Goal: Task Accomplishment & Management: Manage account settings

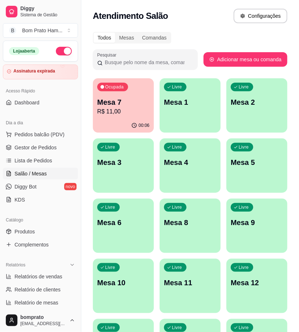
click at [148, 123] on p "00:06" at bounding box center [143, 126] width 11 height 6
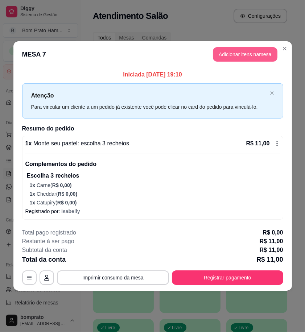
click at [243, 51] on button "Adicionar itens na mesa" at bounding box center [245, 54] width 65 height 15
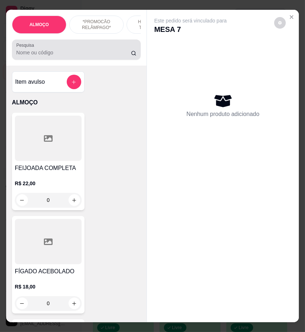
click at [50, 54] on input "Pesquisa" at bounding box center [73, 52] width 115 height 7
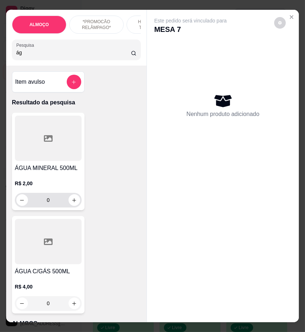
type input "ág"
click at [69, 206] on button "increase-product-quantity" at bounding box center [75, 200] width 12 height 12
type input "1"
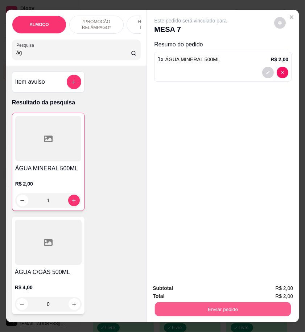
click at [258, 303] on button "Enviar pedido" at bounding box center [223, 309] width 136 height 14
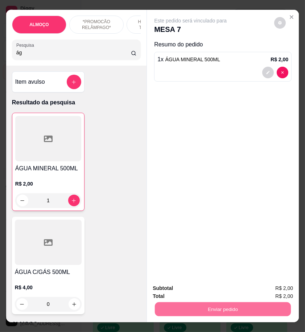
click at [265, 291] on button "Enviar pedido" at bounding box center [273, 289] width 41 height 14
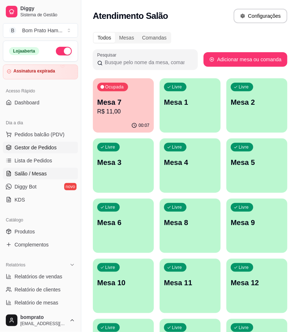
click at [53, 145] on span "Gestor de Pedidos" at bounding box center [36, 147] width 42 height 7
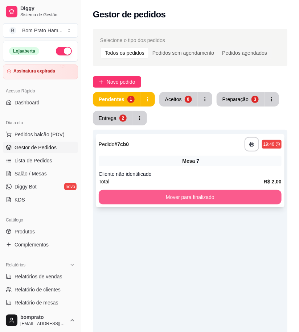
click at [182, 193] on button "Mover para finalizado" at bounding box center [190, 197] width 183 height 15
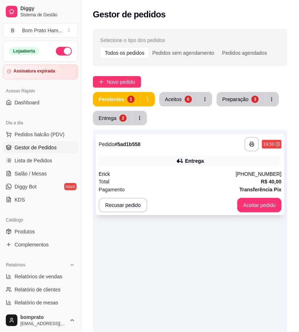
click at [193, 158] on div "Entrega" at bounding box center [194, 160] width 19 height 7
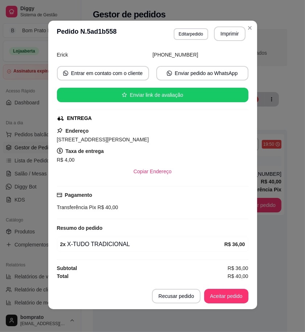
scroll to position [1, 0]
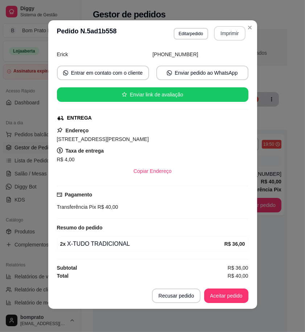
click at [227, 36] on button "Imprimir" at bounding box center [230, 33] width 32 height 15
click at [238, 291] on button "Aceitar pedido" at bounding box center [226, 296] width 44 height 15
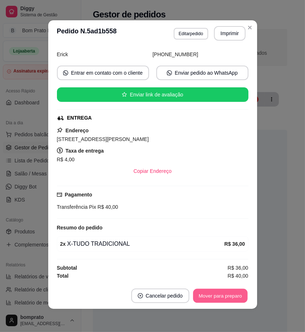
click at [238, 294] on button "Mover para preparo" at bounding box center [220, 296] width 54 height 14
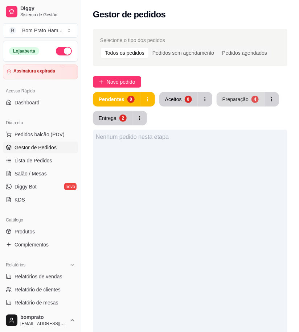
click at [233, 96] on div "Preparação" at bounding box center [235, 99] width 26 height 7
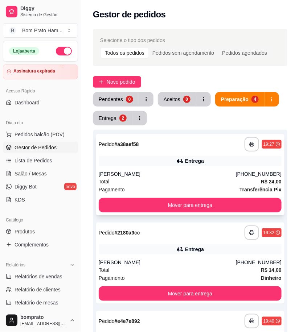
click at [201, 167] on div "**********" at bounding box center [190, 174] width 189 height 81
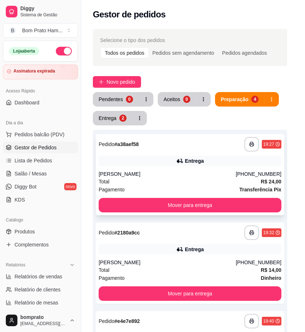
scroll to position [51, 0]
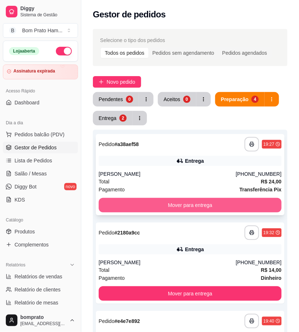
click at [212, 204] on button "Mover para entrega" at bounding box center [190, 205] width 183 height 15
click at [212, 203] on button "Mover para entrega" at bounding box center [190, 205] width 183 height 15
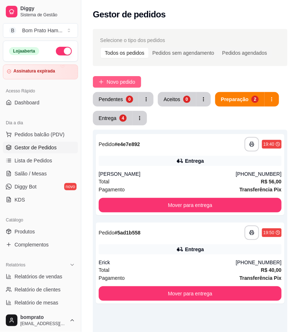
click at [129, 81] on span "Novo pedido" at bounding box center [121, 82] width 29 height 8
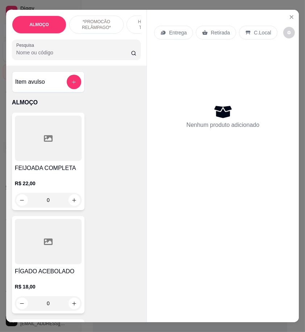
click at [34, 56] on input "Pesquisa" at bounding box center [73, 52] width 115 height 7
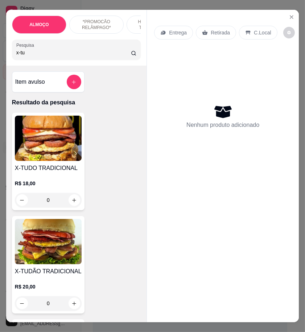
type input "x-tu"
click at [53, 165] on div "X-TUDO TRADICIONAL R$ 18,00 0" at bounding box center [48, 162] width 73 height 98
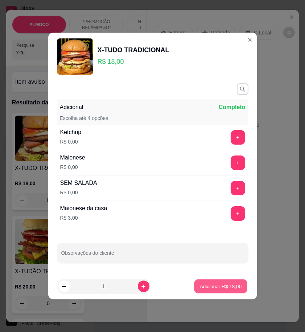
click at [223, 284] on p "Adicionar R$ 18,00" at bounding box center [221, 286] width 42 height 7
type input "1"
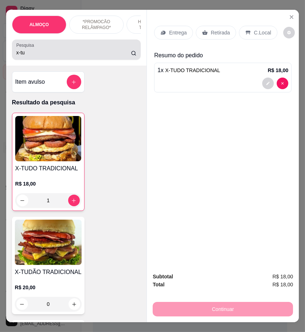
click at [34, 56] on input "x-tu" at bounding box center [73, 52] width 115 height 7
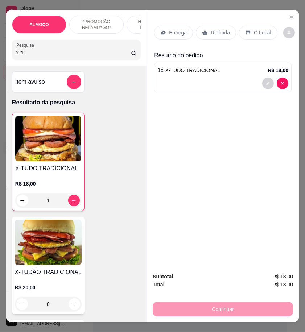
click at [34, 56] on input "x-tu" at bounding box center [73, 52] width 115 height 7
click at [24, 57] on div "x-tu" at bounding box center [76, 49] width 120 height 15
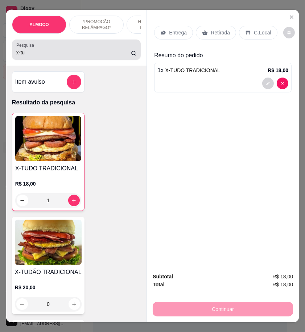
click at [24, 57] on div "x-tu" at bounding box center [76, 49] width 120 height 15
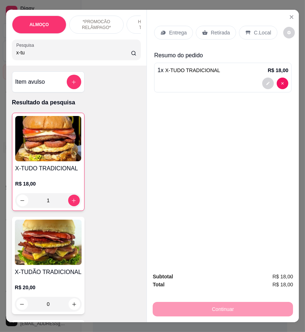
click at [24, 56] on input "x-tu" at bounding box center [73, 52] width 115 height 7
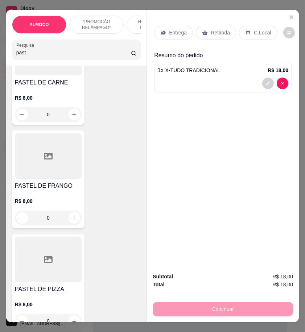
scroll to position [201, 0]
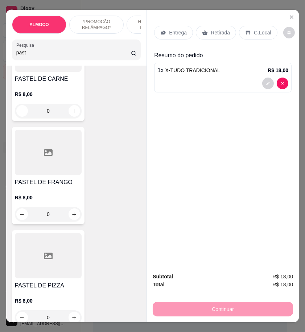
click at [73, 215] on div "0" at bounding box center [48, 214] width 67 height 15
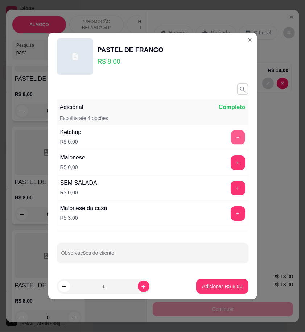
click at [235, 131] on button "+" at bounding box center [238, 138] width 14 height 14
click at [235, 162] on button "+" at bounding box center [238, 163] width 15 height 15
click at [229, 284] on p "Adicionar R$ 8,00" at bounding box center [222, 286] width 40 height 7
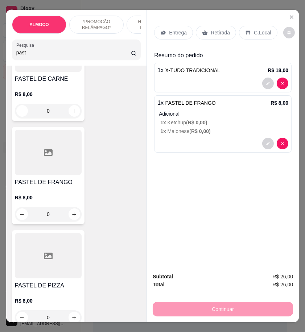
click at [22, 55] on input "past" at bounding box center [73, 52] width 115 height 7
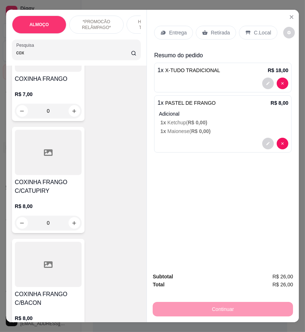
scroll to position [8398, 0]
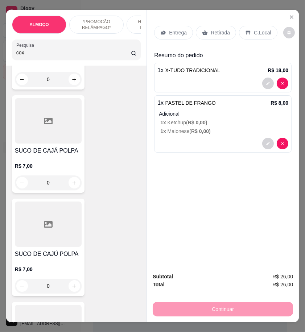
type input "cox"
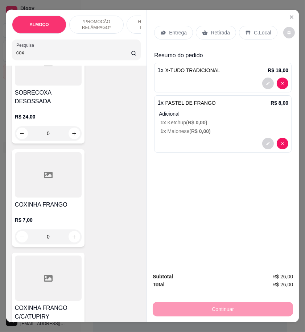
scroll to position [80, 0]
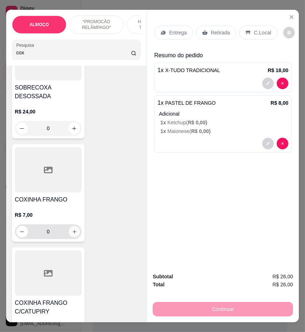
click at [72, 229] on icon "increase-product-quantity" at bounding box center [74, 231] width 5 height 5
type input "1"
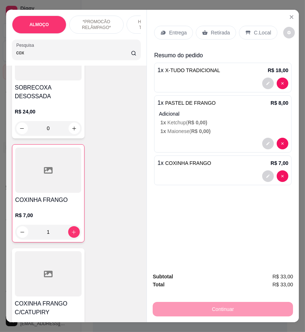
click at [163, 30] on icon at bounding box center [163, 33] width 6 height 6
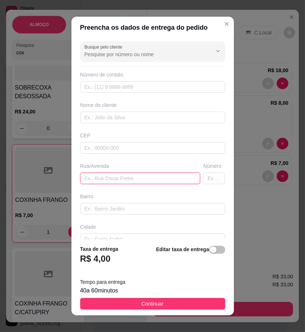
paste input "Travessa [DATE] por trás da casa de shows número 379"
type input "Travessa [DATE] por trás da casa de shows número 379"
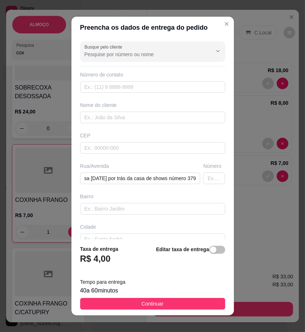
scroll to position [0, 0]
paste input "[PERSON_NAME]"
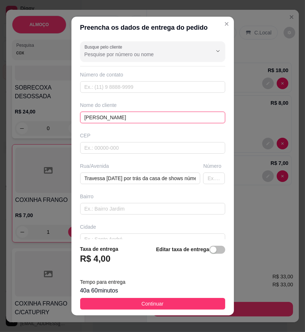
type input "[PERSON_NAME]"
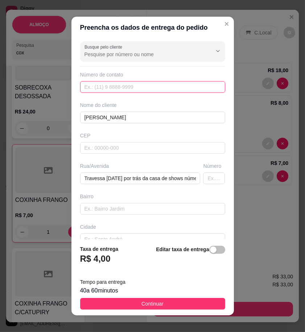
paste input "558 79600-2872"
type input "558 79600-2872"
drag, startPoint x: 207, startPoint y: 302, endPoint x: 218, endPoint y: 305, distance: 11.5
click at [207, 302] on button "Continuar" at bounding box center [152, 304] width 145 height 12
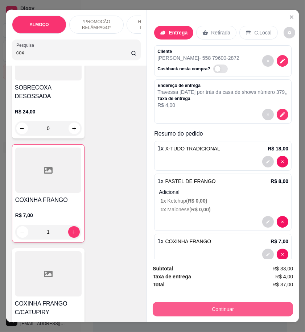
click at [234, 307] on button "Continuar" at bounding box center [223, 309] width 140 height 15
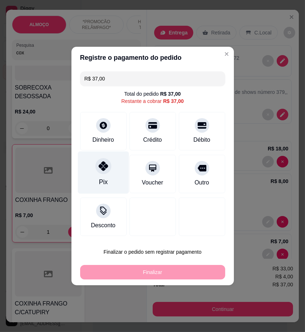
click at [106, 180] on div "Pix" at bounding box center [103, 181] width 9 height 9
type input "R$ 0,00"
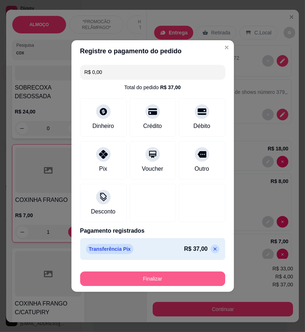
click at [187, 281] on button "Finalizar" at bounding box center [152, 279] width 145 height 15
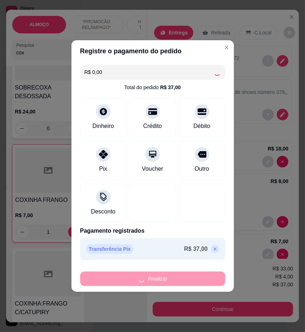
type input "0"
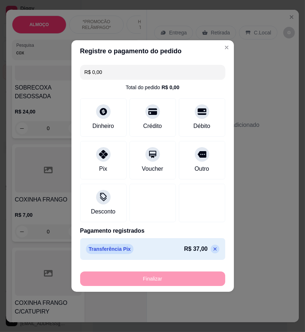
type input "-R$ 37,00"
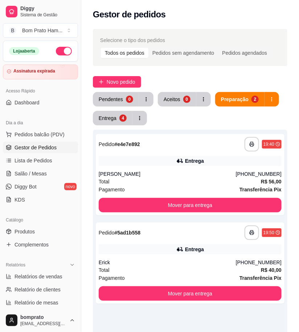
click at [180, 96] on button "Aceitos 0" at bounding box center [177, 99] width 38 height 15
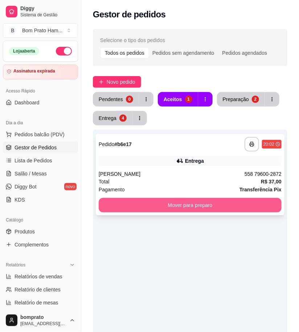
click at [204, 186] on div "Pagamento Transferência Pix" at bounding box center [190, 190] width 183 height 8
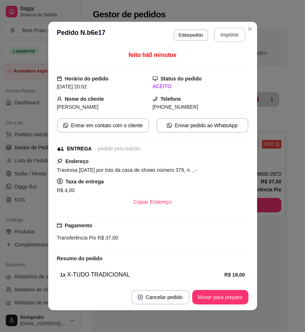
click at [237, 30] on button "Imprimir" at bounding box center [230, 35] width 32 height 15
click at [235, 299] on button "Mover para preparo" at bounding box center [220, 297] width 54 height 14
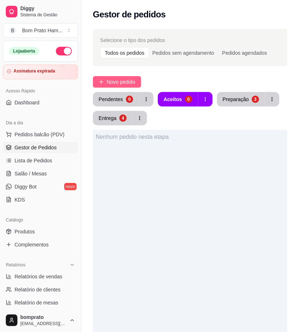
click at [123, 81] on span "Novo pedido" at bounding box center [121, 82] width 29 height 8
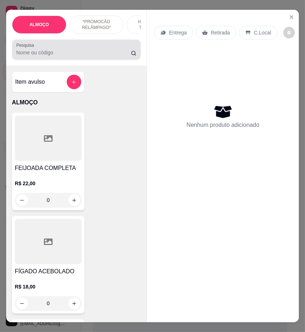
click at [45, 56] on input "Pesquisa" at bounding box center [73, 52] width 115 height 7
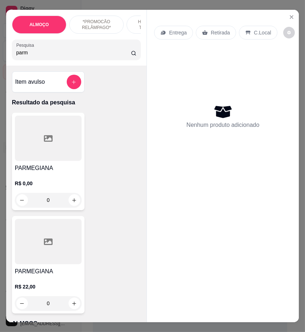
type input "parm"
click at [68, 258] on div at bounding box center [48, 241] width 67 height 45
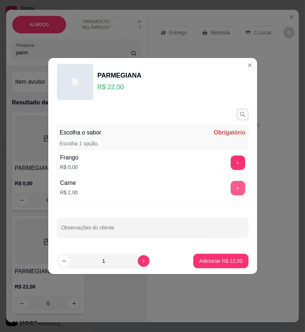
click at [234, 187] on button "+" at bounding box center [238, 188] width 15 height 15
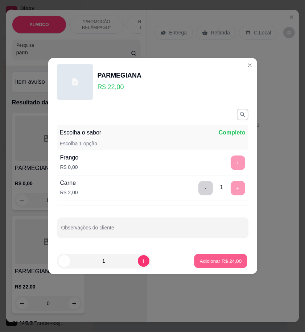
click at [228, 263] on p "Adicionar R$ 24,00" at bounding box center [221, 260] width 42 height 7
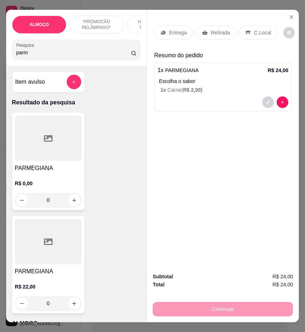
click at [211, 29] on p "Retirada" at bounding box center [220, 32] width 19 height 7
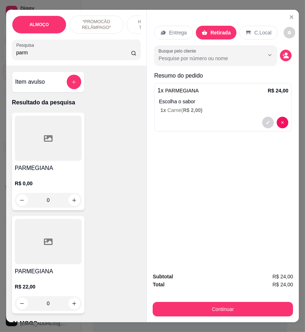
click at [263, 309] on button "Continuar" at bounding box center [223, 309] width 140 height 15
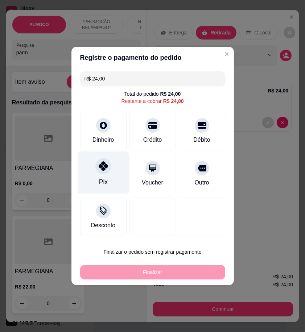
click at [106, 168] on icon at bounding box center [102, 165] width 9 height 9
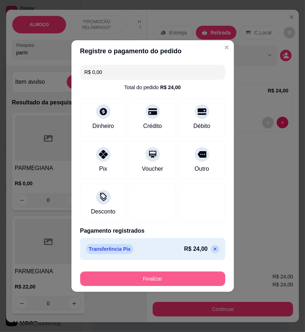
click at [182, 281] on button "Finalizar" at bounding box center [152, 279] width 145 height 15
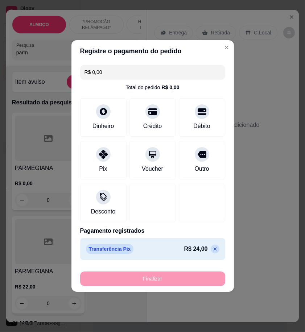
type input "-R$ 24,00"
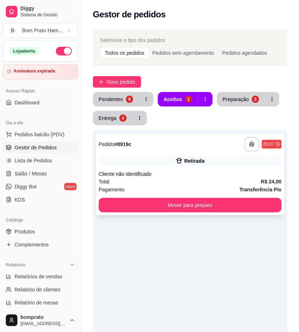
click at [190, 163] on div "Retirada" at bounding box center [194, 160] width 20 height 7
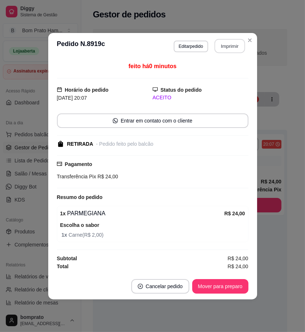
click at [228, 46] on button "Imprimir" at bounding box center [229, 46] width 30 height 14
click at [239, 289] on button "Mover para preparo" at bounding box center [220, 286] width 56 height 15
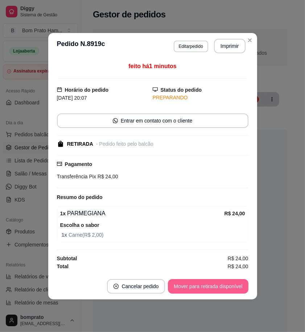
click at [229, 289] on button "Mover para retirada disponível" at bounding box center [208, 286] width 80 height 15
click at [229, 289] on button "Mover para finalizado" at bounding box center [218, 286] width 60 height 15
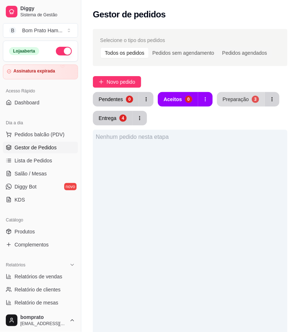
click at [237, 95] on button "Preparação 3" at bounding box center [241, 99] width 48 height 15
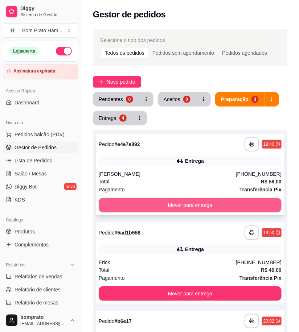
click at [218, 204] on button "Mover para entrega" at bounding box center [190, 205] width 183 height 15
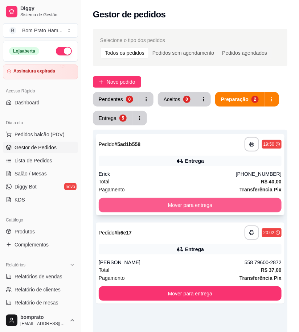
click at [215, 198] on button "Mover para entrega" at bounding box center [190, 205] width 183 height 15
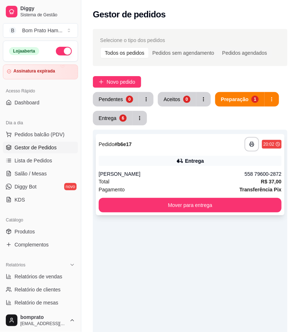
click at [199, 177] on div "[PERSON_NAME]" at bounding box center [172, 173] width 146 height 7
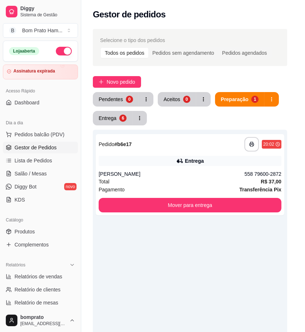
scroll to position [105, 0]
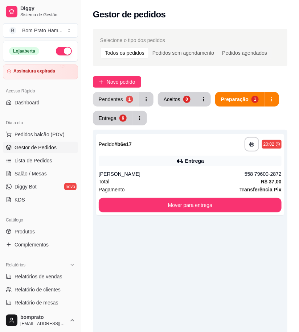
click at [102, 101] on div "Pendentes" at bounding box center [111, 99] width 24 height 7
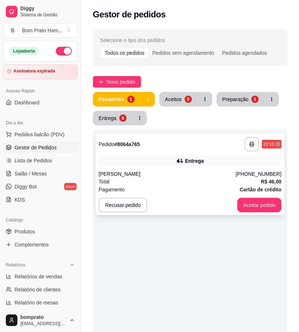
click at [170, 160] on div "Entrega" at bounding box center [190, 161] width 183 height 10
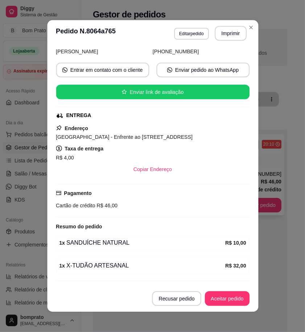
scroll to position [74, 0]
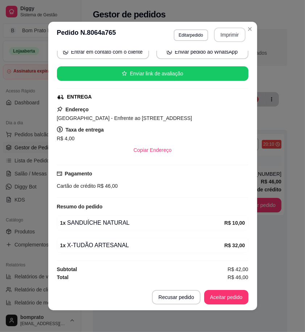
click at [228, 33] on button "Imprimir" at bounding box center [230, 35] width 32 height 15
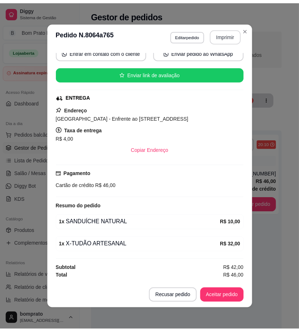
scroll to position [0, 0]
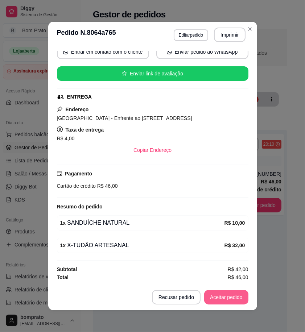
click at [234, 297] on button "Aceitar pedido" at bounding box center [226, 297] width 44 height 15
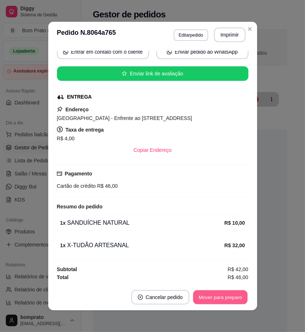
click at [234, 298] on button "Mover para preparo" at bounding box center [220, 297] width 54 height 14
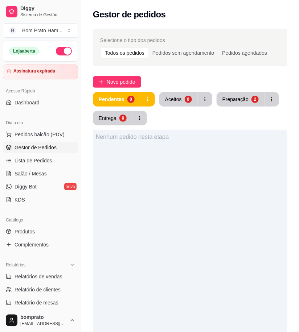
click at [240, 104] on button "Preparação 2" at bounding box center [240, 99] width 48 height 15
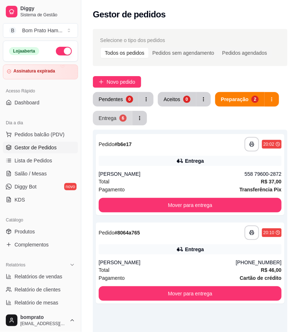
click at [119, 120] on button "Entrega 6" at bounding box center [113, 118] width 40 height 15
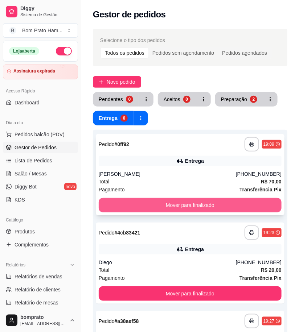
click at [190, 201] on button "Mover para finalizado" at bounding box center [190, 205] width 183 height 15
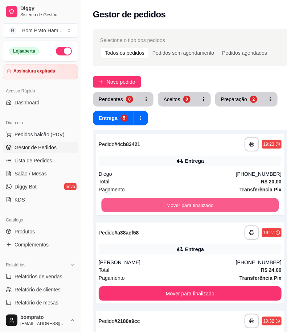
click at [190, 201] on button "Mover para finalizado" at bounding box center [190, 205] width 177 height 14
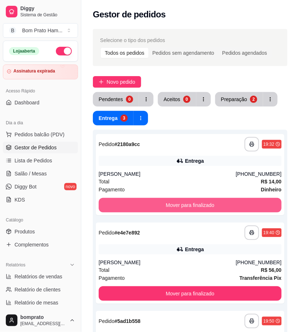
click at [190, 201] on button "Mover para finalizado" at bounding box center [190, 205] width 183 height 15
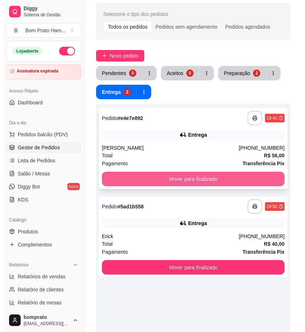
scroll to position [40, 0]
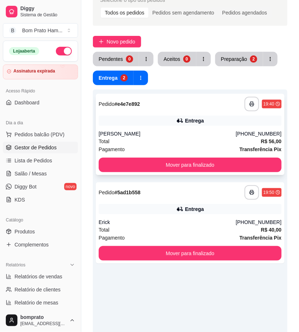
click at [186, 117] on div "Entrega" at bounding box center [194, 120] width 19 height 7
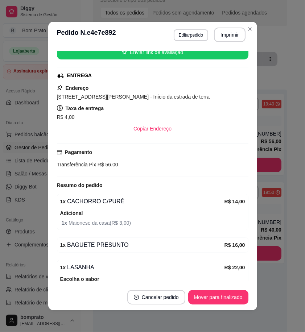
scroll to position [80, 0]
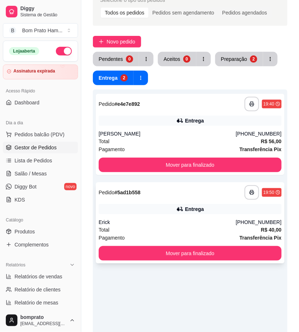
click at [208, 204] on div "Entrega" at bounding box center [190, 209] width 183 height 10
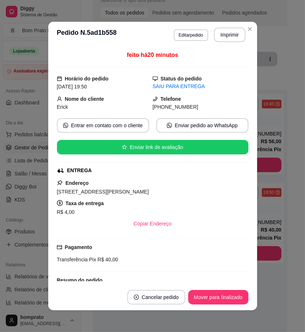
drag, startPoint x: 128, startPoint y: 193, endPoint x: 52, endPoint y: 193, distance: 75.8
click at [52, 193] on div "feito há 20 minutos Horário do pedido [DATE] 19:50 Status do pedido SAIU PARA E…" at bounding box center [152, 166] width 209 height 236
copy span "Rua Absalão [PERSON_NAME]"
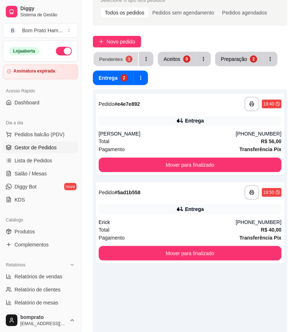
click at [120, 59] on div "Pendentes" at bounding box center [111, 58] width 24 height 7
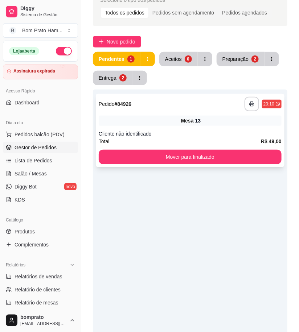
click at [212, 138] on div "Total R$ 49,00" at bounding box center [190, 141] width 183 height 8
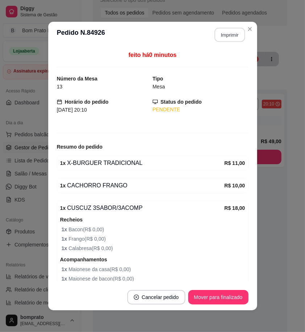
click at [223, 33] on button "Imprimir" at bounding box center [229, 35] width 30 height 14
click at [235, 296] on button "Mover para finalizado" at bounding box center [218, 297] width 60 height 15
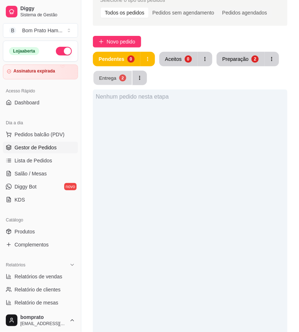
click at [109, 78] on div "Entrega" at bounding box center [107, 77] width 17 height 7
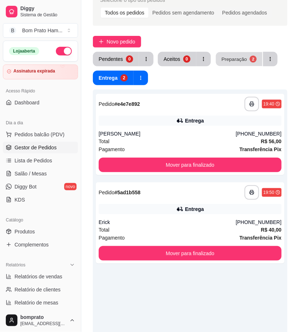
click at [229, 64] on button "Preparação 2" at bounding box center [239, 59] width 46 height 14
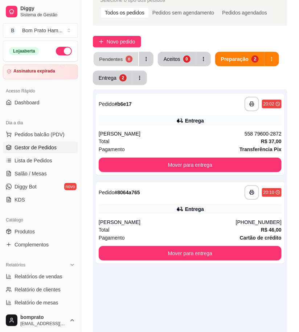
click at [122, 59] on button "Pendentes 0" at bounding box center [116, 59] width 45 height 14
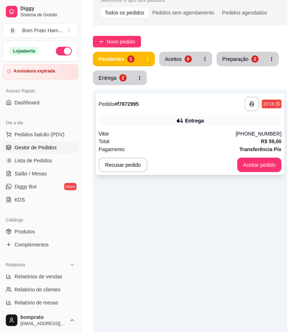
click at [152, 117] on div "Entrega" at bounding box center [190, 121] width 183 height 10
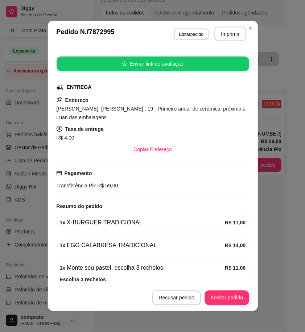
scroll to position [190, 0]
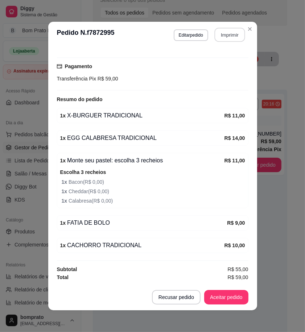
click at [225, 37] on button "Imprimir" at bounding box center [229, 35] width 30 height 14
click at [241, 296] on button "Aceitar pedido" at bounding box center [226, 297] width 43 height 14
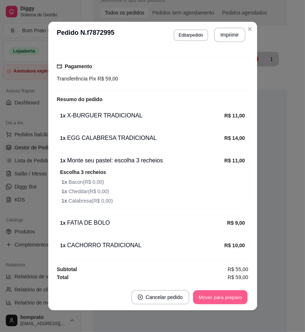
click at [241, 297] on button "Mover para preparo" at bounding box center [220, 297] width 54 height 14
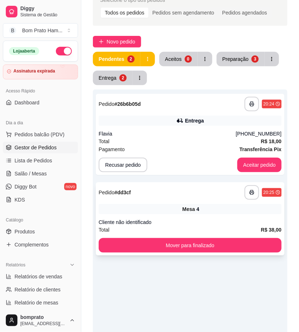
click at [244, 208] on div "Mesa 4" at bounding box center [190, 209] width 183 height 10
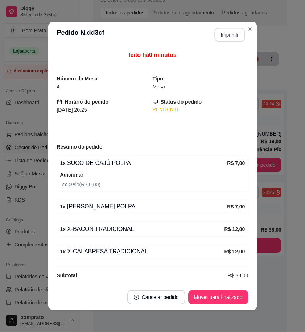
click at [227, 32] on button "Imprimir" at bounding box center [229, 35] width 30 height 14
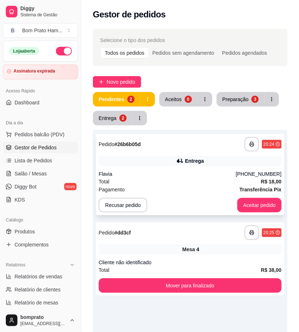
click at [208, 178] on div "Total R$ 18,00" at bounding box center [190, 182] width 183 height 8
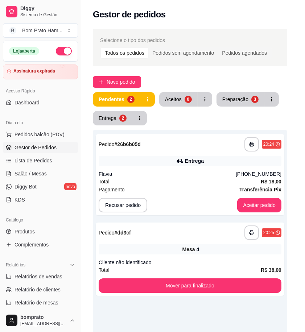
scroll to position [51, 0]
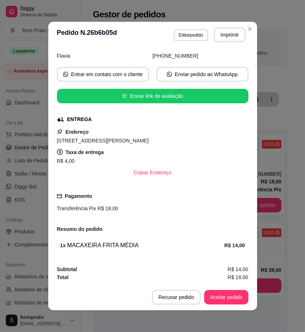
click at [214, 36] on button "Imprimir" at bounding box center [230, 35] width 32 height 15
click at [235, 300] on button "Aceitar pedido" at bounding box center [226, 297] width 44 height 15
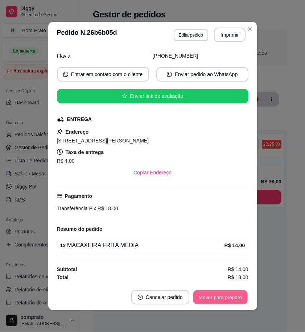
click at [235, 300] on button "Mover para preparo" at bounding box center [220, 297] width 54 height 14
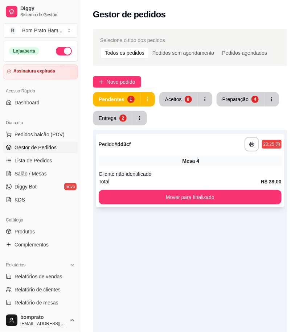
click at [194, 166] on div "**********" at bounding box center [190, 170] width 189 height 73
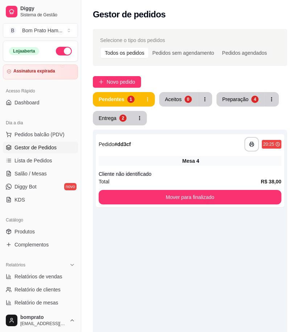
scroll to position [6, 0]
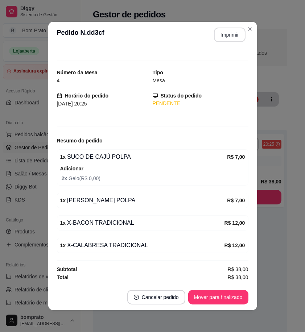
click at [226, 31] on button "Imprimir" at bounding box center [230, 35] width 32 height 15
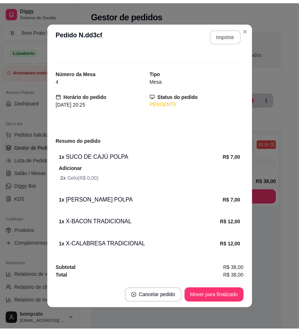
scroll to position [0, 0]
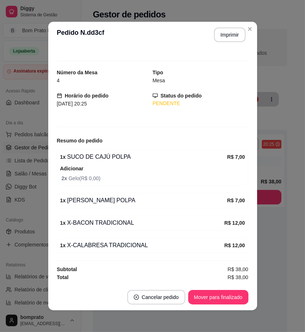
click at [234, 305] on footer "Cancelar pedido Mover para finalizado" at bounding box center [152, 297] width 209 height 26
click at [236, 293] on button "Mover para finalizado" at bounding box center [218, 297] width 58 height 14
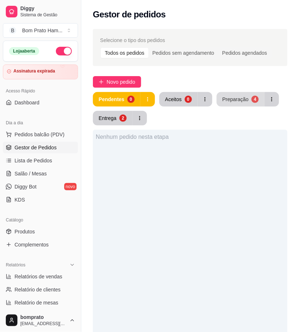
click at [247, 95] on button "Preparação 4" at bounding box center [240, 99] width 48 height 15
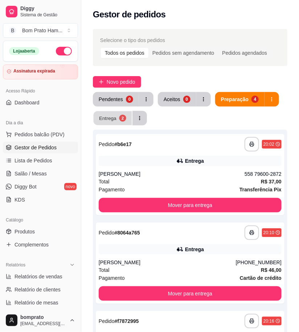
click at [115, 120] on div "Entrega" at bounding box center [107, 118] width 17 height 7
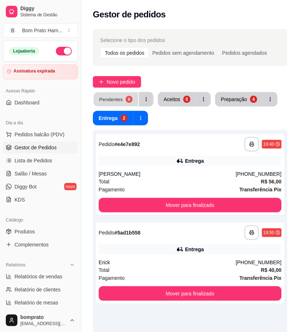
click at [103, 92] on div "Pendentes 0" at bounding box center [123, 99] width 61 height 15
click at [47, 178] on link "Salão / Mesas" at bounding box center [40, 174] width 75 height 12
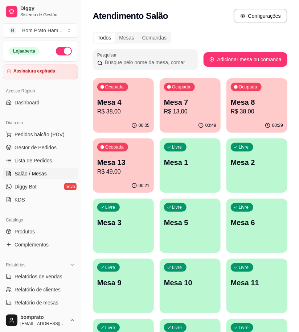
click at [173, 115] on p "R$ 13,00" at bounding box center [190, 111] width 52 height 9
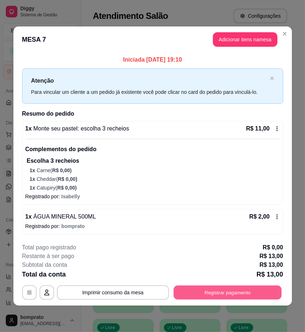
click at [247, 289] on button "Registrar pagamento" at bounding box center [227, 293] width 108 height 14
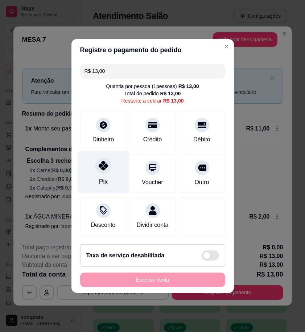
click at [110, 166] on div "Pix" at bounding box center [103, 172] width 51 height 42
type input "R$ 0,00"
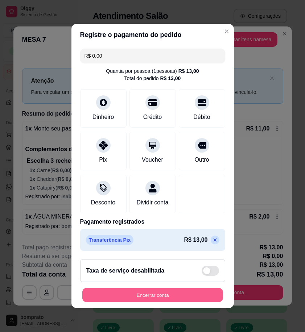
click at [198, 295] on button "Encerrar conta" at bounding box center [152, 295] width 141 height 14
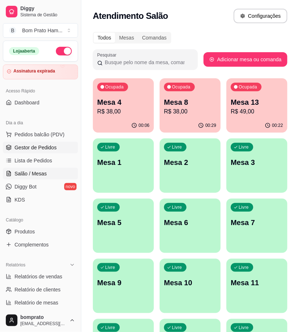
click at [53, 146] on span "Gestor de Pedidos" at bounding box center [36, 147] width 42 height 7
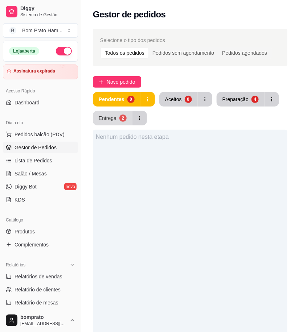
click at [106, 124] on button "Entrega 2" at bounding box center [113, 118] width 40 height 15
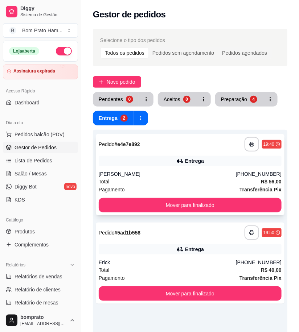
scroll to position [40, 0]
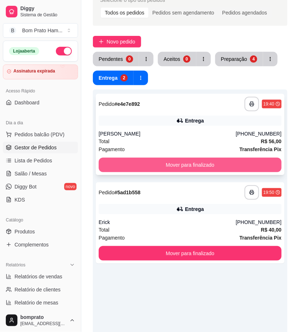
click at [193, 165] on button "Mover para finalizado" at bounding box center [190, 165] width 183 height 15
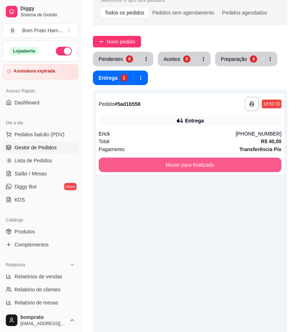
click at [193, 165] on button "Mover para finalizado" at bounding box center [190, 165] width 183 height 15
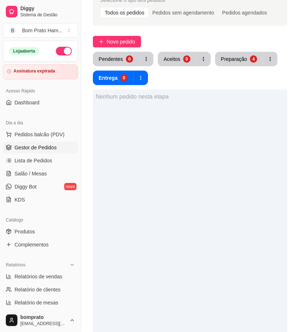
scroll to position [0, 0]
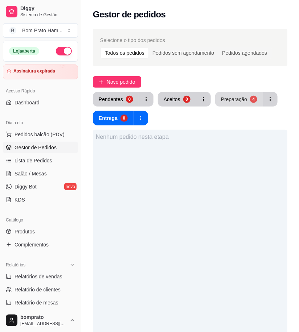
click at [236, 104] on button "Preparação 4" at bounding box center [239, 99] width 48 height 15
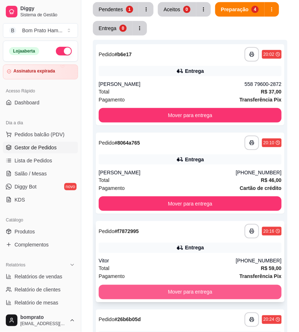
scroll to position [67, 0]
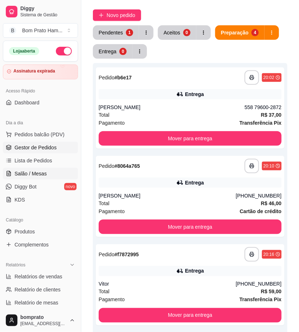
click at [43, 176] on span "Salão / Mesas" at bounding box center [31, 173] width 32 height 7
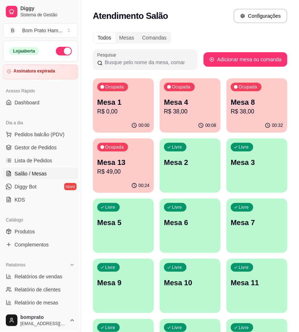
click at [152, 231] on div "Livre Mesa 5" at bounding box center [123, 222] width 61 height 46
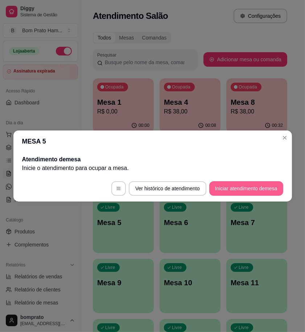
click at [235, 186] on button "Iniciar atendimento de mesa" at bounding box center [246, 188] width 74 height 15
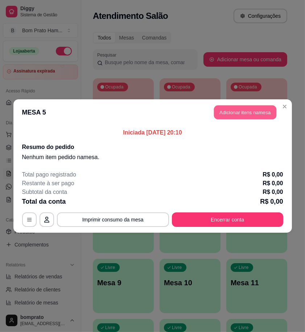
click at [248, 114] on button "Adicionar itens na mesa" at bounding box center [245, 113] width 62 height 14
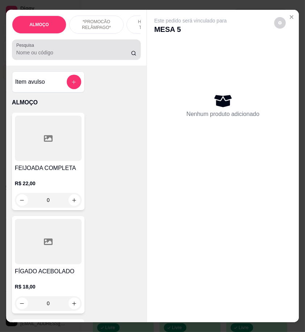
click at [57, 55] on input "Pesquisa" at bounding box center [73, 52] width 115 height 7
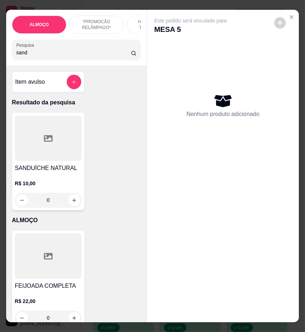
type input "sand"
click at [67, 145] on div at bounding box center [48, 138] width 67 height 45
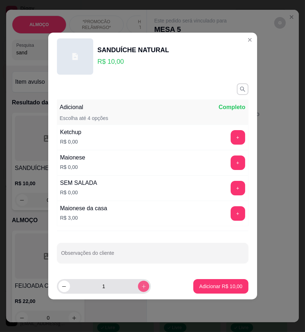
click at [141, 286] on icon "increase-product-quantity" at bounding box center [143, 286] width 5 height 5
type input "2"
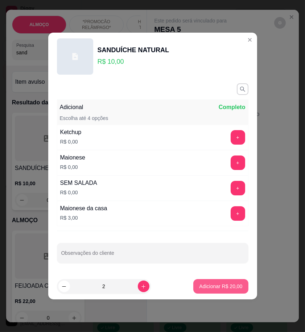
click at [212, 291] on button "Adicionar R$ 20,00" at bounding box center [220, 286] width 55 height 15
type input "2"
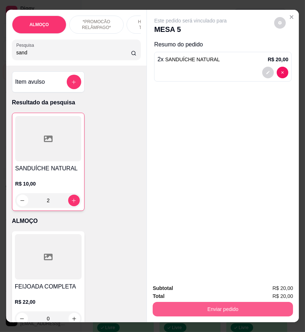
click at [246, 303] on button "Enviar pedido" at bounding box center [223, 309] width 140 height 15
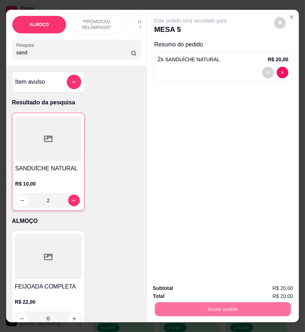
click at [264, 289] on button "Enviar pedido" at bounding box center [273, 289] width 41 height 14
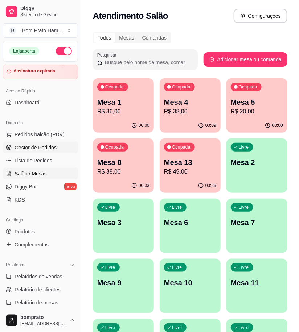
click at [54, 143] on link "Gestor de Pedidos" at bounding box center [40, 148] width 75 height 12
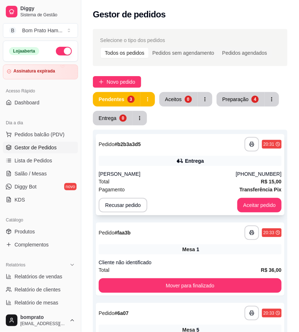
click at [177, 172] on div "[PERSON_NAME]" at bounding box center [167, 173] width 137 height 7
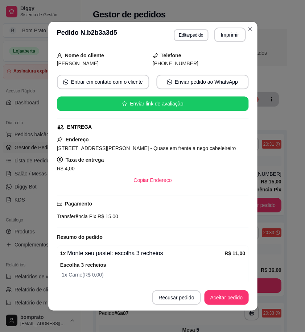
scroll to position [91, 0]
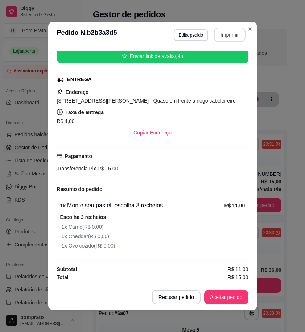
click at [226, 36] on button "Imprimir" at bounding box center [230, 35] width 32 height 15
click at [233, 296] on button "Aceitar pedido" at bounding box center [226, 297] width 44 height 15
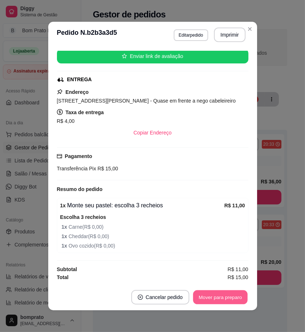
click at [232, 296] on button "Mover para preparo" at bounding box center [220, 297] width 54 height 14
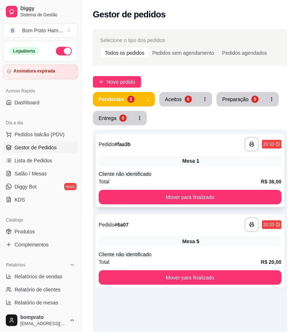
click at [189, 174] on div "Cliente não identificado" at bounding box center [190, 173] width 183 height 7
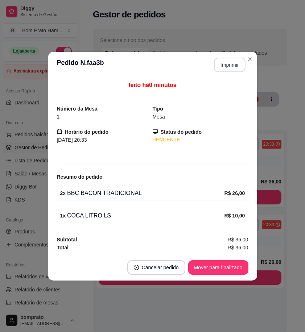
click at [233, 61] on button "Imprimir" at bounding box center [230, 65] width 32 height 15
click at [228, 265] on button "Mover para finalizado" at bounding box center [218, 267] width 58 height 14
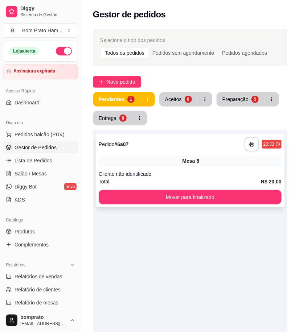
click at [190, 165] on div "Mesa 5" at bounding box center [190, 161] width 183 height 10
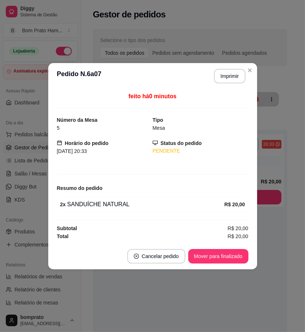
click at [233, 73] on button "Imprimir" at bounding box center [230, 76] width 32 height 15
click at [235, 260] on button "Mover para finalizado" at bounding box center [218, 256] width 60 height 15
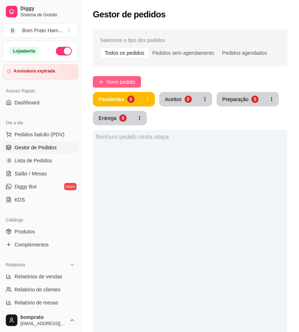
click at [126, 82] on span "Novo pedido" at bounding box center [121, 82] width 29 height 8
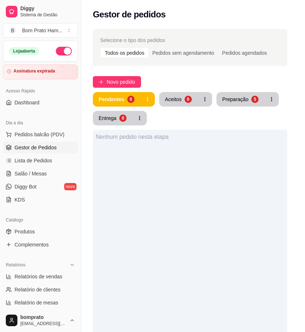
click at [30, 56] on input "Pesquisa" at bounding box center [73, 52] width 115 height 7
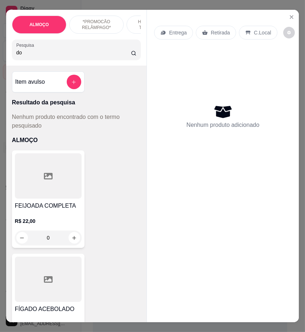
type input "d"
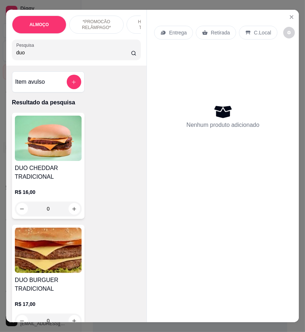
type input "duo"
click at [71, 161] on img at bounding box center [48, 138] width 67 height 45
click at [64, 269] on img at bounding box center [48, 250] width 67 height 45
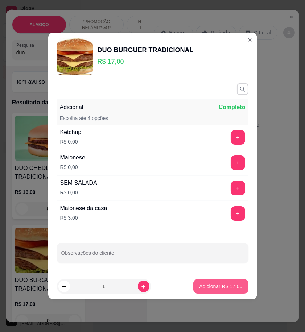
click at [228, 286] on p "Adicionar R$ 17,00" at bounding box center [220, 286] width 43 height 7
type input "1"
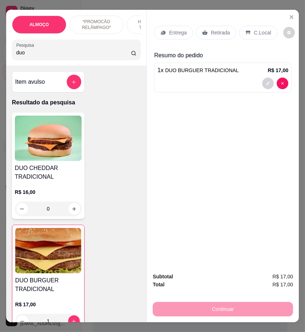
click at [175, 29] on p "Entrega" at bounding box center [178, 32] width 18 height 7
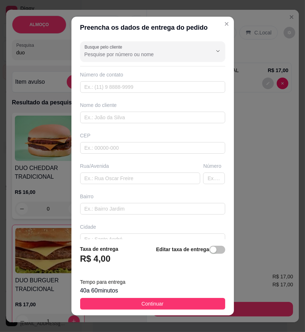
click at [213, 296] on footer "Taxa de entrega R$ 4,00 Editar taxa de entrega Tempo para entrega 40 a 60 minut…" at bounding box center [152, 277] width 162 height 76
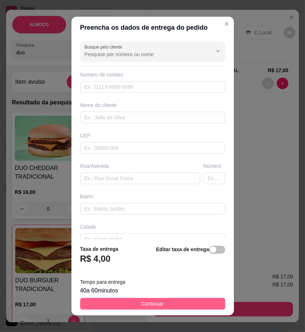
click at [204, 304] on button "Continuar" at bounding box center [152, 304] width 145 height 12
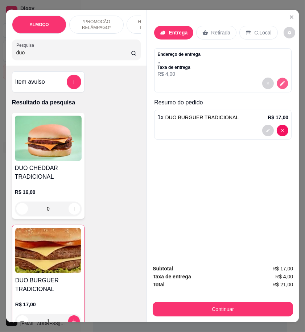
click at [281, 78] on button "decrease-product-quantity" at bounding box center [282, 83] width 11 height 11
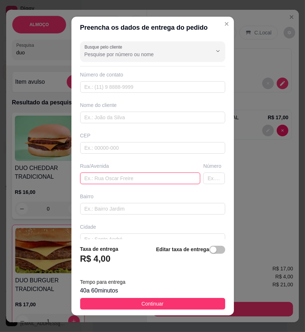
paste input "[STREET_ADDRESS][PERSON_NAME]"
type input "[STREET_ADDRESS][PERSON_NAME]"
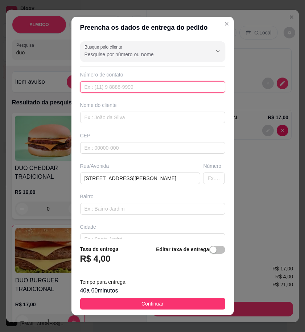
paste input "558 78868-2414"
type input "558 78868-2414"
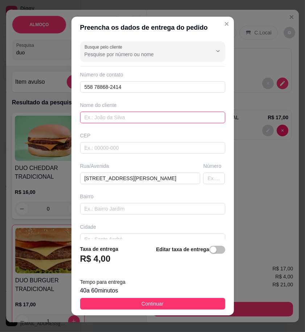
paste input "Jefferson"
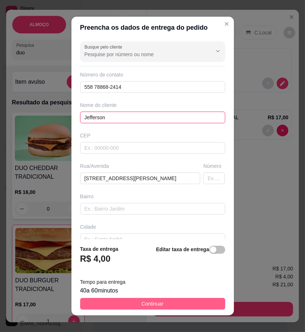
type input "Jefferson"
click at [171, 305] on button "Continuar" at bounding box center [152, 304] width 145 height 12
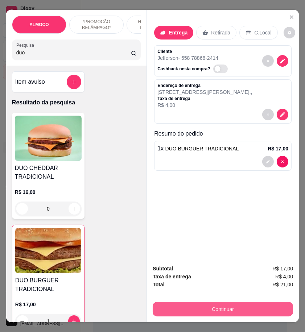
click at [235, 310] on button "Continuar" at bounding box center [223, 309] width 140 height 15
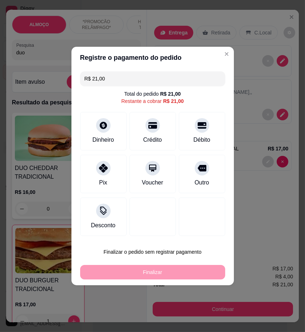
drag, startPoint x: 106, startPoint y: 170, endPoint x: 117, endPoint y: 182, distance: 15.9
click at [106, 170] on icon at bounding box center [103, 168] width 9 height 9
type input "R$ 0,00"
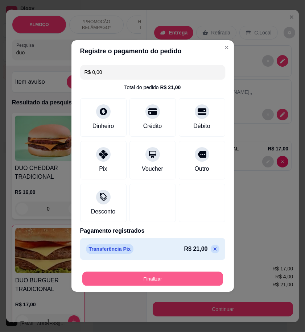
click at [190, 279] on button "Finalizar" at bounding box center [152, 279] width 141 height 14
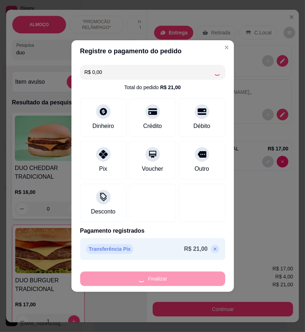
type input "0"
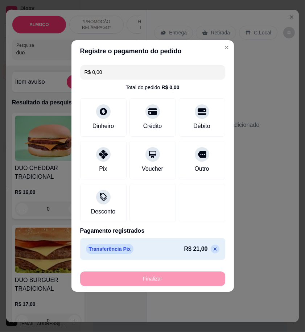
type input "-R$ 21,00"
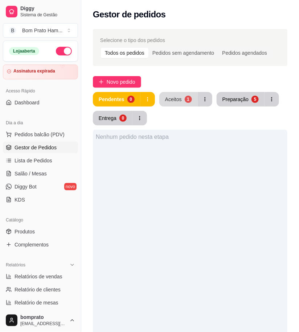
click at [176, 100] on div "Aceitos" at bounding box center [173, 99] width 17 height 7
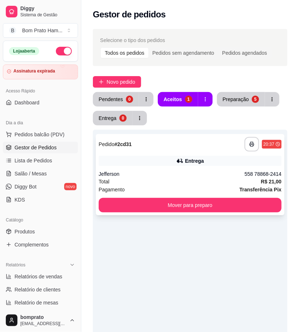
click at [189, 162] on div "Entrega" at bounding box center [194, 160] width 19 height 7
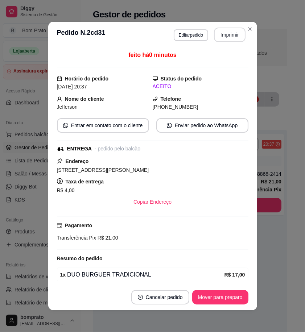
click at [226, 38] on button "Imprimir" at bounding box center [230, 35] width 32 height 15
click at [231, 300] on button "Mover para preparo" at bounding box center [220, 297] width 56 height 15
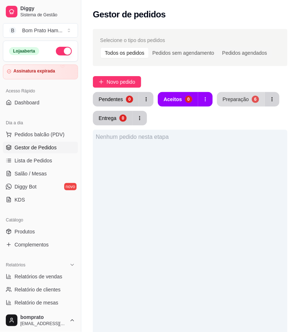
click at [246, 100] on button "Preparação 6" at bounding box center [241, 99] width 48 height 15
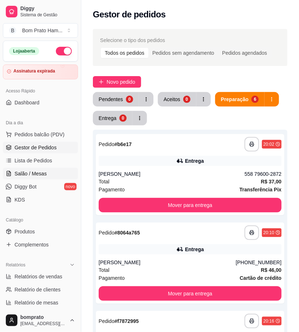
click at [49, 169] on link "Salão / Mesas" at bounding box center [40, 174] width 75 height 12
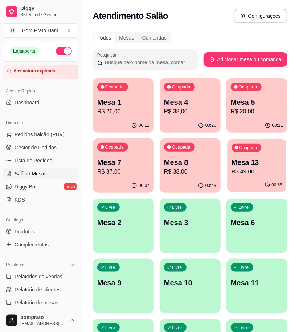
click at [257, 168] on p "R$ 49,00" at bounding box center [256, 171] width 51 height 8
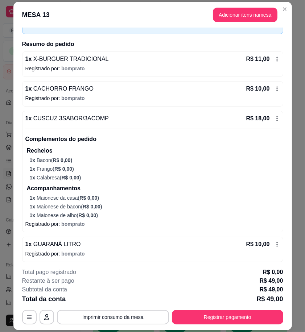
scroll to position [47, 0]
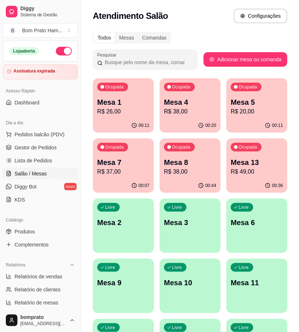
click at [195, 159] on p "Mesa 8" at bounding box center [190, 162] width 52 height 10
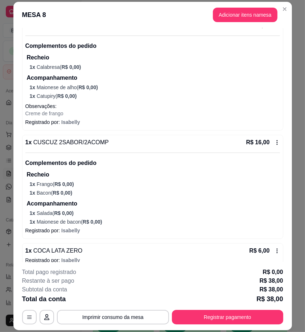
scroll to position [88, 0]
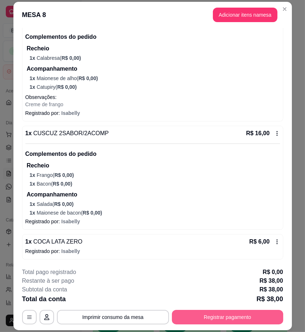
click at [260, 317] on button "Registrar pagamento" at bounding box center [227, 317] width 111 height 15
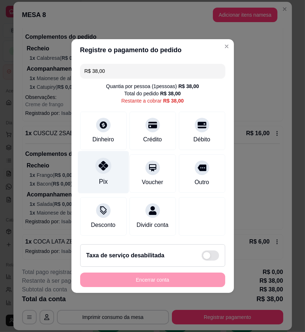
click at [81, 151] on div "Pix" at bounding box center [103, 172] width 51 height 42
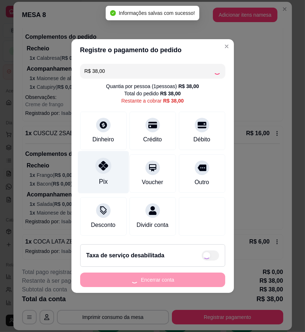
type input "R$ 0,00"
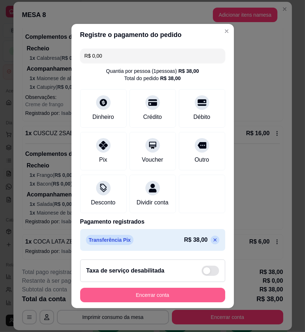
click at [207, 298] on button "Encerrar conta" at bounding box center [152, 295] width 145 height 15
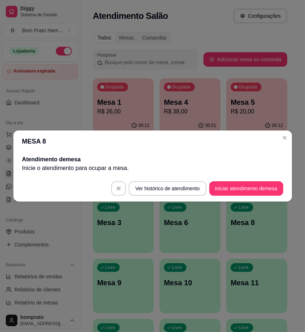
scroll to position [0, 0]
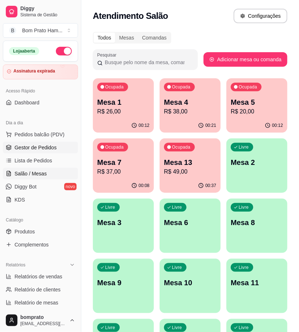
click at [30, 148] on span "Gestor de Pedidos" at bounding box center [36, 147] width 42 height 7
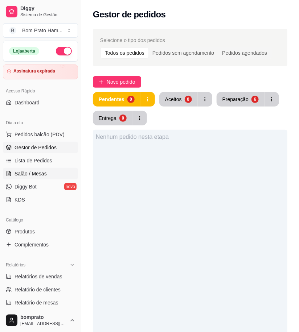
click at [66, 176] on link "Salão / Mesas" at bounding box center [40, 174] width 75 height 12
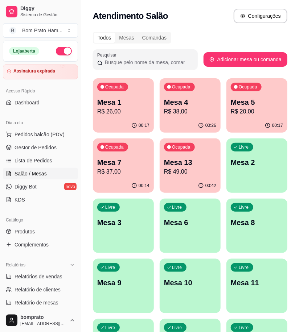
click at [182, 173] on p "R$ 49,00" at bounding box center [190, 171] width 52 height 9
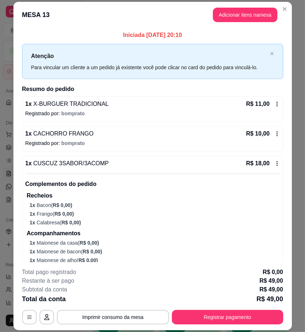
click at [256, 318] on button "Registrar pagamento" at bounding box center [227, 317] width 111 height 15
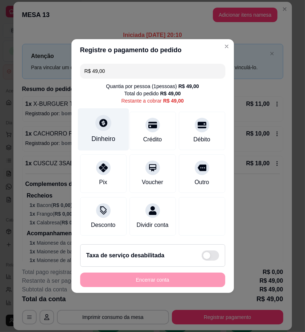
click at [102, 129] on div "Dinheiro" at bounding box center [103, 129] width 51 height 42
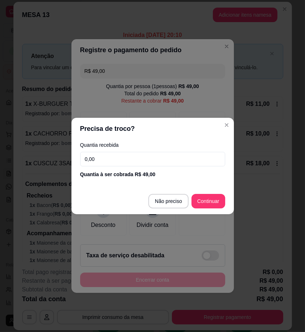
click at [150, 154] on input "0,00" at bounding box center [152, 159] width 145 height 15
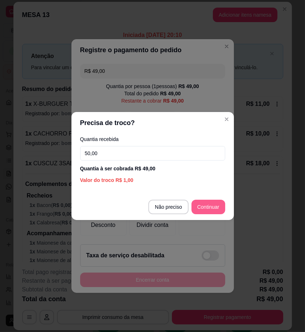
type input "50,00"
click at [212, 215] on footer "Não preciso Continuar" at bounding box center [152, 207] width 162 height 26
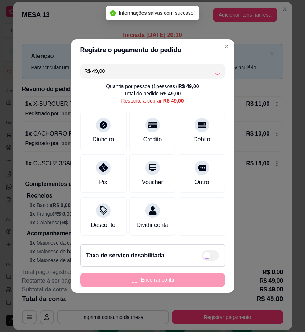
type input "R$ 0,00"
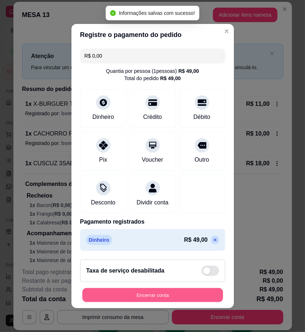
click at [205, 298] on button "Encerrar conta" at bounding box center [152, 295] width 141 height 14
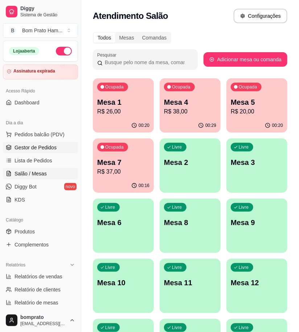
click at [64, 148] on link "Gestor de Pedidos" at bounding box center [40, 148] width 75 height 12
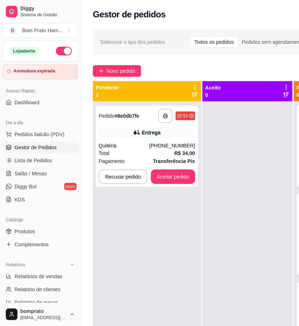
click at [255, 245] on div at bounding box center [247, 265] width 90 height 326
click at [136, 138] on div "**********" at bounding box center [147, 146] width 102 height 81
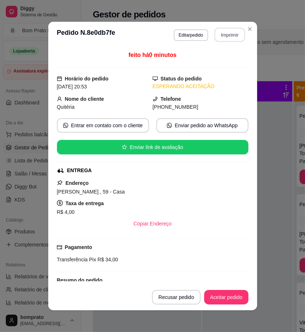
click at [226, 34] on button "Imprimir" at bounding box center [229, 35] width 30 height 14
click at [225, 302] on button "Aceitar pedido" at bounding box center [226, 297] width 43 height 14
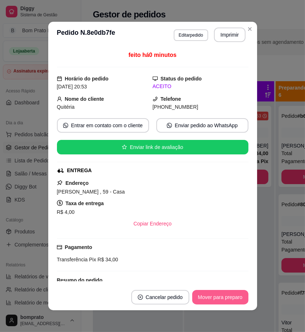
click at [230, 300] on button "Mover para preparo" at bounding box center [220, 297] width 56 height 15
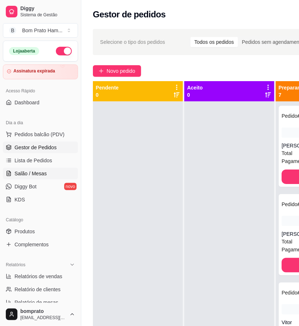
click at [49, 170] on link "Salão / Mesas" at bounding box center [40, 174] width 75 height 12
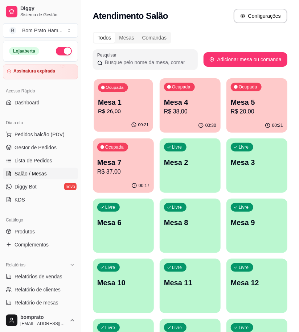
click at [128, 112] on p "R$ 26,00" at bounding box center [123, 111] width 51 height 8
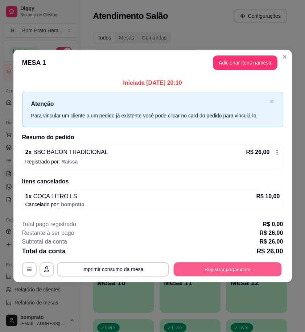
click at [242, 274] on button "Registrar pagamento" at bounding box center [227, 269] width 108 height 14
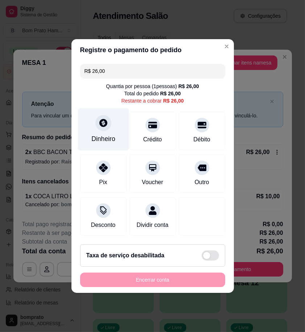
click at [88, 128] on div "Dinheiro" at bounding box center [103, 129] width 51 height 42
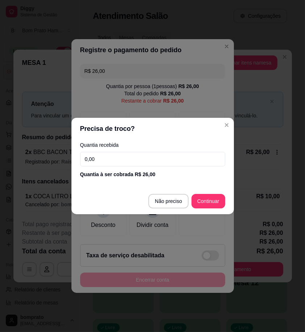
click at [172, 153] on input "0,00" at bounding box center [152, 159] width 145 height 15
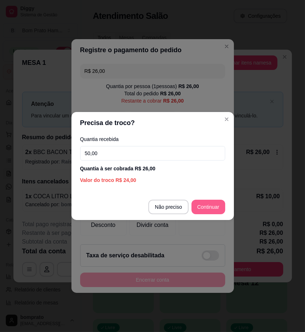
type input "50,00"
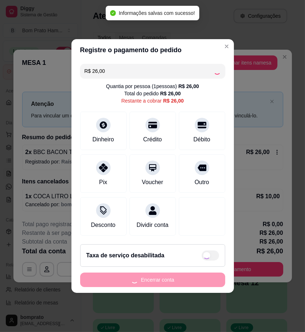
type input "R$ 0,00"
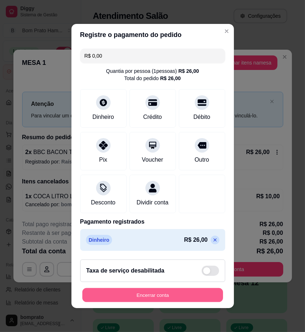
click at [204, 296] on button "Encerrar conta" at bounding box center [152, 295] width 141 height 14
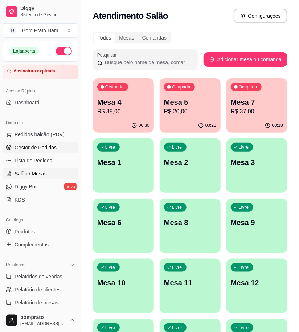
click at [29, 147] on span "Gestor de Pedidos" at bounding box center [36, 147] width 42 height 7
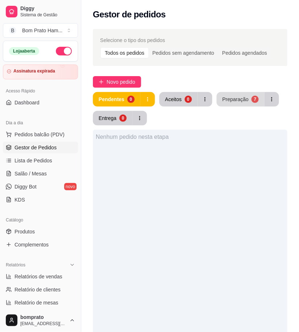
click at [234, 103] on button "Preparação 7" at bounding box center [240, 99] width 48 height 15
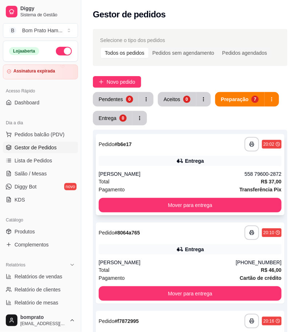
click at [169, 172] on div "[PERSON_NAME]" at bounding box center [172, 173] width 146 height 7
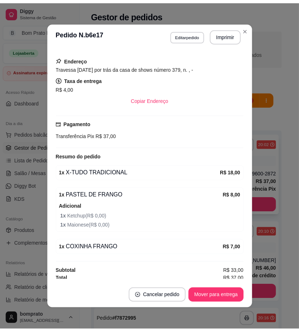
scroll to position [105, 0]
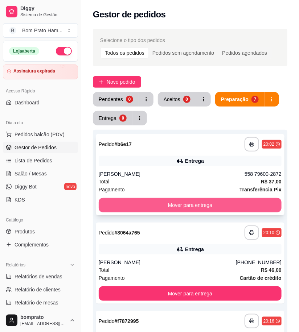
click at [230, 202] on button "Mover para entrega" at bounding box center [190, 205] width 183 height 15
click at [255, 202] on button "Mover para entrega" at bounding box center [190, 205] width 183 height 15
click at [224, 202] on button "Mover para entrega" at bounding box center [190, 205] width 183 height 15
click at [219, 202] on button "Mover para entrega" at bounding box center [190, 205] width 183 height 15
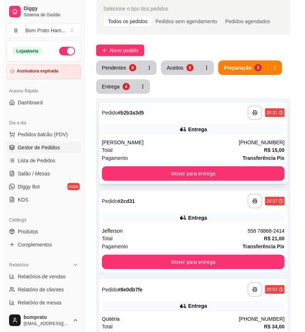
scroll to position [0, 0]
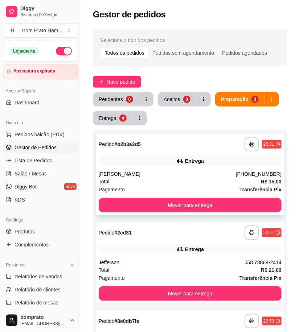
click at [201, 162] on div "Entrega" at bounding box center [194, 160] width 19 height 7
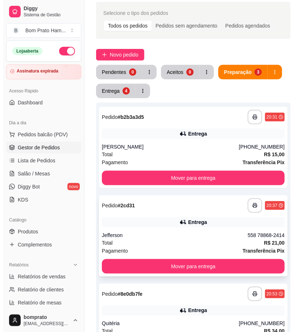
scroll to position [80, 0]
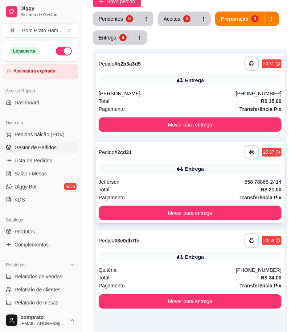
click at [198, 186] on div "Total R$ 21,00" at bounding box center [190, 190] width 183 height 8
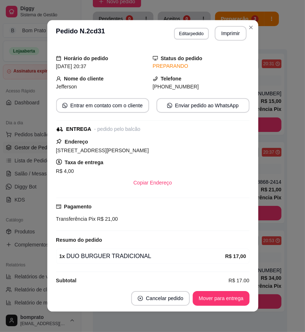
scroll to position [30, 0]
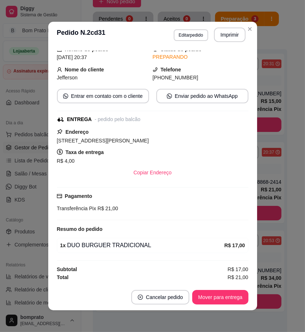
click at [249, 176] on div "feito há 17 minutos Horário do pedido [DATE] 20:37 Status do pedido PREPARANDO …" at bounding box center [152, 166] width 209 height 236
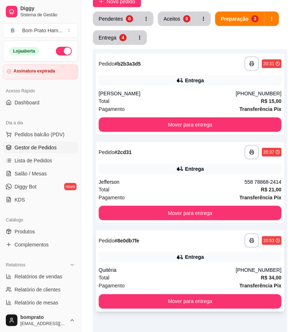
click at [214, 249] on div "**********" at bounding box center [190, 271] width 189 height 81
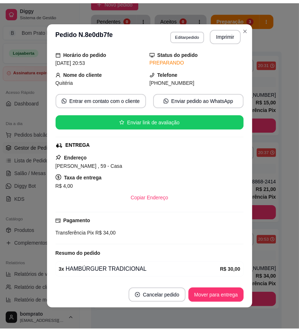
scroll to position [51, 0]
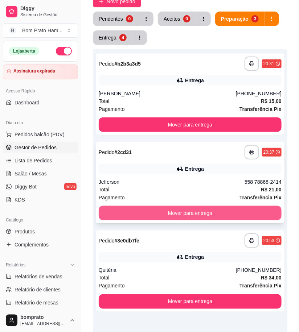
click at [264, 215] on button "Mover para entrega" at bounding box center [190, 213] width 183 height 15
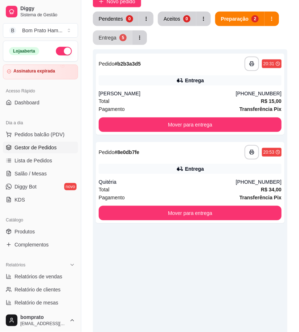
click at [118, 38] on button "Entrega 5" at bounding box center [113, 37] width 40 height 15
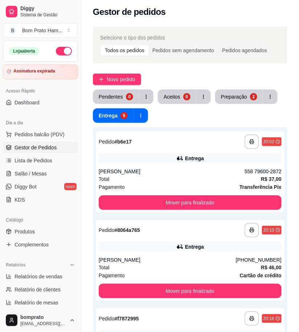
scroll to position [0, 0]
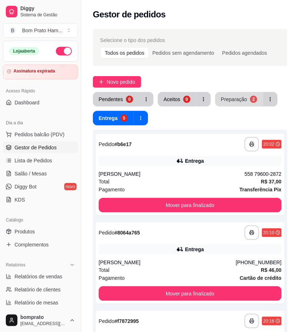
click at [232, 103] on div "Preparação" at bounding box center [234, 99] width 26 height 7
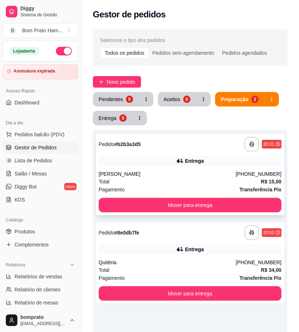
click at [185, 147] on div "**********" at bounding box center [190, 144] width 183 height 15
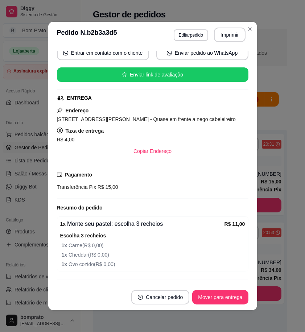
scroll to position [91, 0]
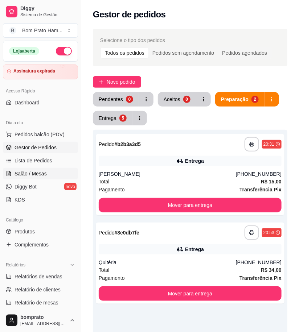
click at [45, 170] on span "Salão / Mesas" at bounding box center [31, 173] width 32 height 7
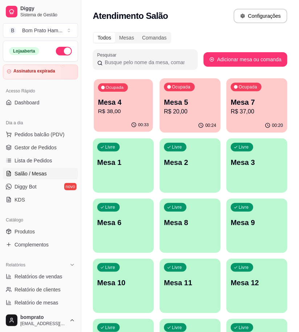
click at [120, 111] on p "R$ 38,00" at bounding box center [123, 111] width 51 height 8
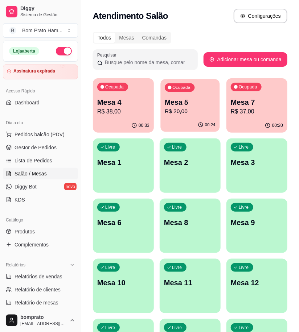
click at [198, 119] on div "00:24" at bounding box center [190, 125] width 59 height 14
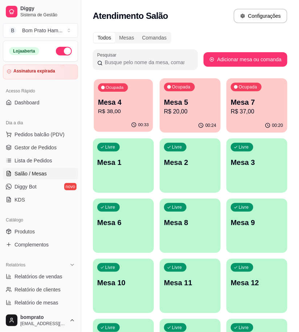
click at [121, 121] on div "00:33" at bounding box center [123, 125] width 59 height 14
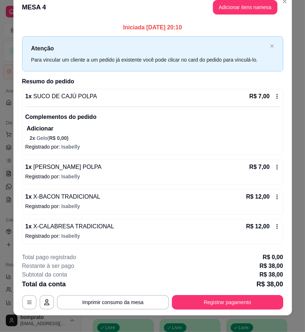
scroll to position [17, 0]
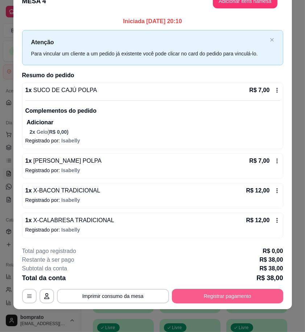
click at [233, 292] on button "Registrar pagamento" at bounding box center [227, 296] width 111 height 15
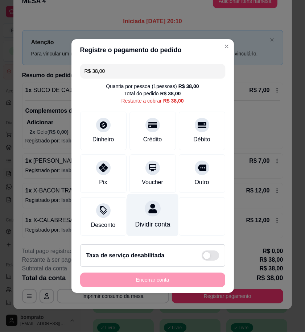
click at [138, 213] on div "Dividir conta" at bounding box center [152, 215] width 51 height 42
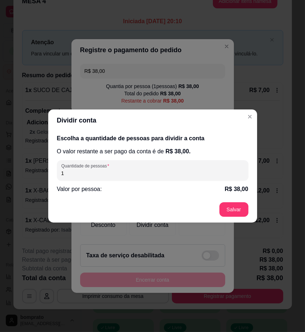
click at [114, 172] on input "1" at bounding box center [152, 173] width 183 height 7
type input "2"
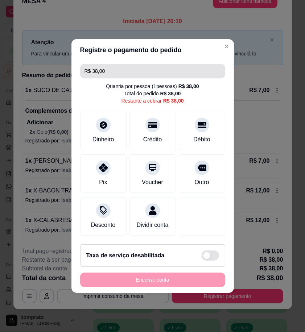
click at [111, 64] on input "R$ 38,00" at bounding box center [152, 71] width 136 height 15
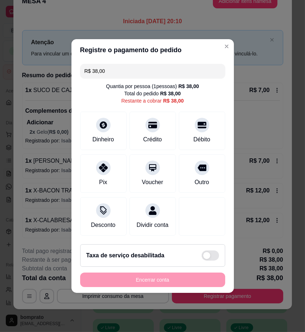
click at [111, 64] on input "R$ 38,00" at bounding box center [152, 71] width 136 height 15
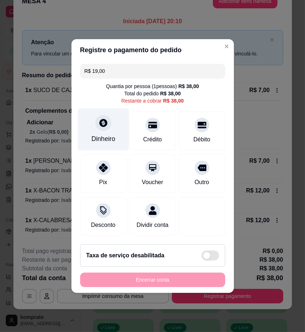
type input "R$ 19,00"
click at [99, 128] on div "Dinheiro" at bounding box center [103, 129] width 51 height 42
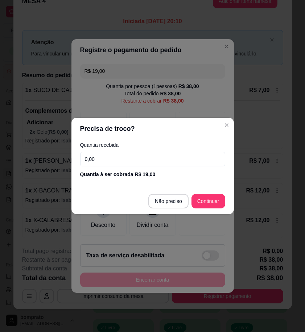
click at [146, 154] on input "0,00" at bounding box center [152, 159] width 145 height 15
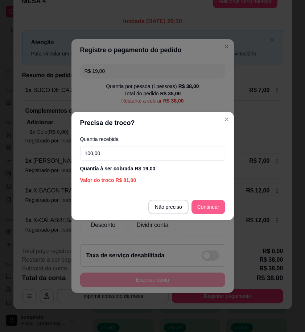
type input "100,00"
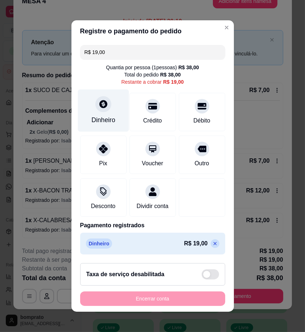
click at [96, 119] on div "Dinheiro" at bounding box center [103, 119] width 24 height 9
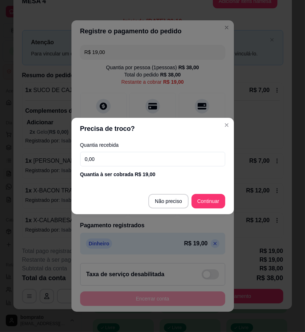
click at [172, 154] on input "0,00" at bounding box center [152, 159] width 145 height 15
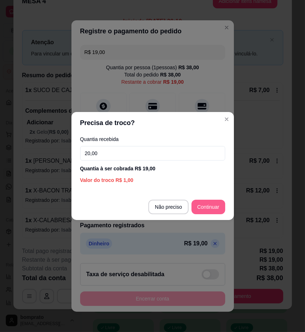
type input "20,00"
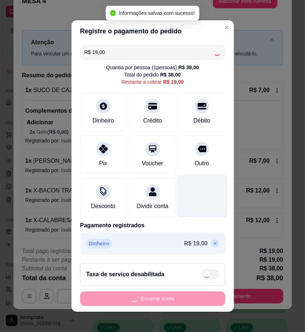
type input "R$ 0,00"
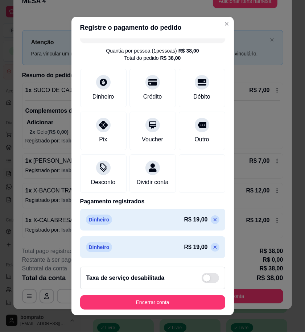
scroll to position [21, 0]
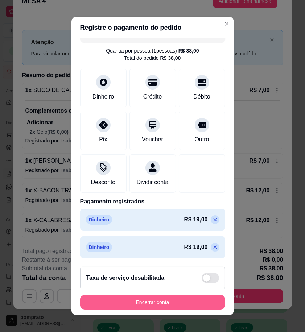
click at [186, 299] on button "Encerrar conta" at bounding box center [152, 302] width 145 height 15
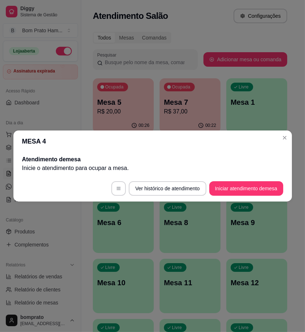
scroll to position [0, 0]
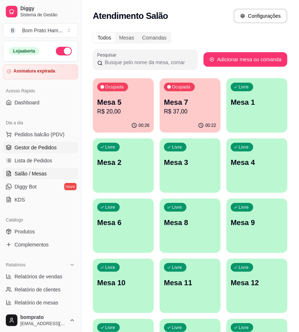
click at [53, 151] on link "Gestor de Pedidos" at bounding box center [40, 148] width 75 height 12
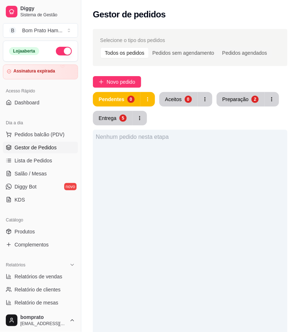
click at [113, 75] on div "Selecione o tipo dos pedidos Todos os pedidos Pedidos sem agendamento Pedidos a…" at bounding box center [190, 248] width 218 height 446
click at [113, 89] on div "Selecione o tipo dos pedidos Todos os pedidos Pedidos sem agendamento Pedidos a…" at bounding box center [190, 248] width 218 height 446
click at [113, 85] on span "Novo pedido" at bounding box center [121, 82] width 29 height 8
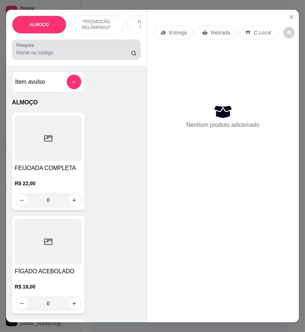
click at [58, 56] on input "Pesquisa" at bounding box center [73, 52] width 115 height 7
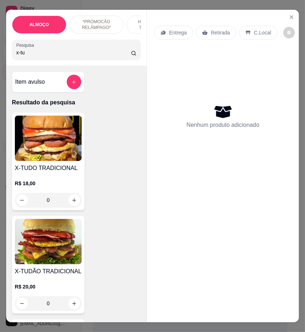
type input "x-tu"
click at [49, 173] on h4 "X-TUDO TRADICIONAL" at bounding box center [48, 168] width 67 height 9
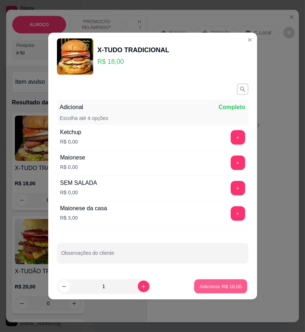
click at [214, 287] on p "Adicionar R$ 18,00" at bounding box center [221, 286] width 42 height 7
type input "1"
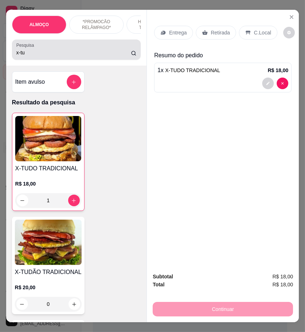
click at [29, 55] on input "x-tu" at bounding box center [73, 52] width 115 height 7
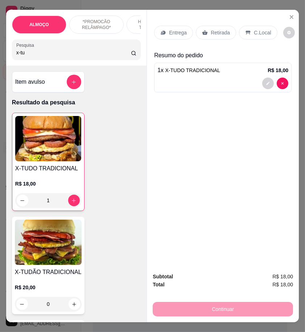
click at [29, 55] on input "x-tu" at bounding box center [73, 52] width 115 height 7
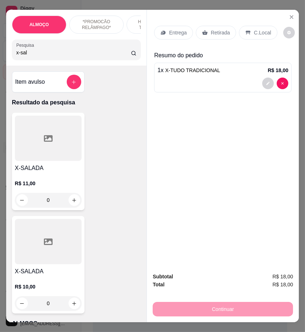
type input "x-sal"
click at [71, 203] on div "0" at bounding box center [48, 200] width 67 height 15
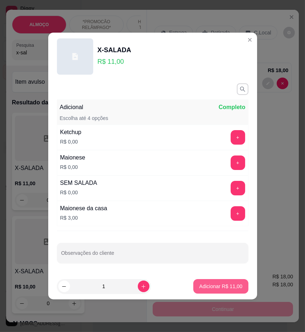
click at [230, 281] on button "Adicionar R$ 11,00" at bounding box center [220, 286] width 55 height 15
type input "1"
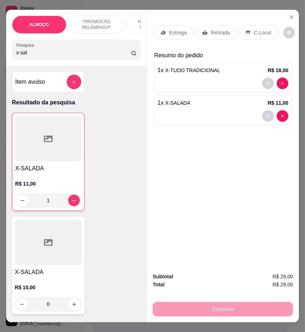
drag, startPoint x: 207, startPoint y: 30, endPoint x: 298, endPoint y: 102, distance: 116.1
click at [211, 31] on div "Retirada" at bounding box center [216, 33] width 40 height 14
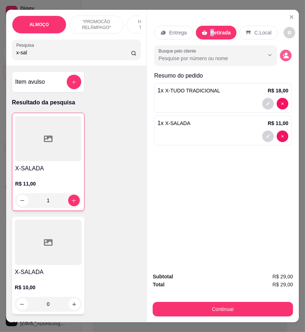
click at [284, 50] on button "decrease-product-quantity" at bounding box center [286, 56] width 12 height 12
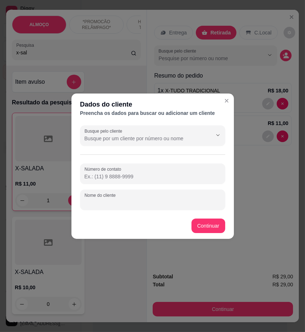
drag, startPoint x: 91, startPoint y: 197, endPoint x: 91, endPoint y: 205, distance: 7.6
paste input "𝓔𝓿𝓮𝓵𝔂𝓷"
type input "𝓔𝓿𝓮𝓵𝔂𝓷"
paste input "558 79194-2581"
type input "558 79194-2581"
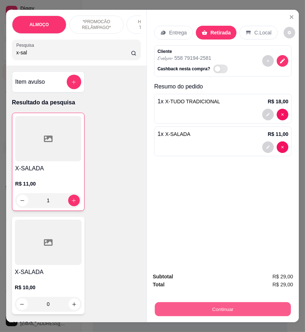
click at [276, 305] on button "Continuar" at bounding box center [223, 309] width 136 height 14
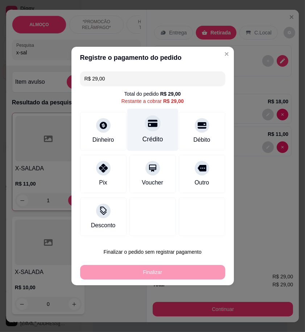
click at [157, 132] on div "Crédito" at bounding box center [152, 130] width 51 height 42
type input "R$ 0,00"
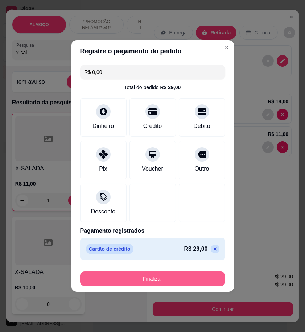
click at [182, 276] on button "Finalizar" at bounding box center [152, 279] width 145 height 15
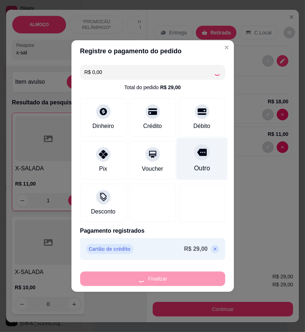
type input "0"
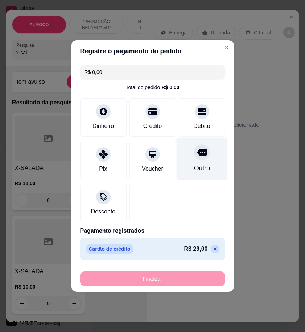
type input "-R$ 29,00"
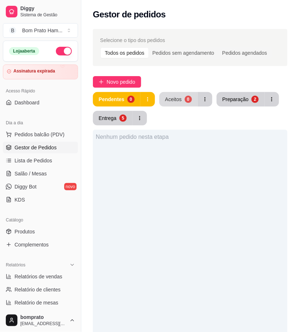
click at [176, 99] on div "Aceitos" at bounding box center [173, 99] width 17 height 7
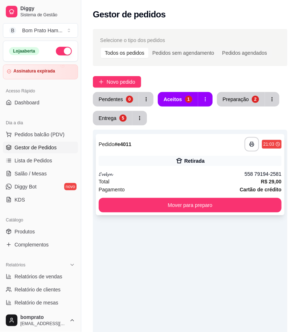
click at [181, 164] on icon at bounding box center [178, 160] width 7 height 7
click at [206, 163] on div "Retirada" at bounding box center [190, 161] width 183 height 10
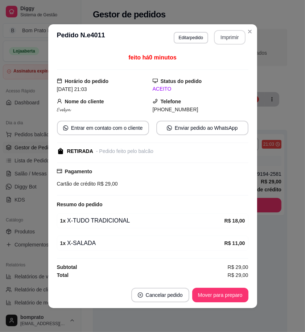
click at [228, 41] on button "Imprimir" at bounding box center [230, 37] width 32 height 15
click at [237, 293] on button "Mover para preparo" at bounding box center [220, 295] width 54 height 14
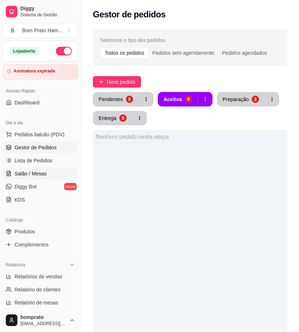
click at [38, 175] on span "Salão / Mesas" at bounding box center [31, 173] width 32 height 7
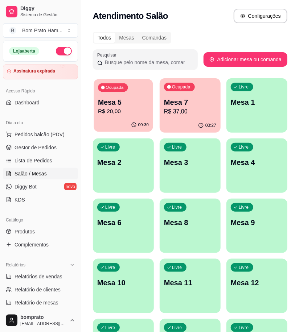
click at [140, 110] on p "R$ 20,00" at bounding box center [123, 111] width 51 height 8
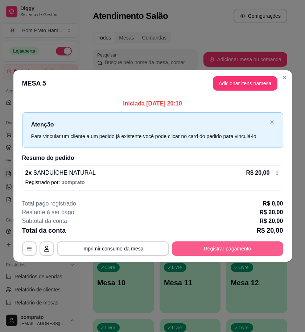
click at [248, 253] on button "Registrar pagamento" at bounding box center [227, 248] width 111 height 15
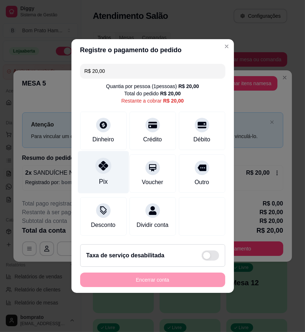
click at [109, 154] on div "Pix" at bounding box center [103, 172] width 51 height 42
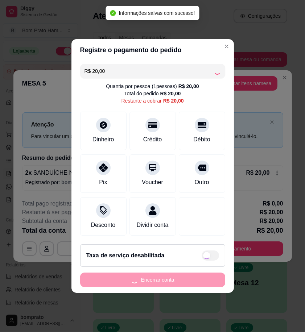
type input "R$ 0,00"
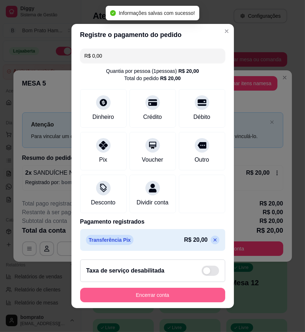
click at [183, 296] on button "Encerrar conta" at bounding box center [152, 295] width 145 height 15
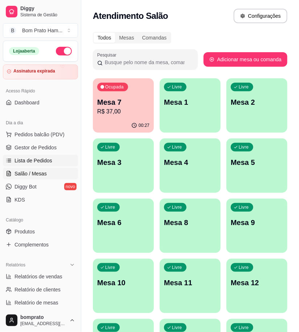
click at [57, 156] on link "Lista de Pedidos" at bounding box center [40, 161] width 75 height 12
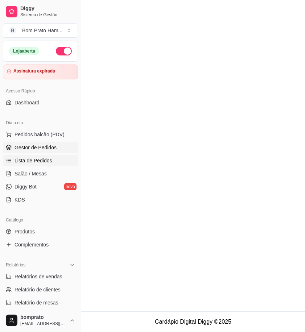
click at [57, 150] on link "Gestor de Pedidos" at bounding box center [40, 148] width 75 height 12
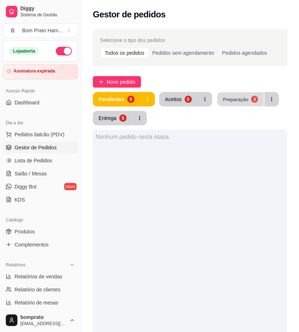
click at [239, 97] on div "Preparação" at bounding box center [235, 99] width 25 height 7
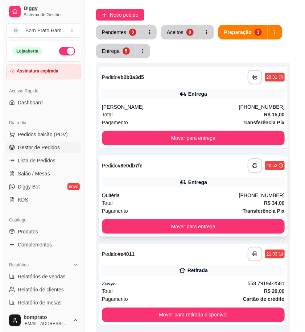
scroll to position [80, 0]
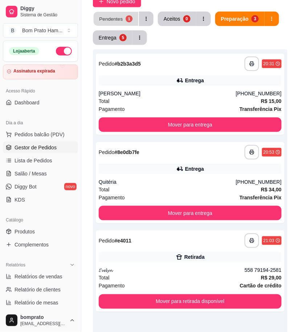
click at [108, 21] on div "Pendentes" at bounding box center [111, 18] width 24 height 7
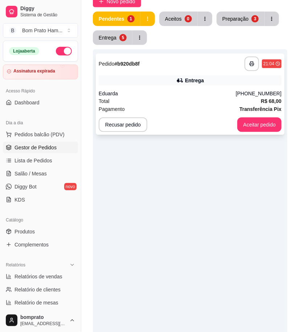
click at [166, 82] on div "Entrega" at bounding box center [190, 80] width 183 height 10
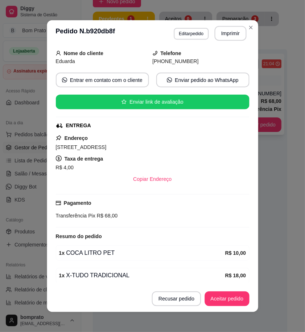
scroll to position [96, 0]
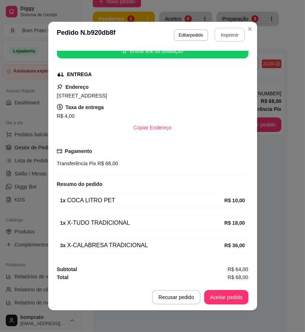
click at [226, 35] on button "Imprimir" at bounding box center [229, 35] width 30 height 14
click at [233, 303] on button "Aceitar pedido" at bounding box center [226, 297] width 44 height 15
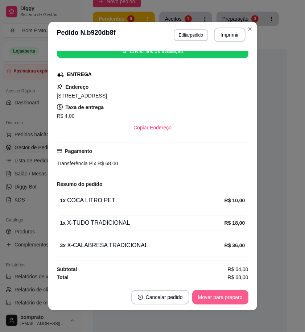
click at [233, 301] on button "Mover para preparo" at bounding box center [220, 297] width 56 height 15
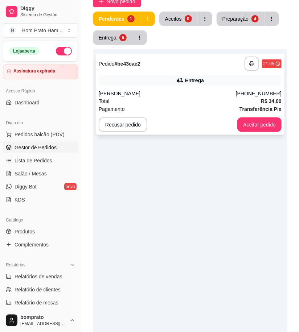
click at [186, 124] on div "Recusar pedido Aceitar pedido" at bounding box center [190, 124] width 183 height 15
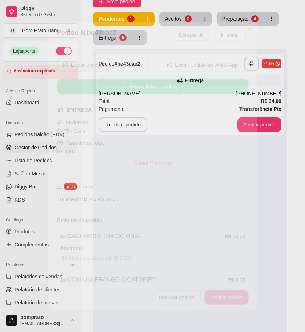
scroll to position [117, 0]
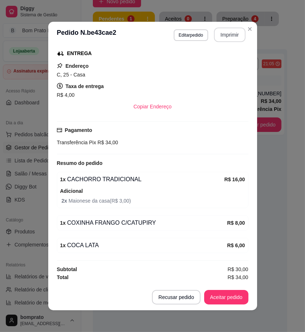
click at [238, 34] on button "Imprimir" at bounding box center [230, 35] width 32 height 15
click at [227, 301] on button "Aceitar pedido" at bounding box center [226, 297] width 43 height 14
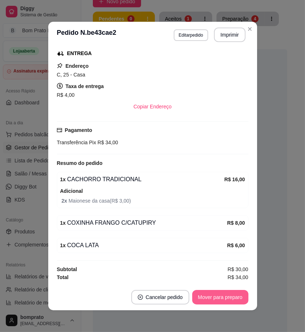
click at [227, 301] on button "Mover para preparo" at bounding box center [220, 297] width 56 height 15
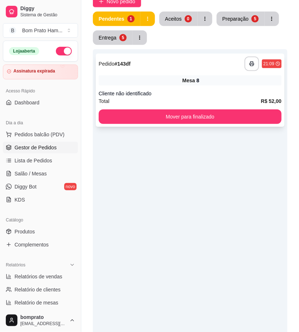
click at [167, 72] on div "**********" at bounding box center [190, 90] width 189 height 73
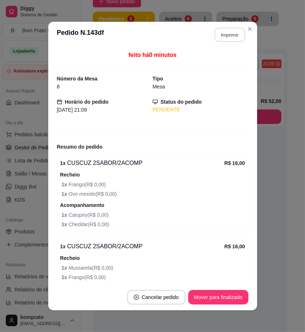
click at [222, 41] on button "Imprimir" at bounding box center [229, 35] width 30 height 14
click at [229, 294] on button "Mover para finalizado" at bounding box center [218, 297] width 60 height 15
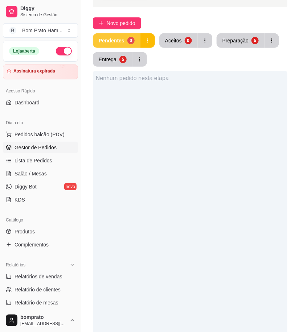
scroll to position [40, 0]
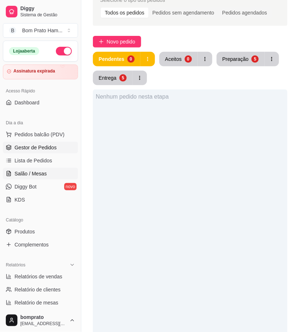
click at [44, 176] on span "Salão / Mesas" at bounding box center [31, 173] width 32 height 7
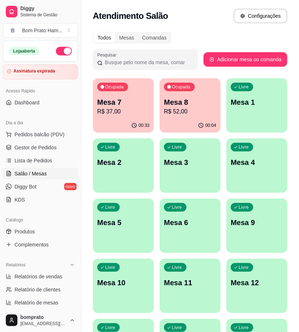
click at [250, 227] on p "Mesa 9" at bounding box center [257, 223] width 52 height 10
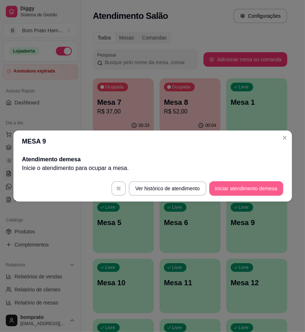
click at [262, 189] on button "Iniciar atendimento de mesa" at bounding box center [246, 188] width 74 height 15
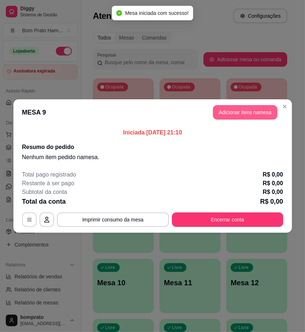
click at [241, 111] on button "Adicionar itens na mesa" at bounding box center [245, 112] width 65 height 15
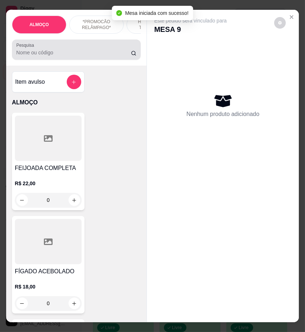
click at [44, 56] on input "Pesquisa" at bounding box center [73, 52] width 115 height 7
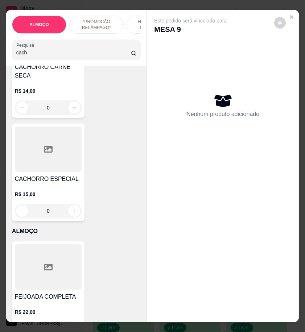
scroll to position [1088, 0]
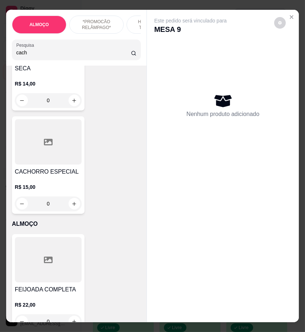
type input "cach"
click at [66, 176] on div "R$ 15,00 0" at bounding box center [48, 193] width 67 height 35
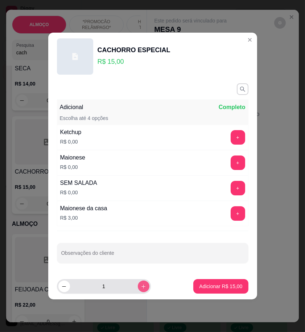
click at [141, 285] on icon "increase-product-quantity" at bounding box center [143, 286] width 5 height 5
type input "2"
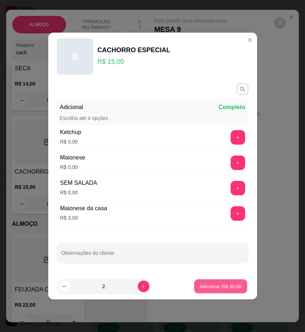
click at [204, 289] on p "Adicionar R$ 30,00" at bounding box center [221, 286] width 42 height 7
type input "2"
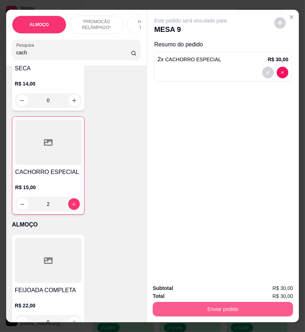
click at [236, 304] on button "Enviar pedido" at bounding box center [223, 309] width 140 height 15
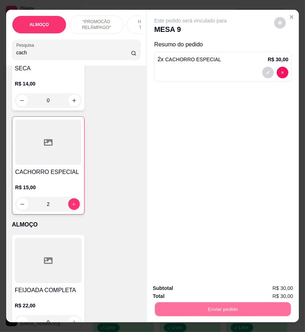
click at [273, 285] on button "Enviar pedido" at bounding box center [275, 288] width 41 height 14
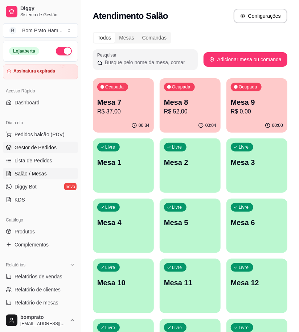
click at [32, 149] on span "Gestor de Pedidos" at bounding box center [36, 147] width 42 height 7
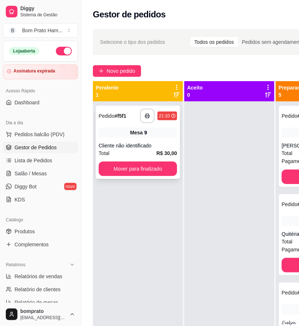
click at [122, 142] on div "Cliente não identificado" at bounding box center [138, 145] width 78 height 7
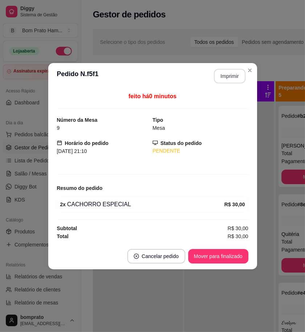
click at [219, 77] on button "Imprimir" at bounding box center [230, 76] width 32 height 15
click at [236, 257] on button "Mover para finalizado" at bounding box center [218, 256] width 60 height 15
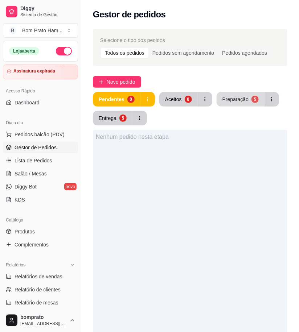
click at [241, 102] on div "Preparação" at bounding box center [235, 99] width 26 height 7
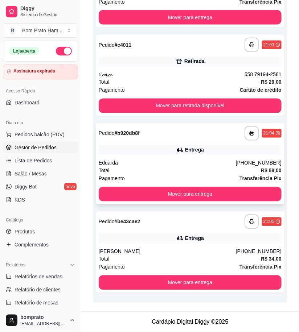
scroll to position [236, 0]
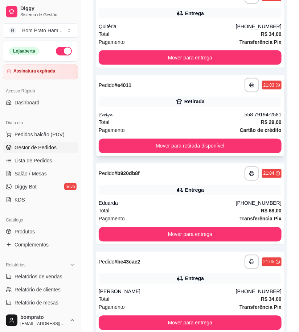
click at [197, 110] on div "**********" at bounding box center [190, 115] width 189 height 81
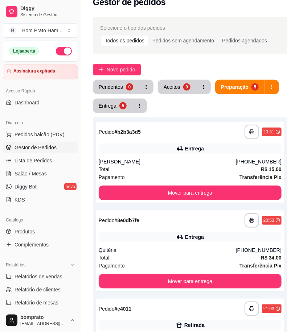
scroll to position [0, 0]
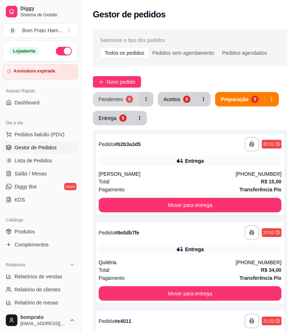
click at [126, 100] on div "0" at bounding box center [129, 99] width 7 height 7
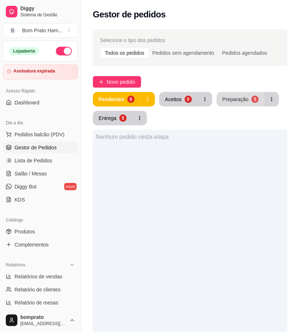
click at [241, 97] on div "Preparação" at bounding box center [235, 99] width 26 height 7
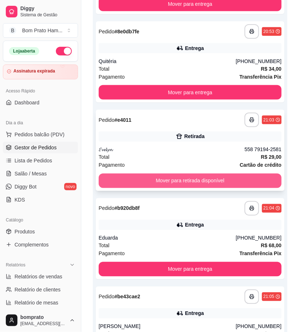
click at [205, 177] on button "Mover para retirada disponível" at bounding box center [190, 181] width 183 height 15
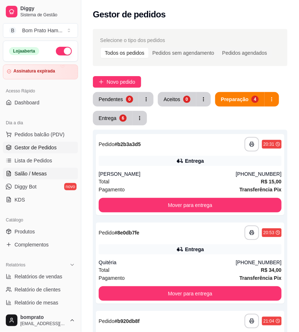
click at [53, 179] on link "Salão / Mesas" at bounding box center [40, 174] width 75 height 12
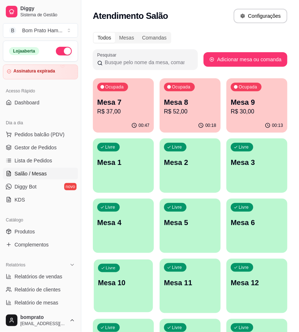
click at [124, 288] on div "Livre Mesa 10" at bounding box center [123, 282] width 59 height 44
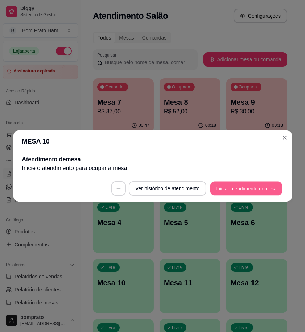
click at [255, 182] on button "Iniciar atendimento de mesa" at bounding box center [246, 189] width 72 height 14
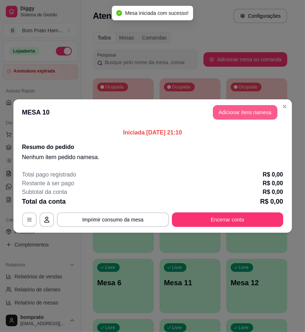
click at [272, 113] on button "Adicionar itens na mesa" at bounding box center [245, 112] width 65 height 15
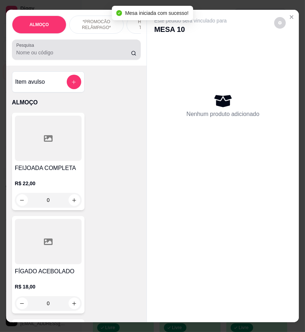
click at [88, 56] on input "Pesquisa" at bounding box center [73, 52] width 115 height 7
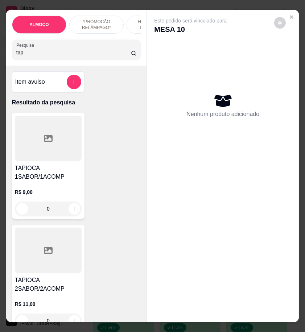
click at [62, 194] on p "R$ 9,00" at bounding box center [48, 192] width 67 height 7
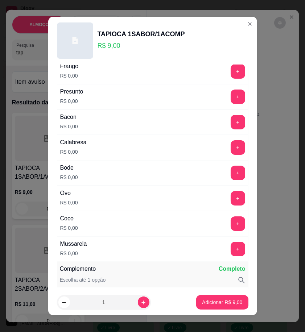
scroll to position [201, 0]
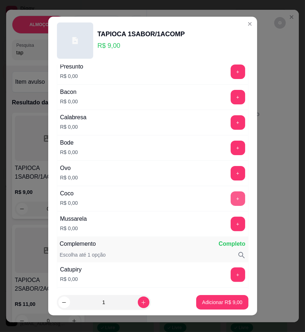
click at [231, 197] on button "+" at bounding box center [238, 198] width 15 height 15
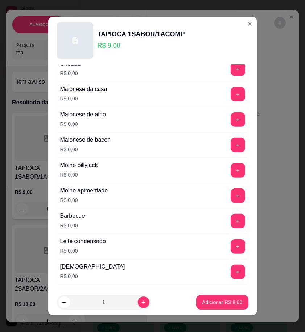
scroll to position [443, 0]
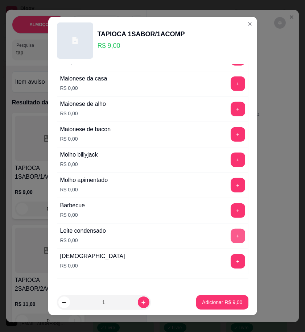
click at [231, 235] on button "+" at bounding box center [238, 236] width 15 height 15
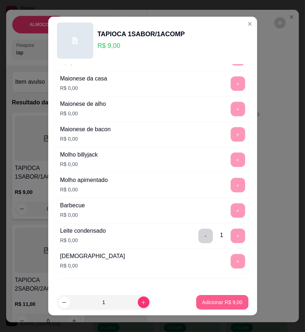
click at [229, 299] on p "Adicionar R$ 9,00" at bounding box center [222, 302] width 40 height 7
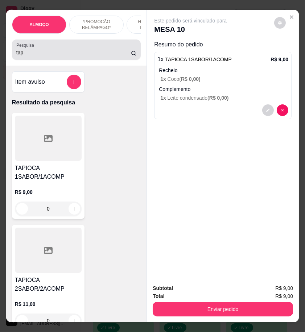
click at [26, 56] on input "tap" at bounding box center [73, 52] width 115 height 7
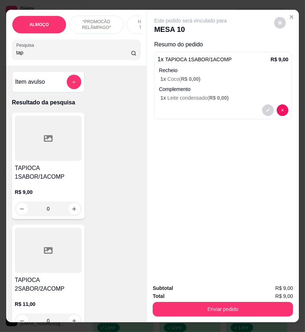
click at [26, 56] on input "tap" at bounding box center [73, 52] width 115 height 7
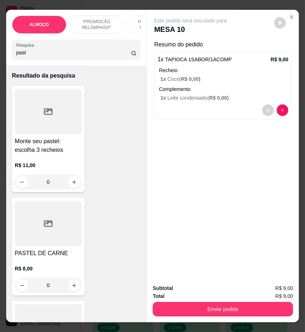
scroll to position [80, 0]
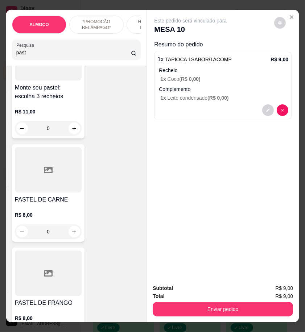
type input "past"
click at [68, 231] on div "0" at bounding box center [48, 231] width 67 height 15
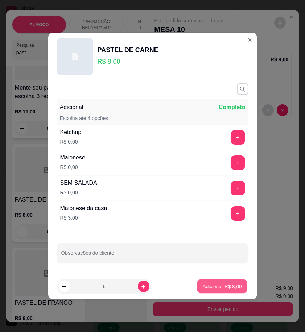
click at [240, 290] on button "Adicionar R$ 8,00" at bounding box center [222, 287] width 50 height 14
type input "1"
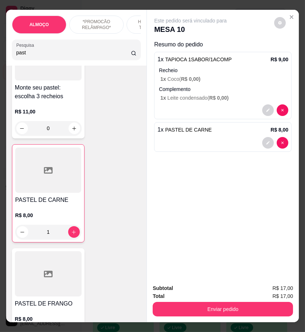
click at [24, 56] on input "past" at bounding box center [73, 52] width 115 height 7
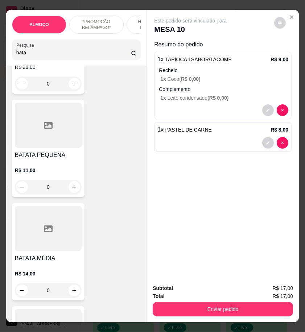
scroll to position [443, 0]
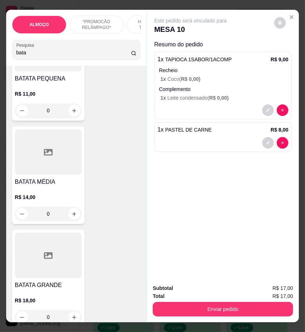
type input "bata"
click at [74, 112] on div "0" at bounding box center [48, 110] width 67 height 15
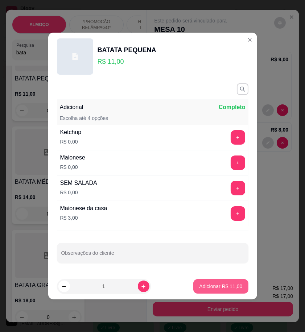
click at [215, 285] on p "Adicionar R$ 11,00" at bounding box center [220, 286] width 43 height 7
type input "1"
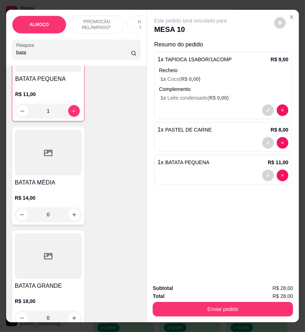
scroll to position [443, 0]
click at [27, 55] on input "bata" at bounding box center [73, 52] width 115 height 7
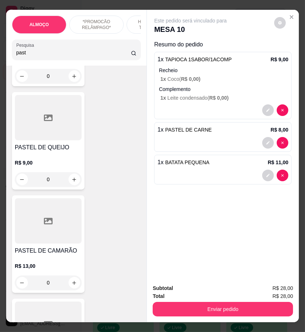
scroll to position [1072, 0]
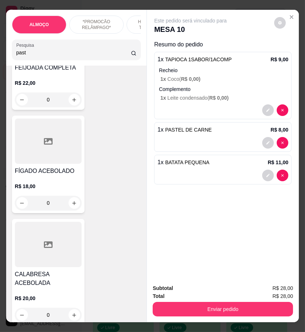
type input "past"
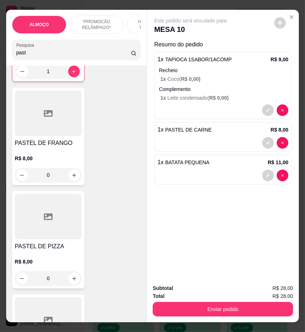
scroll to position [241, 0]
click at [72, 279] on div "0" at bounding box center [48, 278] width 67 height 15
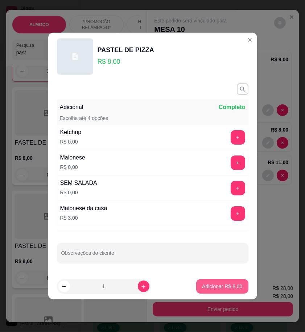
click at [215, 285] on p "Adicionar R$ 8,00" at bounding box center [222, 286] width 40 height 7
type input "1"
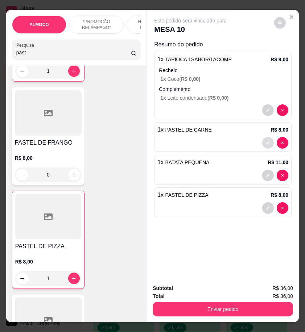
click at [266, 141] on icon "decrease-product-quantity" at bounding box center [267, 142] width 3 height 3
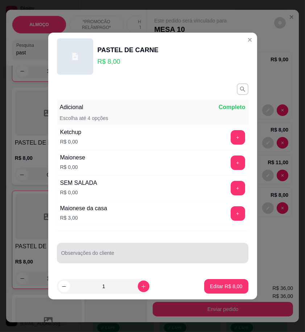
click at [95, 250] on div at bounding box center [152, 253] width 183 height 15
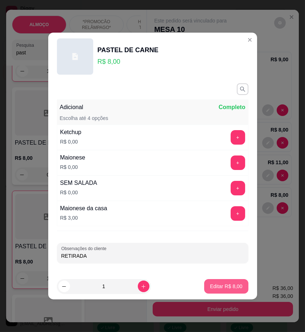
type input "RETIRADA"
click at [223, 287] on p "Editar R$ 8,00" at bounding box center [226, 286] width 33 height 7
type input "0"
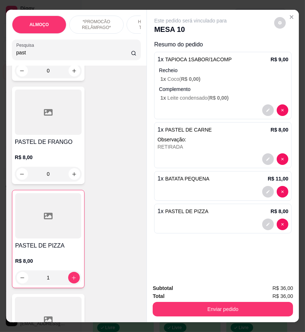
scroll to position [241, 0]
click at [34, 55] on input "past" at bounding box center [73, 52] width 115 height 7
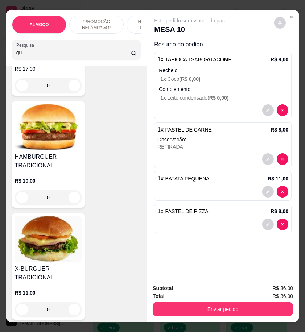
scroll to position [3170, 0]
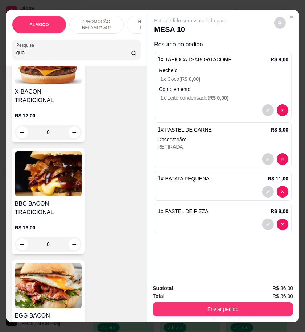
type input "gua"
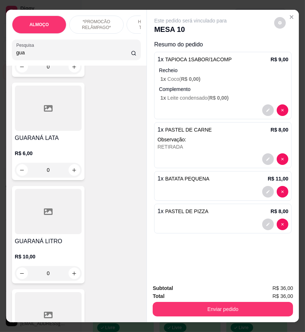
scroll to position [201, 0]
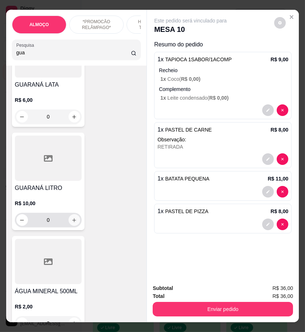
click at [71, 222] on icon "increase-product-quantity" at bounding box center [73, 220] width 5 height 5
type input "1"
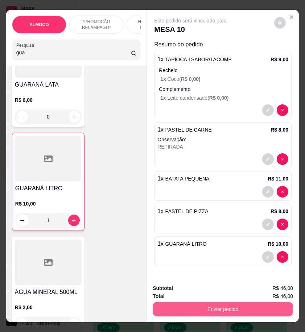
click at [256, 305] on button "Enviar pedido" at bounding box center [223, 309] width 140 height 15
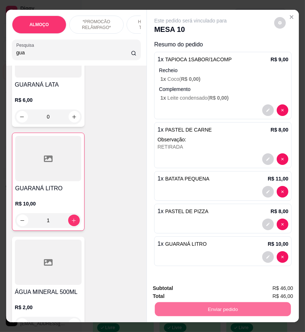
click at [270, 289] on button "Enviar pedido" at bounding box center [273, 289] width 41 height 14
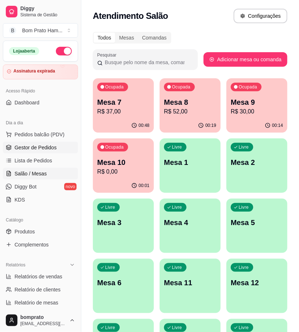
click at [41, 146] on span "Gestor de Pedidos" at bounding box center [36, 147] width 42 height 7
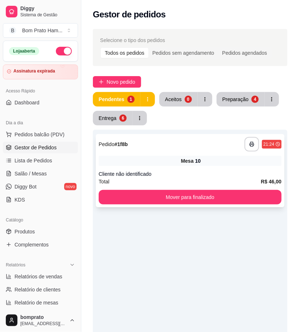
click at [170, 159] on div "Mesa 10" at bounding box center [190, 161] width 183 height 10
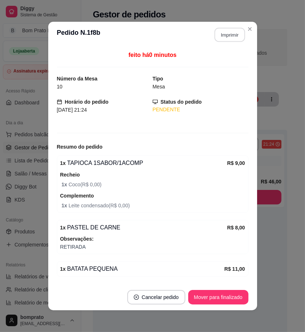
click at [218, 34] on button "Imprimir" at bounding box center [229, 35] width 30 height 14
click at [233, 297] on button "Mover para finalizado" at bounding box center [218, 297] width 60 height 15
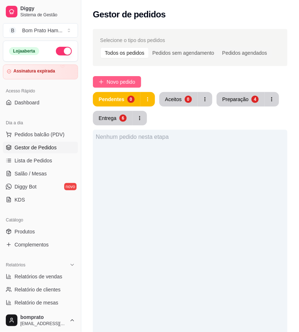
click at [125, 82] on span "Novo pedido" at bounding box center [121, 82] width 29 height 8
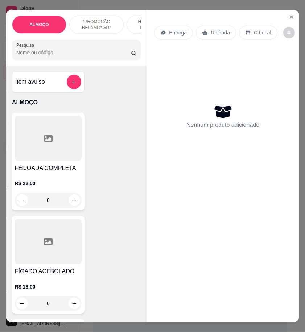
click at [50, 56] on input "Pesquisa" at bounding box center [73, 52] width 115 height 7
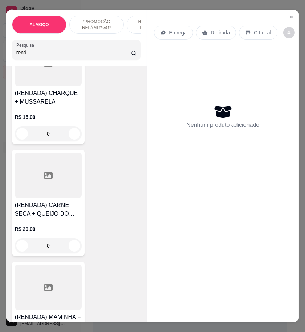
scroll to position [201, 0]
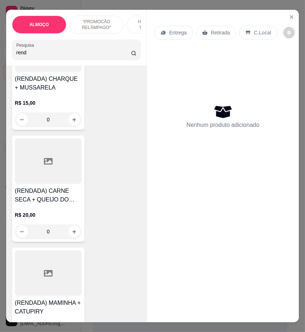
type input "rend"
click at [67, 188] on div "(RENDADA) CARNE SECA + QUEIJO DO REINO R$ 20,00 0" at bounding box center [48, 189] width 73 height 106
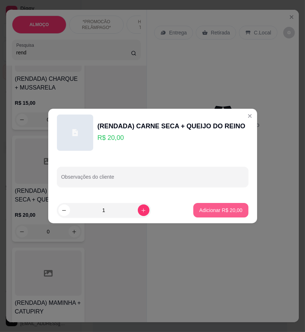
click at [216, 206] on button "Adicionar R$ 20,00" at bounding box center [220, 210] width 55 height 15
type input "1"
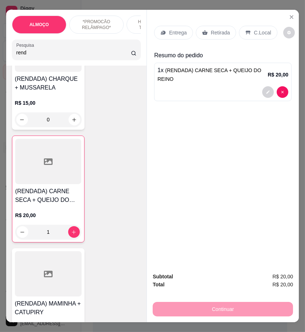
click at [171, 29] on p "Entrega" at bounding box center [178, 32] width 18 height 7
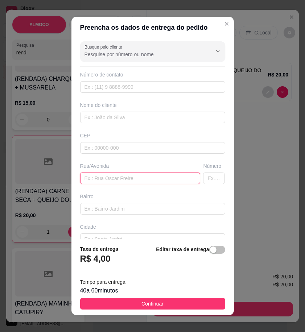
paste input "rua treze de maio, número da cs 380"
type input "rua treze de maio, número da cs 380"
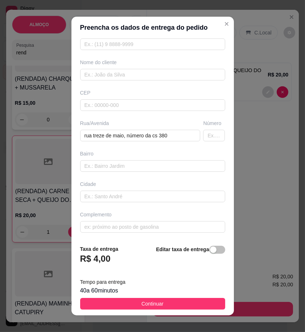
scroll to position [44, 0]
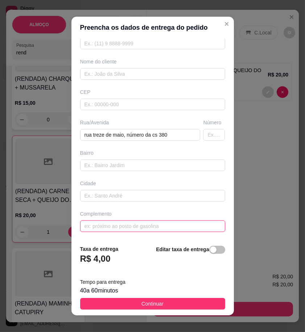
paste input "cs de [PERSON_NAME]"
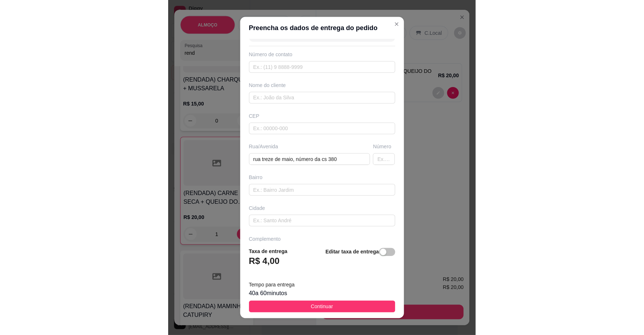
scroll to position [0, 0]
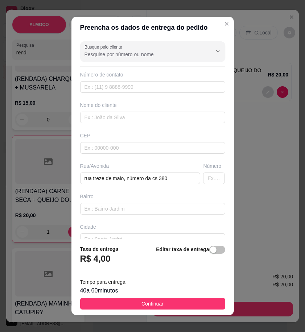
type input "cs de [PERSON_NAME]"
paste input "[PERSON_NAME]"
type input "[PERSON_NAME]"
drag, startPoint x: 138, startPoint y: 83, endPoint x: 108, endPoint y: 89, distance: 30.8
paste input "558 78840-1540"
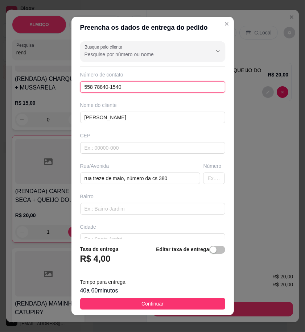
type input "558 78840-1540"
drag, startPoint x: 157, startPoint y: 305, endPoint x: 276, endPoint y: 306, distance: 119.3
click at [158, 305] on button "Continuar" at bounding box center [152, 304] width 145 height 12
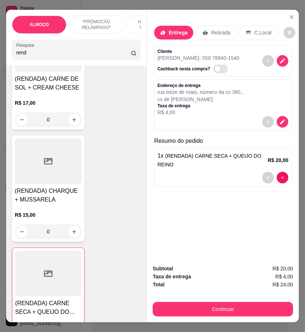
scroll to position [201, 0]
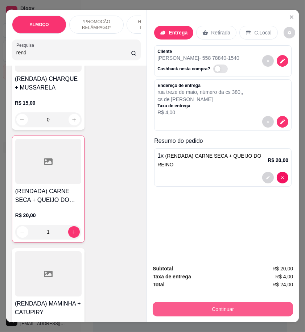
click at [274, 305] on button "Continuar" at bounding box center [223, 309] width 140 height 15
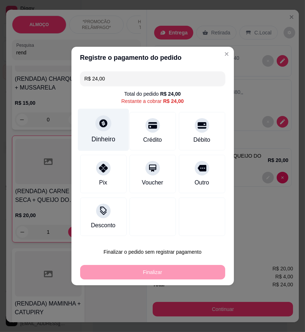
click at [118, 132] on div "Dinheiro" at bounding box center [103, 130] width 51 height 42
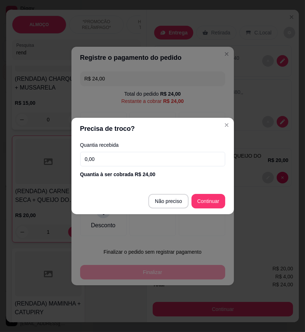
click at [169, 156] on input "0,00" at bounding box center [152, 159] width 145 height 15
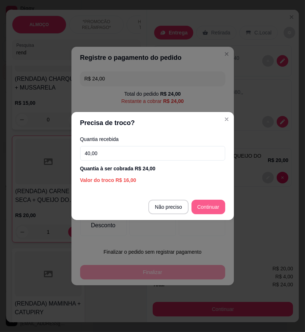
type input "40,00"
type input "R$ 0,00"
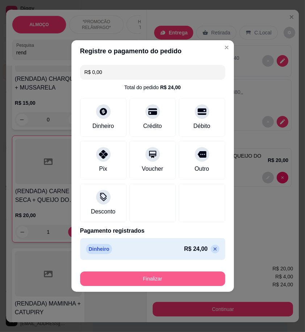
click at [208, 280] on button "Finalizar" at bounding box center [152, 279] width 145 height 15
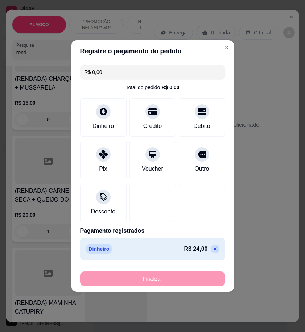
type input "0"
type input "-R$ 24,00"
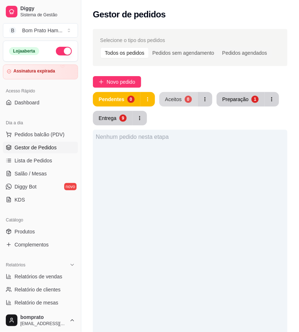
click at [189, 96] on div "0" at bounding box center [188, 99] width 7 height 7
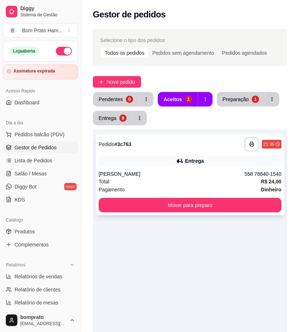
click at [200, 149] on div "**********" at bounding box center [190, 144] width 183 height 15
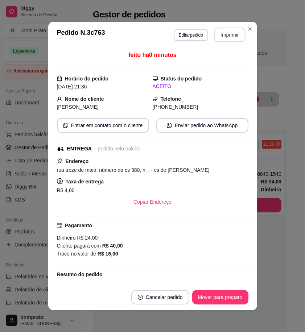
click at [227, 32] on button "Imprimir" at bounding box center [230, 35] width 32 height 15
click at [236, 298] on button "Mover para preparo" at bounding box center [220, 297] width 54 height 14
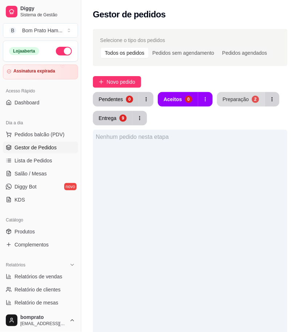
click at [232, 102] on div "Preparação" at bounding box center [236, 99] width 26 height 7
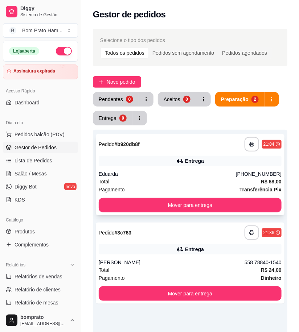
click at [196, 178] on div "Total R$ 68,00" at bounding box center [190, 182] width 183 height 8
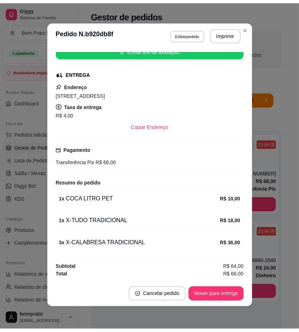
scroll to position [1, 0]
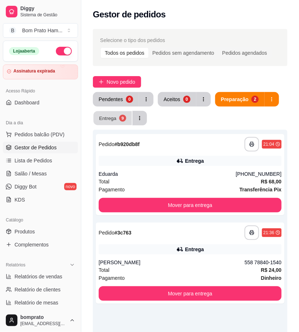
click at [103, 116] on div "Entrega" at bounding box center [107, 118] width 17 height 7
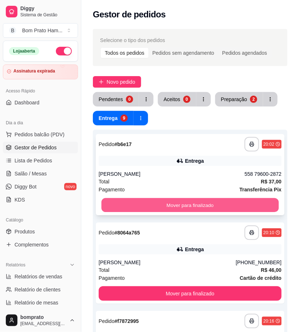
click at [197, 202] on button "Mover para finalizado" at bounding box center [190, 205] width 177 height 14
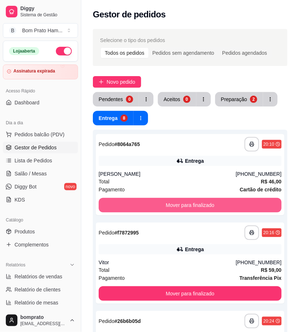
click at [197, 202] on button "Mover para finalizado" at bounding box center [190, 205] width 183 height 15
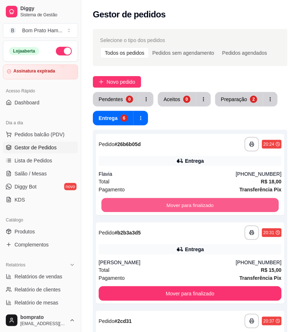
click at [197, 202] on button "Mover para finalizado" at bounding box center [190, 205] width 177 height 14
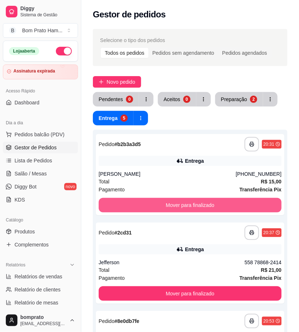
click at [197, 202] on button "Mover para finalizado" at bounding box center [190, 205] width 183 height 15
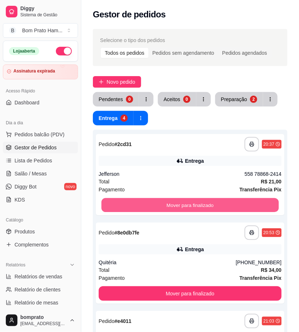
click at [197, 202] on button "Mover para finalizado" at bounding box center [190, 205] width 177 height 14
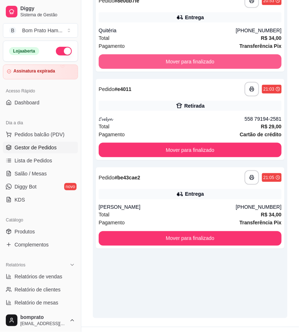
scroll to position [159, 0]
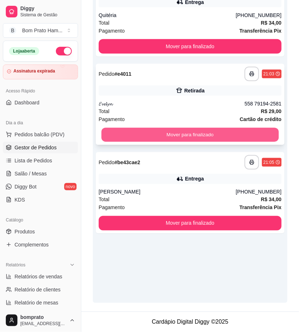
click at [210, 136] on button "Mover para finalizado" at bounding box center [190, 135] width 177 height 14
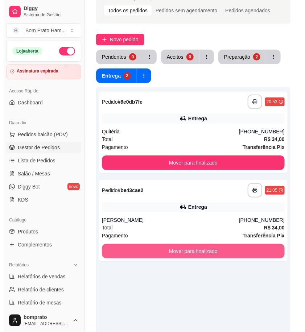
scroll to position [38, 0]
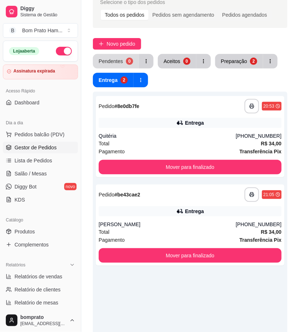
click at [113, 58] on div "Pendentes" at bounding box center [111, 61] width 24 height 7
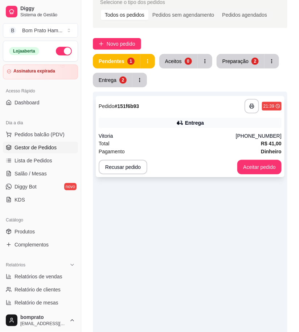
click at [211, 150] on div "Pagamento Dinheiro" at bounding box center [190, 152] width 183 height 8
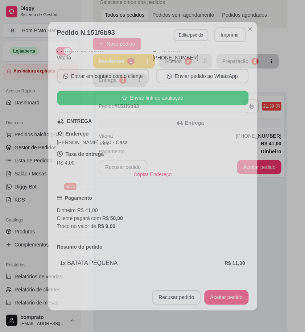
scroll to position [135, 0]
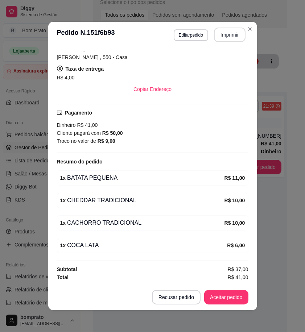
click at [222, 36] on button "Imprimir" at bounding box center [230, 35] width 32 height 15
click at [233, 298] on button "Aceitar pedido" at bounding box center [226, 297] width 44 height 15
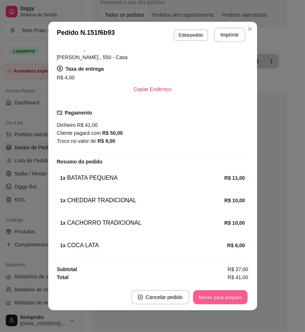
click at [235, 297] on button "Mover para preparo" at bounding box center [220, 297] width 54 height 14
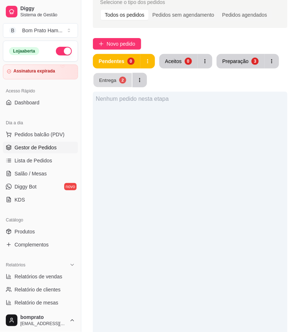
click at [114, 82] on div "Entrega" at bounding box center [107, 79] width 17 height 7
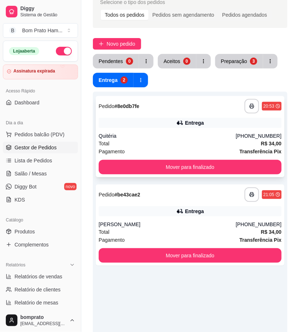
click at [150, 144] on div "Total R$ 34,00" at bounding box center [190, 144] width 183 height 8
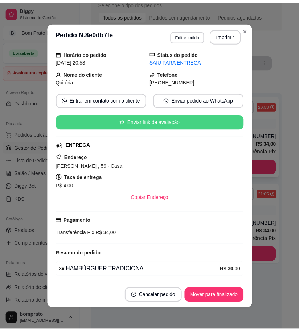
scroll to position [51, 0]
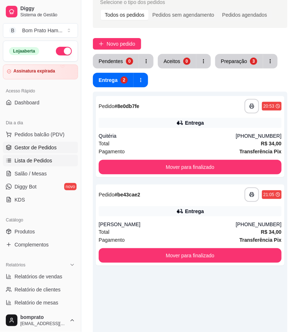
click at [62, 158] on link "Lista de Pedidos" at bounding box center [40, 161] width 75 height 12
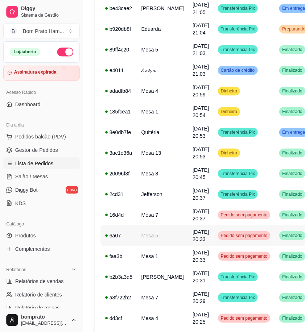
scroll to position [282, 0]
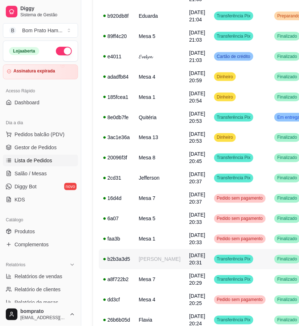
click at [161, 266] on td "[PERSON_NAME]" at bounding box center [159, 259] width 50 height 20
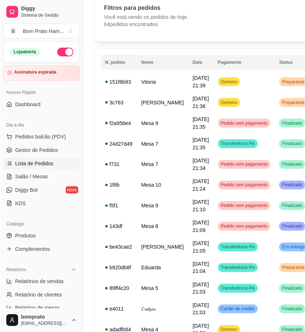
scroll to position [0, 0]
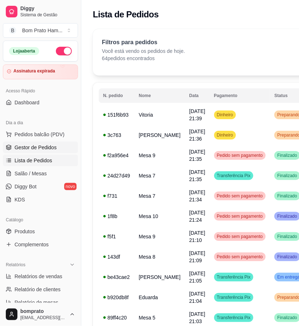
click at [62, 144] on link "Gestor de Pedidos" at bounding box center [40, 148] width 75 height 12
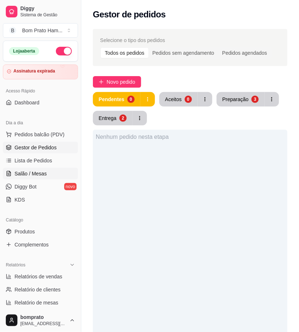
click at [37, 171] on span "Salão / Mesas" at bounding box center [31, 173] width 32 height 7
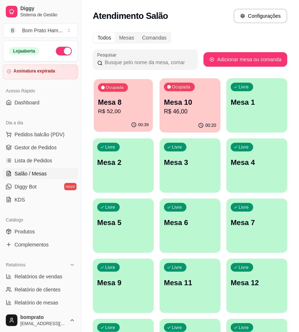
click at [128, 96] on div "Ocupada Mesa 8 R$ 52,00" at bounding box center [123, 98] width 59 height 39
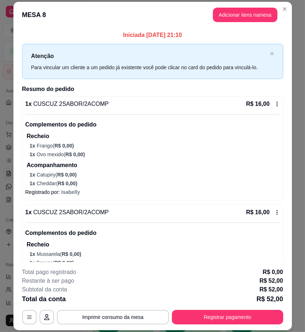
click at [274, 102] on icon at bounding box center [277, 104] width 6 height 6
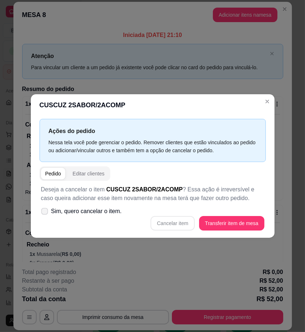
click at [92, 215] on span "Sim, quero cancelar o item." at bounding box center [86, 211] width 71 height 9
click at [45, 215] on input "Sim, quero cancelar o item." at bounding box center [43, 215] width 5 height 5
checkbox input "true"
click at [167, 220] on button "Cancelar item" at bounding box center [172, 223] width 43 height 14
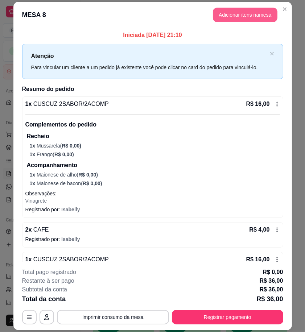
click at [246, 16] on button "Adicionar itens na mesa" at bounding box center [245, 15] width 65 height 15
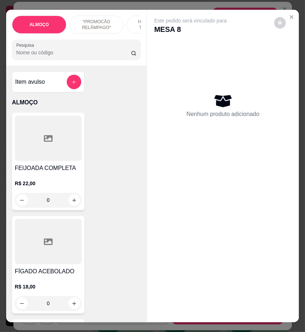
click at [54, 53] on input "Pesquisa" at bounding box center [73, 52] width 115 height 7
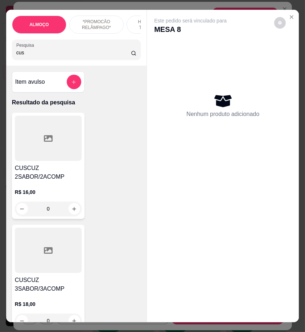
type input "cus"
click at [67, 152] on div at bounding box center [48, 138] width 67 height 45
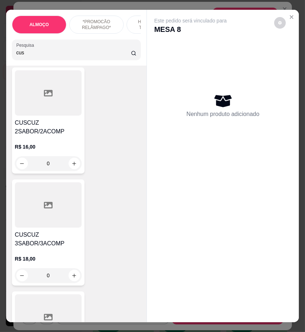
scroll to position [40, 0]
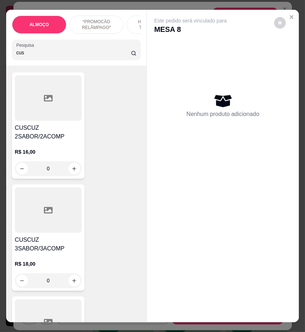
click at [49, 132] on h4 "CUSCUZ 2SABOR/2ACOMP" at bounding box center [48, 132] width 67 height 17
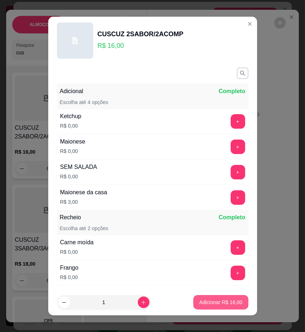
click at [224, 300] on button "Adicionar R$ 16,00" at bounding box center [220, 302] width 55 height 15
type input "1"
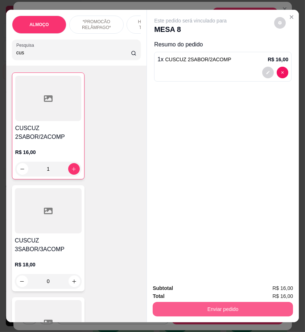
click at [229, 310] on button "Enviar pedido" at bounding box center [223, 309] width 140 height 15
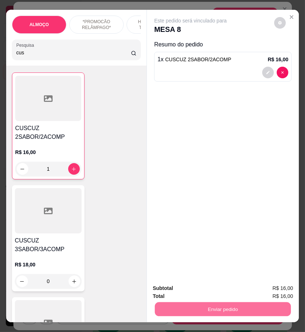
click at [266, 289] on button "Enviar pedido" at bounding box center [273, 288] width 40 height 13
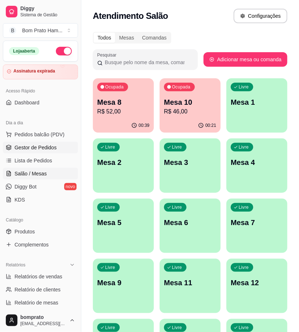
click at [41, 146] on span "Gestor de Pedidos" at bounding box center [36, 147] width 42 height 7
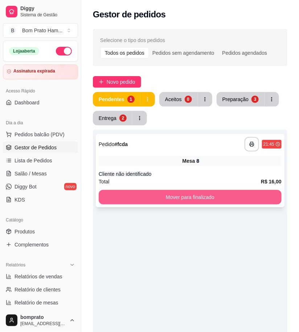
click at [208, 196] on button "Mover para finalizado" at bounding box center [190, 197] width 183 height 15
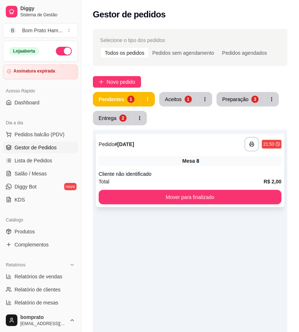
click at [194, 156] on div "Mesa 8" at bounding box center [190, 161] width 183 height 10
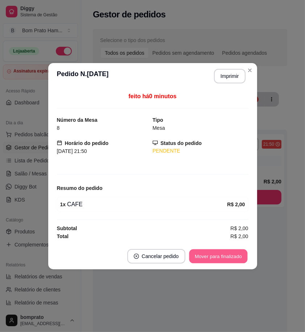
click at [218, 252] on button "Mover para finalizado" at bounding box center [218, 256] width 58 height 14
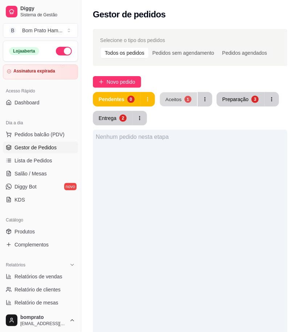
click at [182, 96] on button "Aceitos 1" at bounding box center [178, 99] width 37 height 14
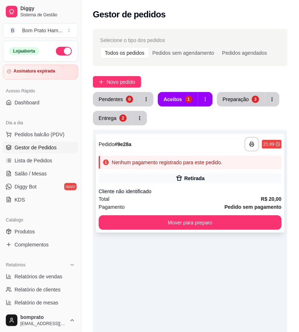
click at [198, 161] on div "Nenhum pagamento registrado para este pedido." at bounding box center [167, 162] width 111 height 7
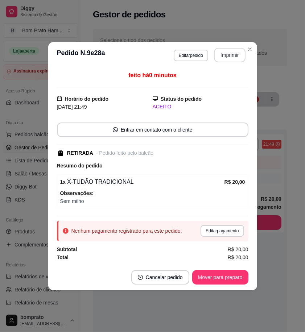
click at [223, 55] on button "Imprimir" at bounding box center [230, 55] width 32 height 15
click at [229, 276] on button "Mover para preparo" at bounding box center [220, 277] width 54 height 14
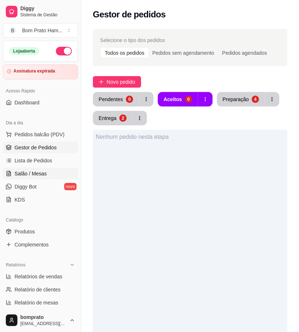
click at [37, 176] on span "Salão / Mesas" at bounding box center [31, 173] width 32 height 7
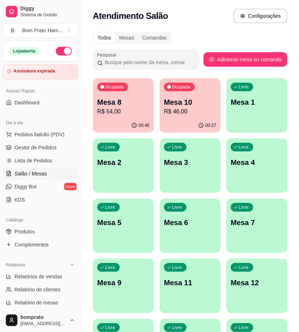
click at [110, 101] on p "Mesa 8" at bounding box center [123, 102] width 52 height 10
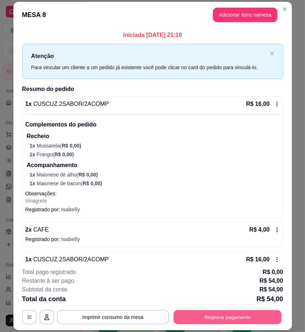
click at [260, 317] on button "Registrar pagamento" at bounding box center [227, 317] width 108 height 14
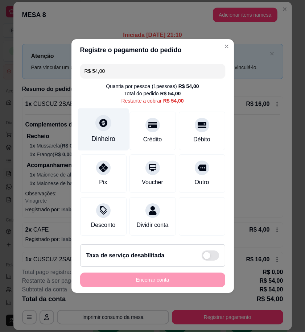
click at [113, 139] on div "Dinheiro" at bounding box center [103, 138] width 24 height 9
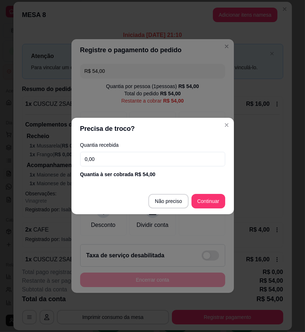
click at [133, 157] on input "0,00" at bounding box center [152, 159] width 145 height 15
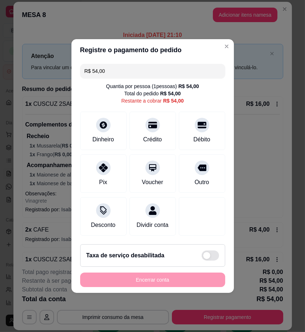
click at [119, 68] on input "R$ 54,00" at bounding box center [152, 71] width 136 height 15
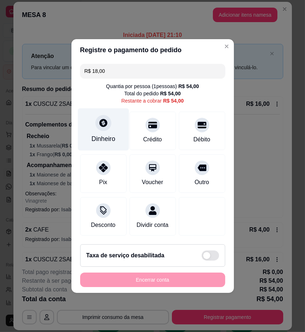
click at [117, 125] on div "Dinheiro" at bounding box center [103, 129] width 51 height 42
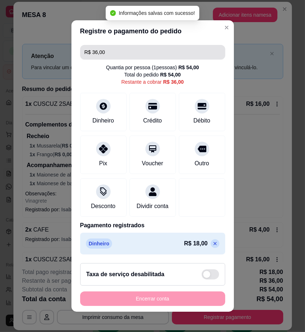
click at [106, 48] on input "R$ 36,00" at bounding box center [152, 52] width 136 height 15
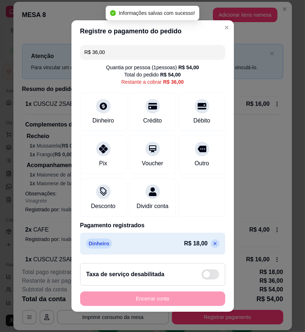
click at [106, 48] on input "R$ 36,00" at bounding box center [152, 52] width 136 height 15
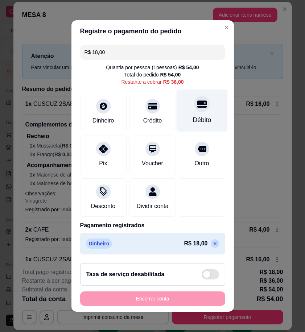
click at [193, 115] on div "Débito" at bounding box center [202, 119] width 18 height 9
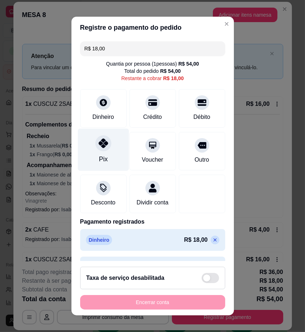
click at [107, 157] on div "Pix" at bounding box center [103, 150] width 51 height 42
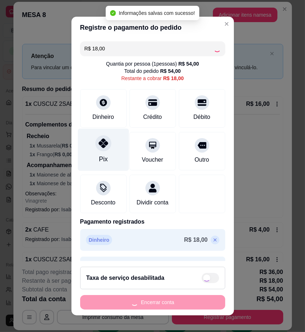
type input "R$ 0,00"
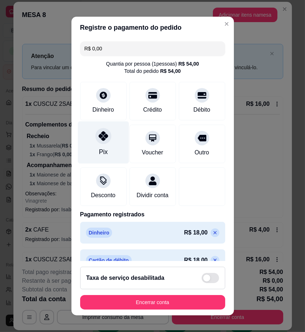
click at [87, 146] on div "Pix" at bounding box center [103, 142] width 51 height 42
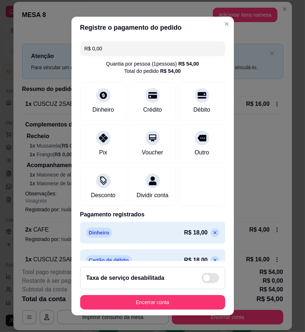
scroll to position [49, 0]
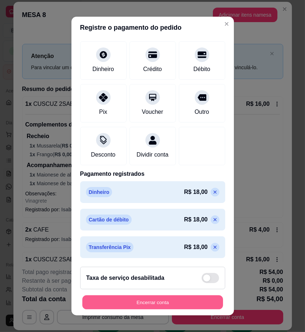
click at [201, 303] on button "Encerrar conta" at bounding box center [152, 302] width 141 height 14
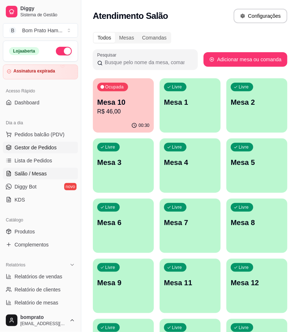
click at [65, 148] on link "Gestor de Pedidos" at bounding box center [40, 148] width 75 height 12
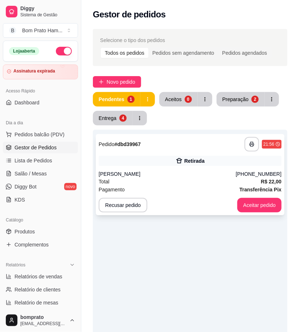
click at [218, 173] on div "[PERSON_NAME]" at bounding box center [167, 173] width 137 height 7
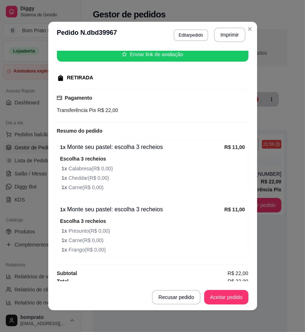
scroll to position [97, 0]
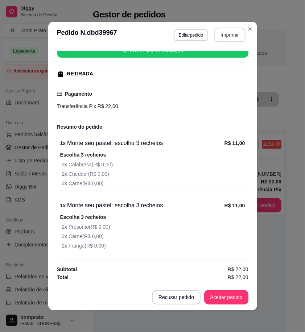
click at [229, 34] on button "Imprimir" at bounding box center [230, 35] width 32 height 15
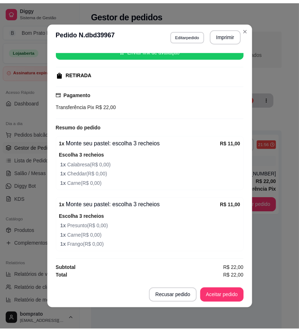
scroll to position [0, 0]
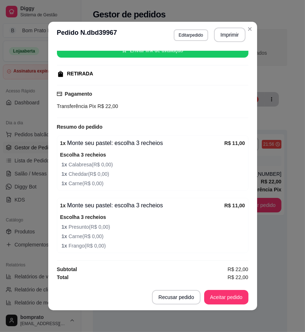
click at [230, 297] on button "Aceitar pedido" at bounding box center [226, 297] width 44 height 15
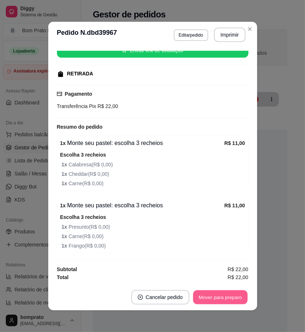
click at [230, 297] on button "Mover para preparo" at bounding box center [220, 297] width 54 height 14
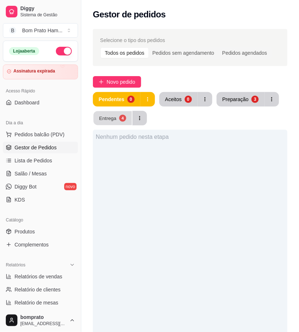
click at [107, 121] on div "Entrega" at bounding box center [107, 118] width 17 height 7
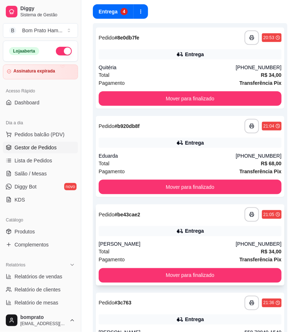
scroll to position [67, 0]
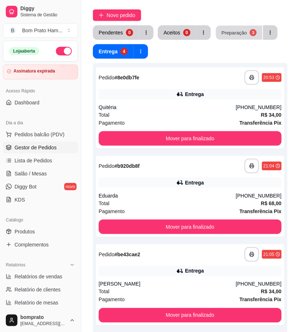
click at [230, 32] on div "Preparação" at bounding box center [233, 32] width 25 height 7
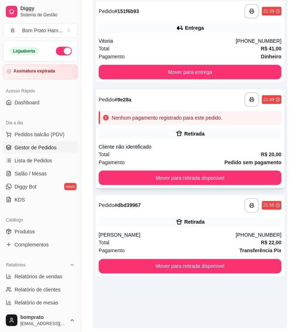
scroll to position [147, 0]
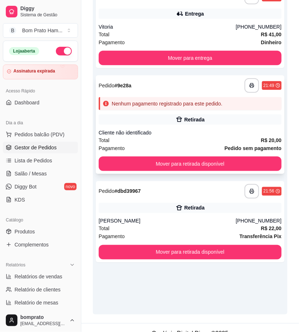
click at [194, 136] on div "Cliente não identificado" at bounding box center [190, 132] width 183 height 7
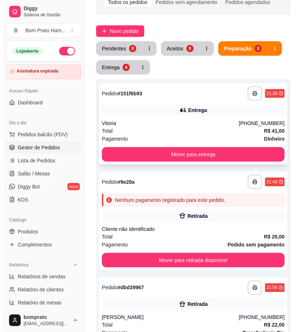
scroll to position [26, 0]
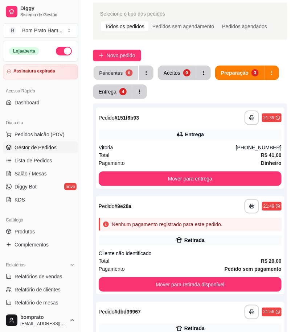
click at [115, 67] on button "Pendentes 0" at bounding box center [116, 73] width 45 height 14
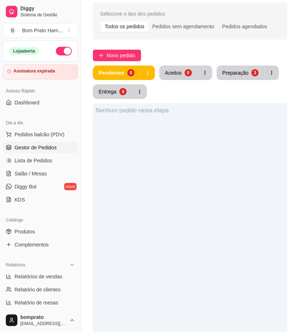
click at [114, 99] on div "Pendentes 0 Aceitos 0 Preparação 3 Entrega 4 Nenhum pedido nesta etapa" at bounding box center [190, 251] width 194 height 370
click at [114, 92] on div "Entrega" at bounding box center [108, 91] width 18 height 7
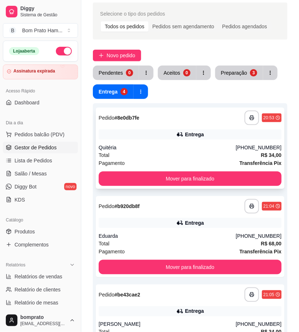
click at [191, 169] on div "**********" at bounding box center [190, 148] width 189 height 81
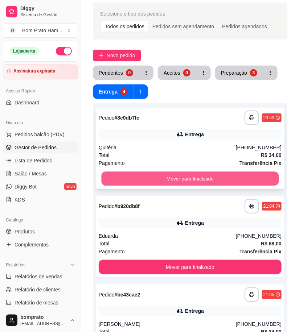
click at [262, 172] on button "Mover para finalizado" at bounding box center [190, 179] width 177 height 14
click at [249, 173] on button "Mover para finalizado" at bounding box center [190, 178] width 183 height 15
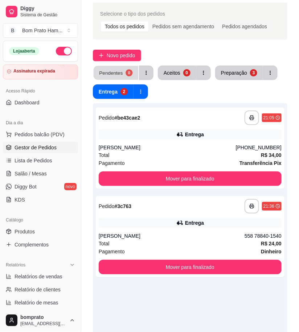
click at [104, 66] on button "Pendentes 0" at bounding box center [116, 73] width 45 height 14
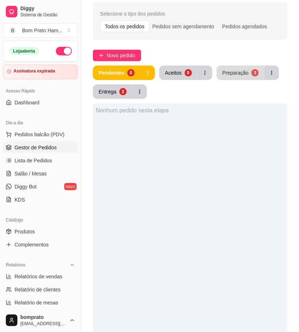
click at [227, 71] on div "Preparação" at bounding box center [235, 72] width 26 height 7
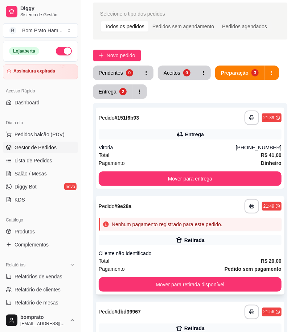
click at [208, 227] on div "Nenhum pagamento registrado para este pedido." at bounding box center [167, 224] width 111 height 7
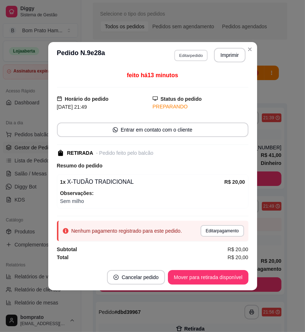
click at [196, 57] on button "Editar pedido" at bounding box center [191, 55] width 34 height 11
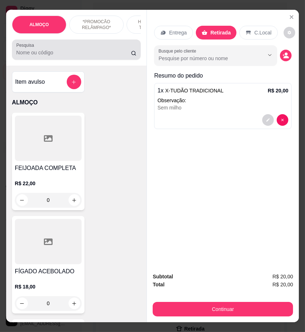
click at [27, 56] on input "Pesquisa" at bounding box center [73, 52] width 115 height 7
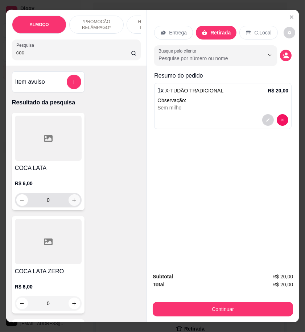
type input "coc"
click at [73, 202] on icon "increase-product-quantity" at bounding box center [73, 200] width 5 height 5
type input "1"
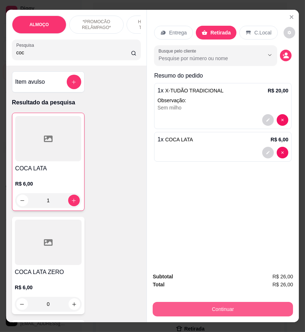
click at [228, 306] on button "Continuar" at bounding box center [223, 309] width 140 height 15
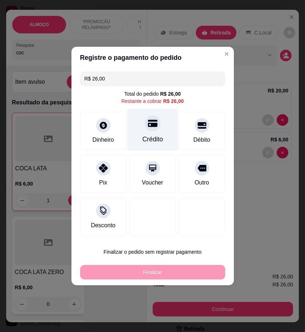
click at [142, 138] on div "Crédito" at bounding box center [152, 139] width 21 height 9
type input "R$ 0,00"
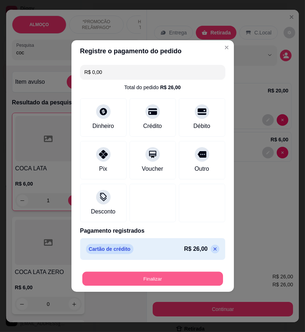
click at [187, 278] on button "Finalizar" at bounding box center [152, 279] width 141 height 14
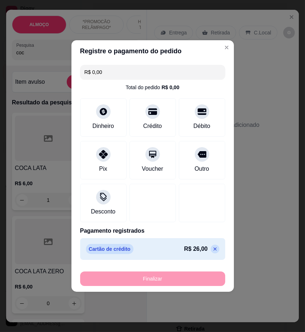
type input "0"
type input "-R$ 26,00"
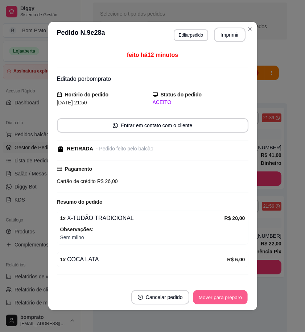
click at [223, 295] on button "Mover para preparo" at bounding box center [220, 297] width 54 height 14
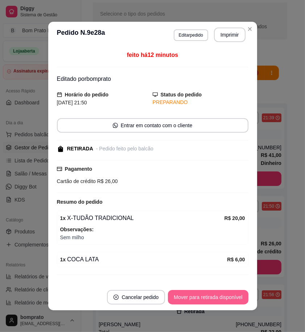
click at [223, 295] on button "Mover para retirada disponível" at bounding box center [208, 297] width 80 height 15
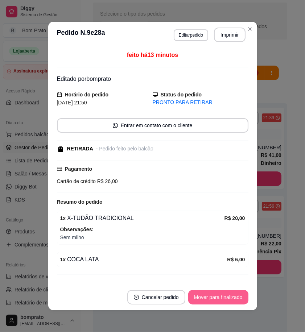
click at [223, 295] on button "Mover para finalizado" at bounding box center [218, 297] width 60 height 15
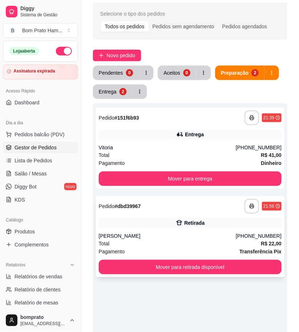
click at [193, 227] on div "Retirada" at bounding box center [190, 223] width 183 height 10
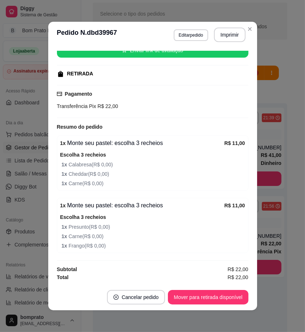
scroll to position [1, 0]
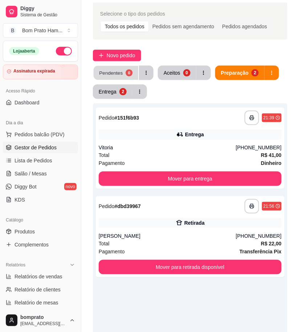
click at [124, 70] on button "Pendentes 0" at bounding box center [116, 73] width 45 height 14
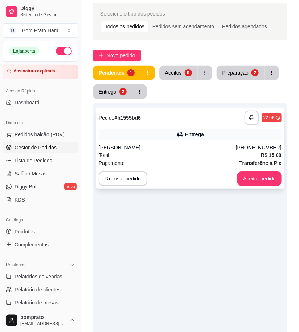
click at [179, 118] on div "**********" at bounding box center [190, 118] width 183 height 15
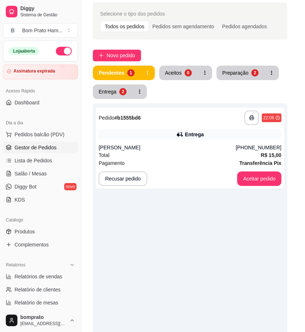
scroll to position [91, 0]
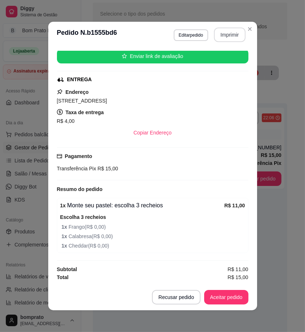
click at [223, 30] on button "Imprimir" at bounding box center [230, 35] width 32 height 15
click at [227, 296] on button "Aceitar pedido" at bounding box center [226, 297] width 44 height 15
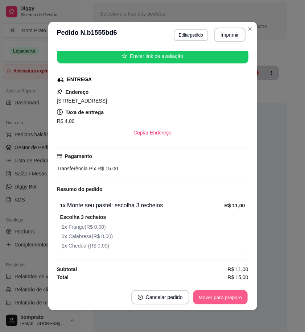
click at [227, 296] on button "Mover para preparo" at bounding box center [220, 297] width 54 height 14
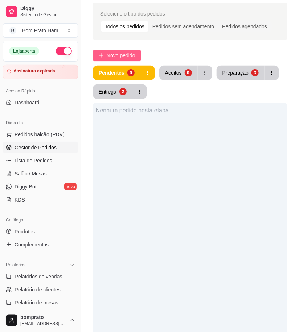
click at [111, 55] on span "Novo pedido" at bounding box center [121, 55] width 29 height 8
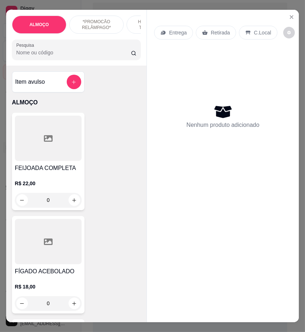
click at [111, 55] on input "Pesquisa" at bounding box center [73, 52] width 115 height 7
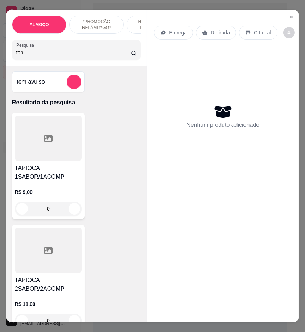
type input "tapi"
click at [63, 148] on div at bounding box center [48, 138] width 67 height 45
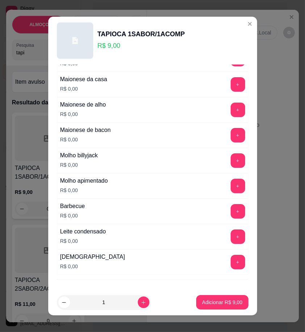
scroll to position [443, 0]
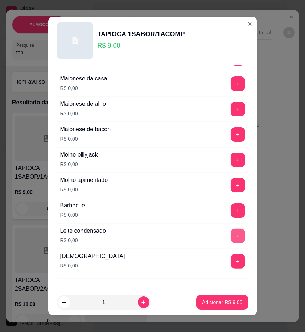
click at [231, 236] on button "+" at bounding box center [238, 236] width 15 height 15
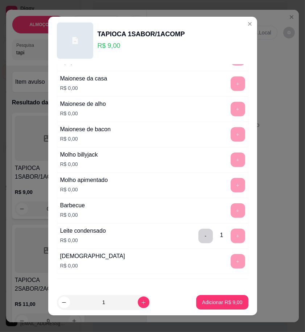
scroll to position [476, 0]
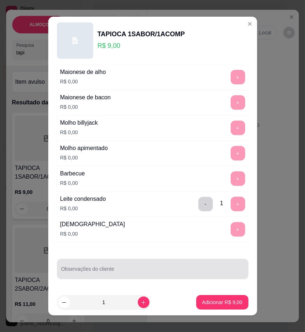
click at [106, 265] on div at bounding box center [152, 269] width 183 height 15
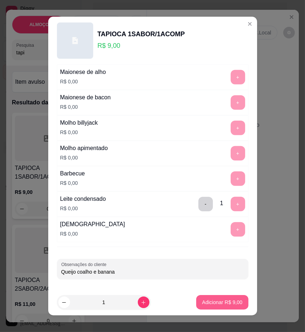
type input "Queijo coalho e banana"
click at [202, 301] on p "Adicionar R$ 9,00" at bounding box center [222, 302] width 40 height 7
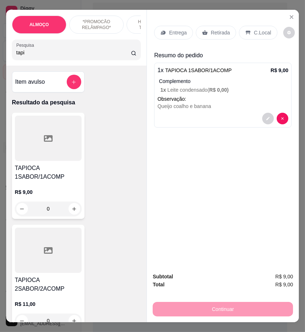
click at [34, 55] on input "tapi" at bounding box center [73, 52] width 115 height 7
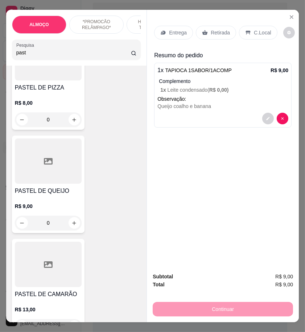
scroll to position [403, 0]
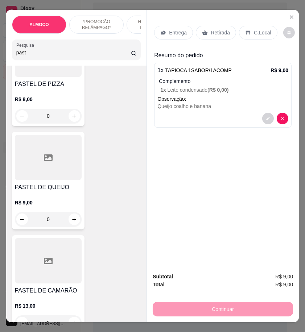
click at [74, 223] on div "0" at bounding box center [48, 219] width 67 height 15
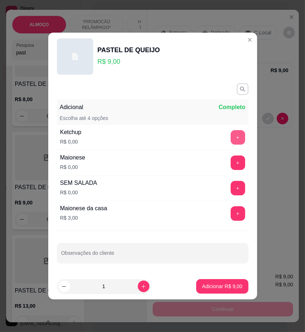
click at [231, 136] on button "+" at bounding box center [238, 137] width 15 height 15
click at [228, 170] on div "+" at bounding box center [238, 163] width 20 height 15
click at [231, 169] on button "+" at bounding box center [238, 163] width 14 height 14
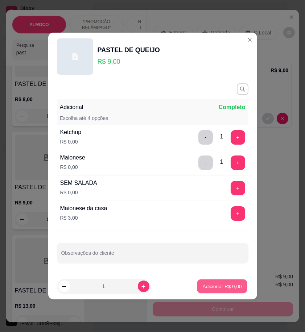
click at [230, 284] on p "Adicionar R$ 9,00" at bounding box center [222, 286] width 39 height 7
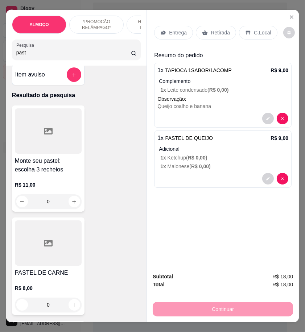
scroll to position [0, 0]
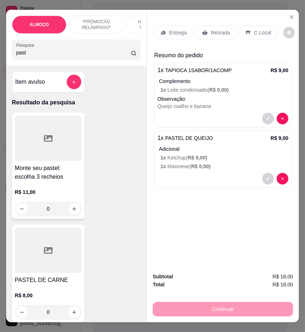
click at [23, 56] on input "past" at bounding box center [73, 52] width 115 height 7
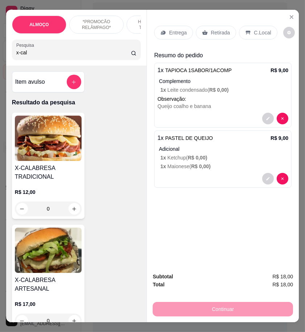
type input "x-cal"
click at [72, 212] on div "0" at bounding box center [48, 209] width 67 height 15
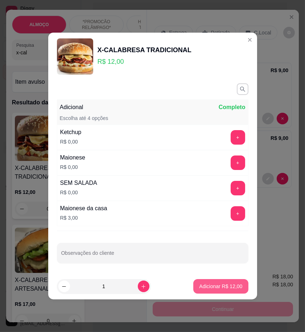
click at [215, 288] on p "Adicionar R$ 12,00" at bounding box center [220, 286] width 43 height 7
type input "1"
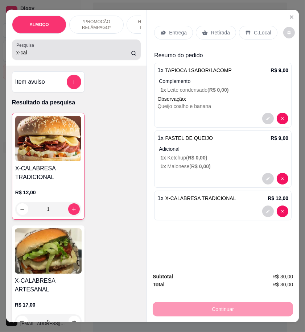
click at [24, 56] on input "x-cal" at bounding box center [73, 52] width 115 height 7
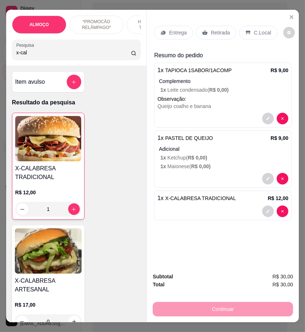
click at [24, 56] on input "x-cal" at bounding box center [73, 52] width 115 height 7
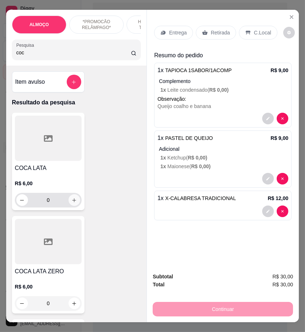
type input "coc"
click at [71, 206] on button "increase-product-quantity" at bounding box center [75, 200] width 12 height 12
type input "1"
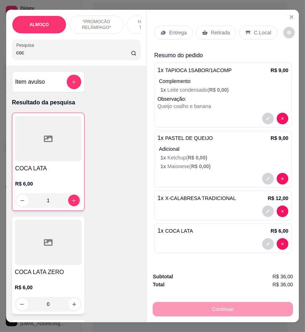
click at [18, 54] on input "coc" at bounding box center [73, 52] width 115 height 7
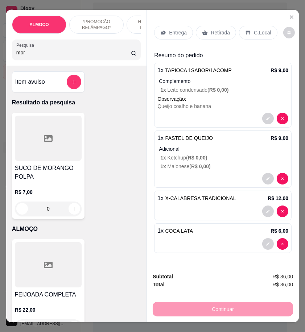
type input "mor"
click at [74, 143] on div at bounding box center [48, 138] width 67 height 45
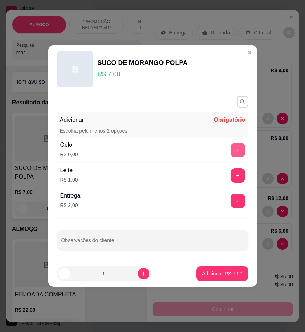
click at [231, 153] on button "+" at bounding box center [238, 150] width 15 height 15
click at [236, 178] on button "+" at bounding box center [238, 176] width 14 height 14
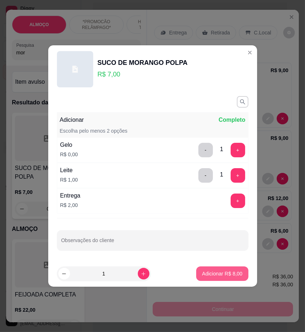
click at [230, 276] on p "Adicionar R$ 8,00" at bounding box center [222, 273] width 40 height 7
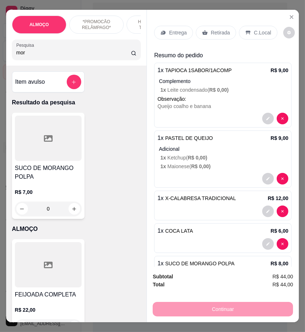
click at [172, 31] on p "Entrega" at bounding box center [178, 32] width 18 height 7
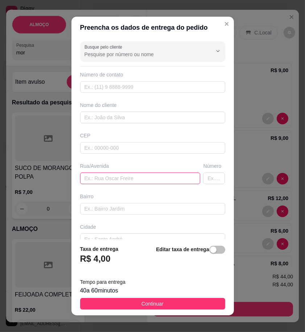
paste input "[STREET_ADDRESS] Mercado de jo"
type input "[STREET_ADDRESS] Mercado de jo"
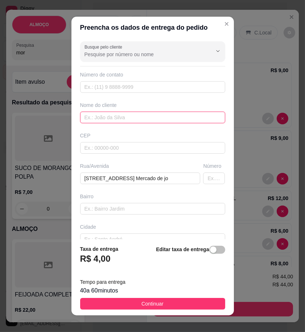
paste input "[PERSON_NAME]"
type input "[PERSON_NAME]"
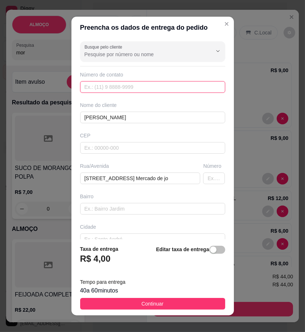
paste input "558 78844-5271"
type input "558 78844-5271"
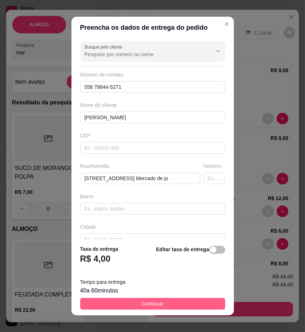
click at [214, 302] on button "Continuar" at bounding box center [152, 304] width 145 height 12
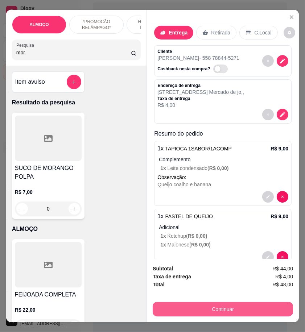
click at [236, 306] on button "Continuar" at bounding box center [223, 309] width 140 height 15
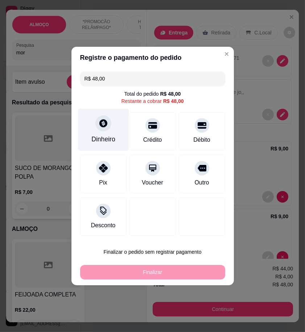
click at [111, 138] on div "Dinheiro" at bounding box center [103, 139] width 24 height 9
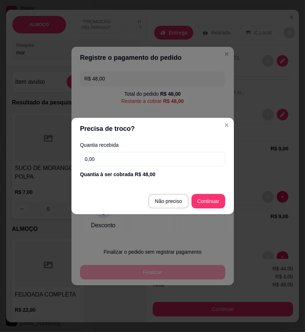
click at [195, 157] on input "0,00" at bounding box center [152, 159] width 145 height 15
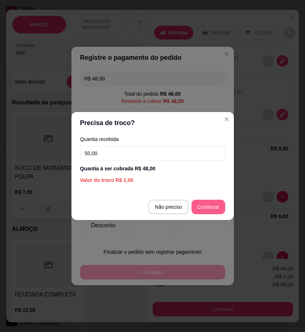
type input "50,00"
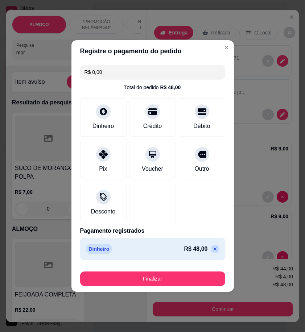
type input "R$ 0,00"
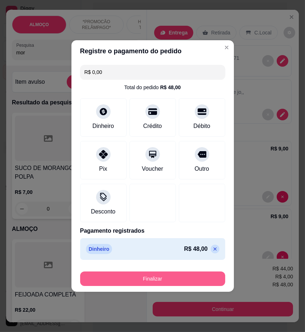
click at [204, 273] on button "Finalizar" at bounding box center [152, 279] width 145 height 15
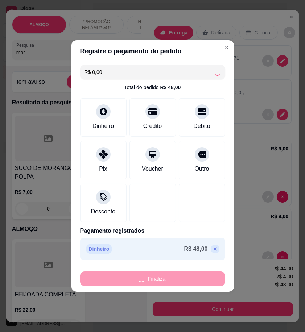
type input "0"
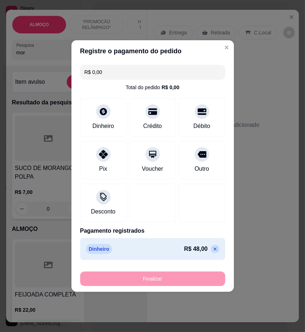
type input "-R$ 48,00"
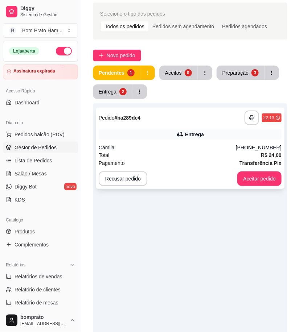
click at [169, 155] on div "Total R$ 24,00" at bounding box center [190, 155] width 183 height 8
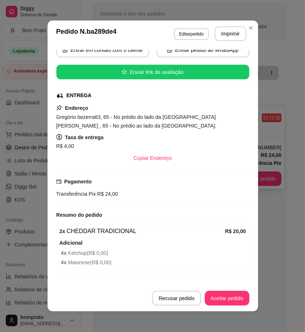
scroll to position [91, 0]
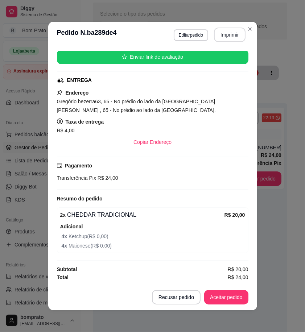
click at [224, 38] on button "Imprimir" at bounding box center [230, 35] width 32 height 15
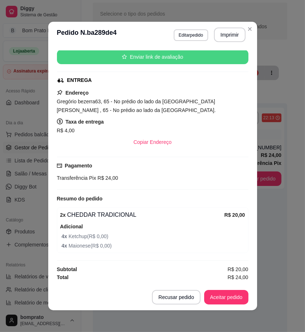
scroll to position [0, 0]
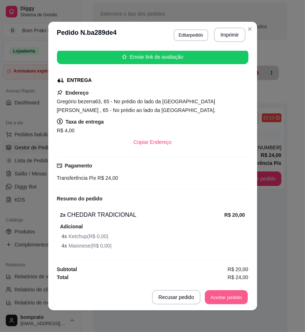
click at [236, 293] on button "Aceitar pedido" at bounding box center [226, 297] width 43 height 14
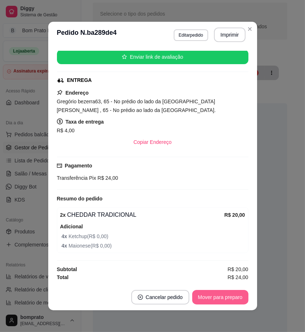
click at [235, 298] on button "Mover para preparo" at bounding box center [220, 297] width 56 height 15
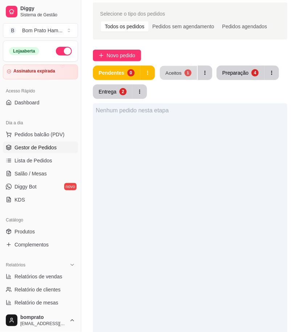
click at [189, 75] on div "1" at bounding box center [187, 72] width 7 height 7
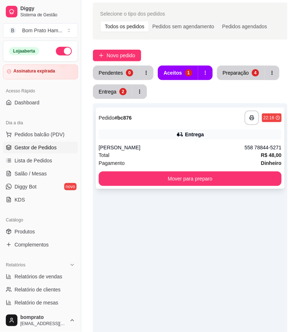
click at [191, 146] on div "[PERSON_NAME]" at bounding box center [172, 147] width 146 height 7
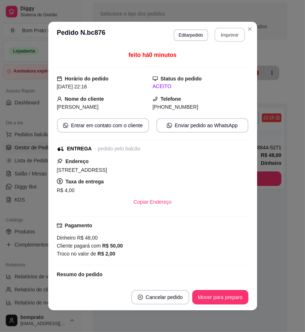
click at [225, 33] on button "Imprimir" at bounding box center [229, 35] width 30 height 14
click at [222, 295] on button "Mover para preparo" at bounding box center [220, 297] width 56 height 15
click at [215, 39] on button "Imprimir" at bounding box center [229, 35] width 30 height 14
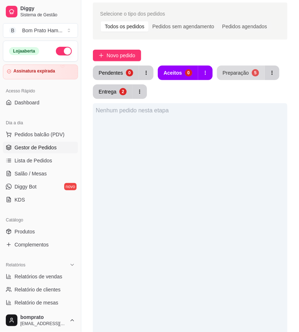
click at [218, 67] on button "Preparação 5" at bounding box center [241, 73] width 48 height 15
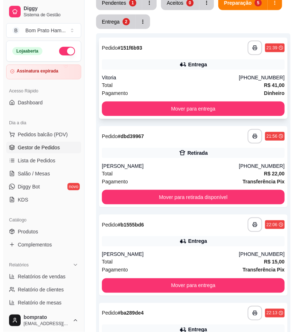
scroll to position [75, 0]
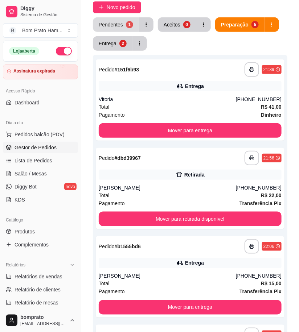
click at [112, 26] on div "Pendentes" at bounding box center [111, 24] width 24 height 7
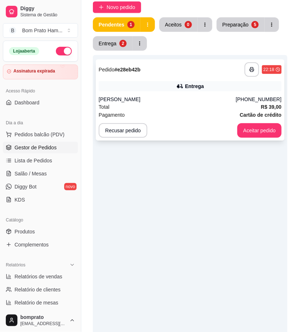
click at [180, 97] on div "[PERSON_NAME]" at bounding box center [167, 99] width 137 height 7
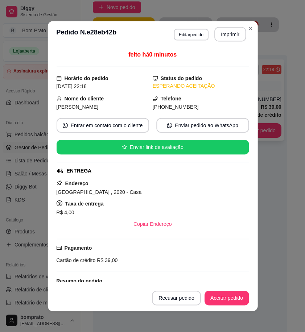
scroll to position [104, 0]
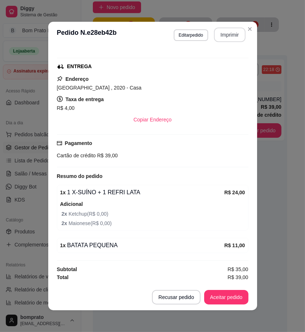
click at [219, 33] on button "Imprimir" at bounding box center [230, 35] width 32 height 15
click at [234, 294] on button "Aceitar pedido" at bounding box center [226, 297] width 43 height 14
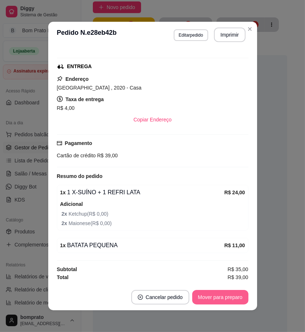
click at [234, 297] on button "Mover para preparo" at bounding box center [220, 297] width 56 height 15
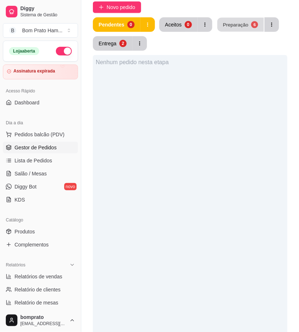
click at [217, 19] on button "Preparação 6" at bounding box center [240, 25] width 46 height 14
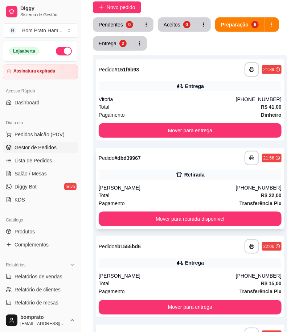
click at [194, 182] on div "**********" at bounding box center [190, 188] width 189 height 81
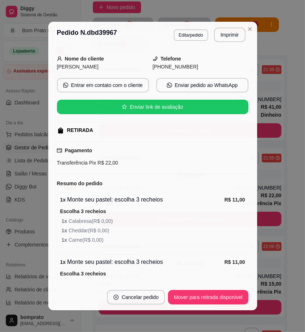
scroll to position [97, 0]
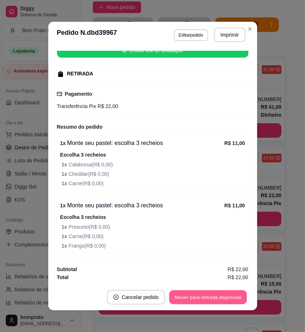
click at [222, 299] on button "Mover para retirada disponível" at bounding box center [208, 297] width 78 height 14
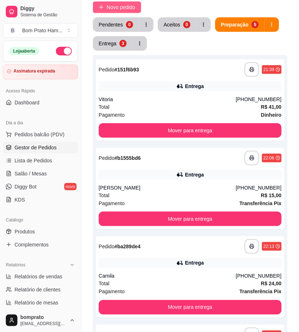
click at [120, 11] on span "Novo pedido" at bounding box center [121, 7] width 29 height 8
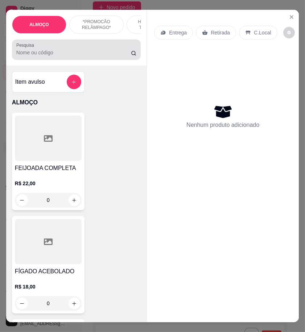
click at [36, 53] on input "Pesquisa" at bounding box center [73, 52] width 115 height 7
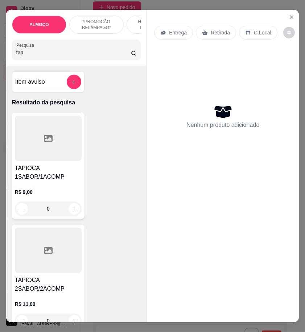
type input "tap"
click at [48, 258] on div at bounding box center [48, 250] width 67 height 45
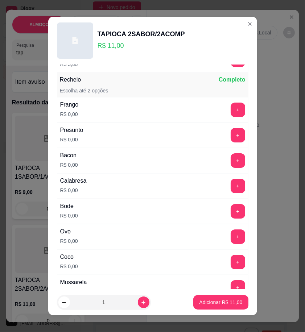
scroll to position [201, 0]
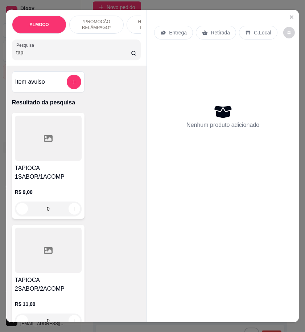
click at [31, 160] on div at bounding box center [48, 138] width 67 height 45
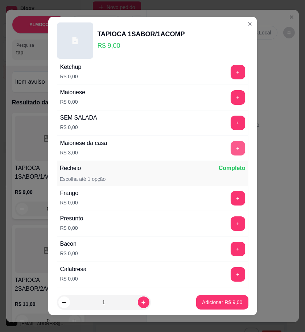
scroll to position [121, 0]
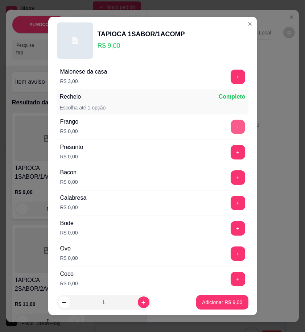
click at [231, 121] on button "+" at bounding box center [238, 127] width 14 height 14
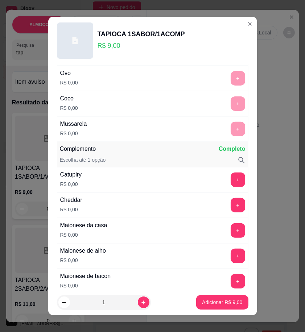
scroll to position [322, 0]
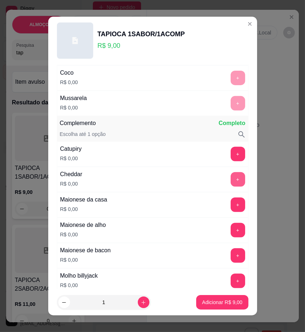
click at [231, 185] on button "+" at bounding box center [238, 179] width 15 height 15
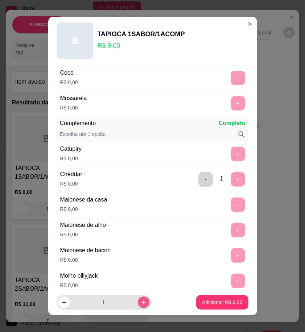
click at [138, 305] on button "increase-product-quantity" at bounding box center [144, 303] width 12 height 12
type input "2"
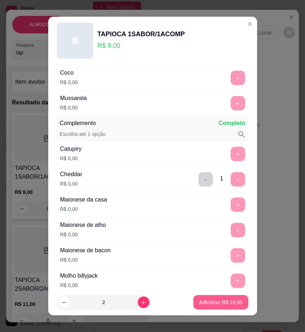
click at [199, 299] on p "Adicionar R$ 18,00" at bounding box center [220, 302] width 43 height 7
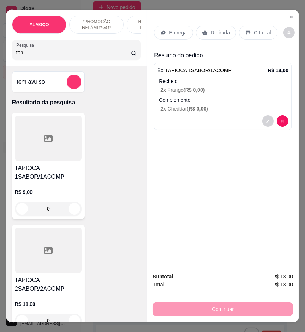
click at [173, 38] on div "Entrega Retirada C.Local" at bounding box center [222, 32] width 137 height 25
click at [176, 31] on p "Entrega" at bounding box center [178, 32] width 18 height 7
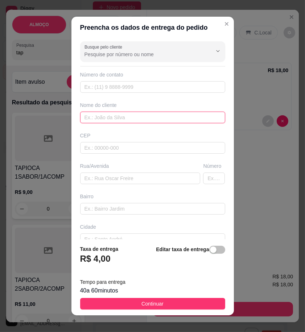
drag, startPoint x: 140, startPoint y: 117, endPoint x: 99, endPoint y: 119, distance: 41.4
paste input "Manoel"
type input "Manoel"
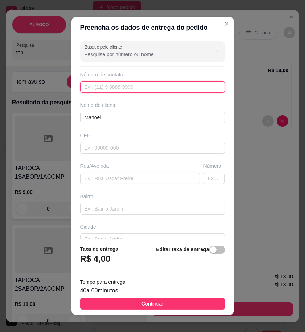
paste input "558 79133-4331"
type input "558 79133-4331"
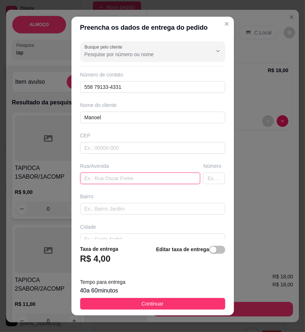
paste input "[PERSON_NAME] [PERSON_NAME] N° 27 Ao Lado Da Padaria Delícias Pães primeiro And…"
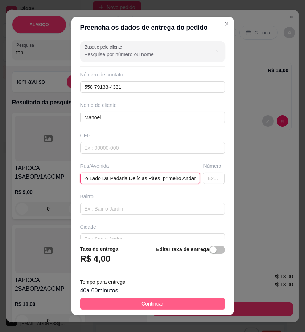
type input "[PERSON_NAME] [PERSON_NAME] N° 27 Ao Lado Da Padaria Delícias Pães primeiro And…"
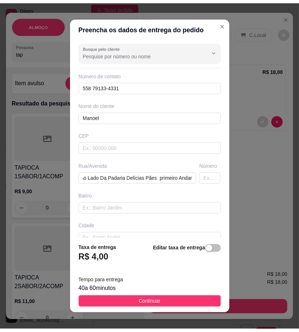
scroll to position [0, 0]
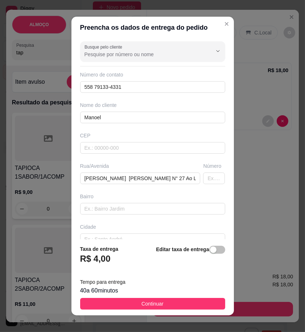
drag, startPoint x: 198, startPoint y: 301, endPoint x: 215, endPoint y: 300, distance: 16.4
click at [200, 301] on button "Continuar" at bounding box center [152, 304] width 145 height 12
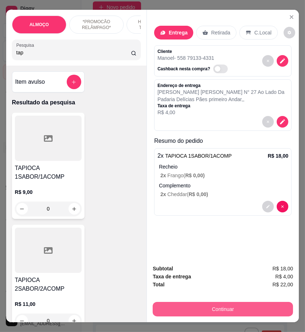
click at [219, 302] on button "Continuar" at bounding box center [223, 309] width 140 height 15
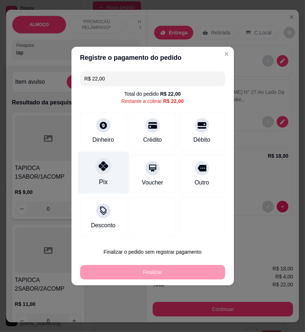
click at [115, 167] on div "Pix" at bounding box center [103, 173] width 51 height 42
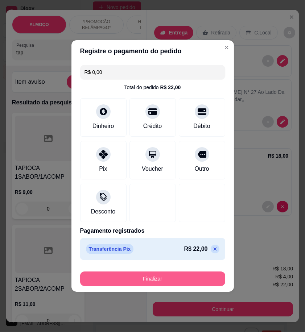
click at [195, 274] on button "Finalizar" at bounding box center [152, 279] width 145 height 15
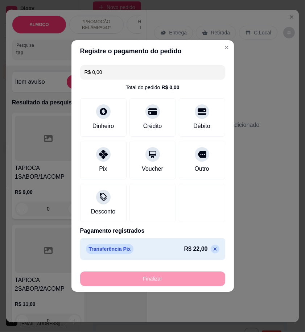
type input "-R$ 22,00"
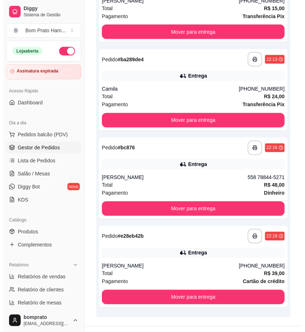
scroll to position [276, 0]
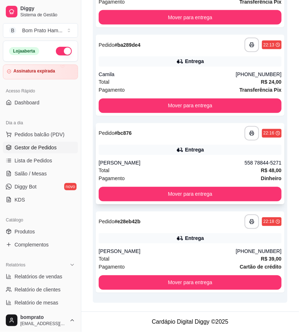
click at [191, 165] on div "[PERSON_NAME]" at bounding box center [172, 163] width 146 height 7
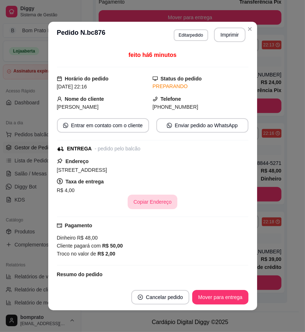
click at [151, 203] on button "Copiar Endereço" at bounding box center [153, 202] width 50 height 15
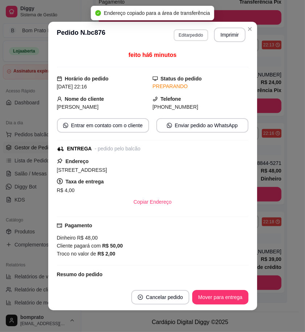
click at [194, 33] on button "Editar pedido" at bounding box center [191, 35] width 34 height 12
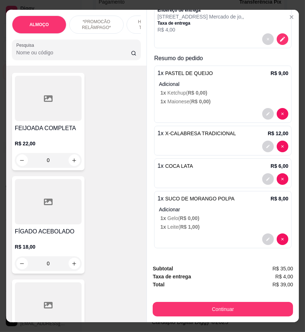
scroll to position [0, 0]
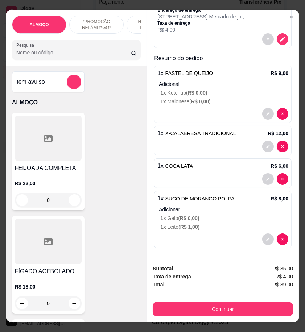
click at [40, 55] on input "Pesquisa" at bounding box center [73, 52] width 115 height 7
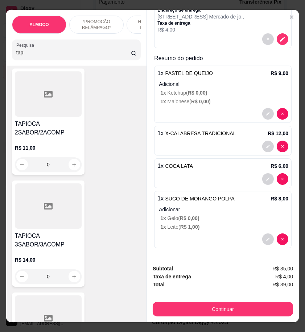
scroll to position [161, 0]
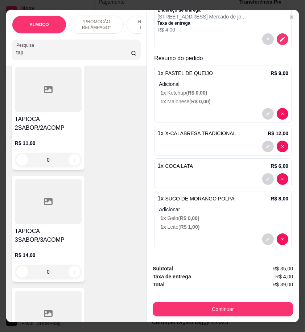
type input "tap"
click at [59, 239] on h4 "TAPIOCA 3SABOR/3ACOMP" at bounding box center [48, 235] width 67 height 17
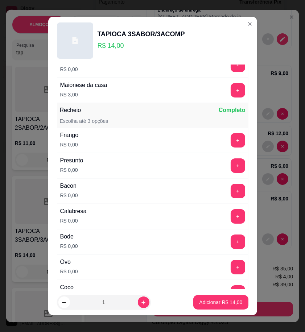
scroll to position [121, 0]
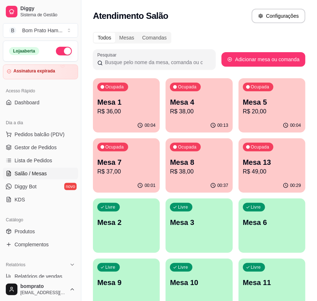
scroll to position [40, 0]
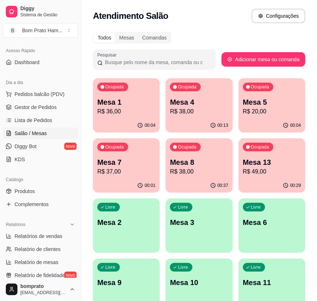
click at [135, 124] on div "00:04" at bounding box center [126, 126] width 67 height 14
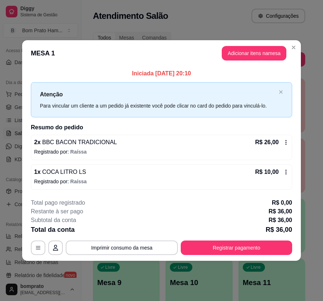
click at [284, 171] on icon at bounding box center [286, 172] width 6 height 6
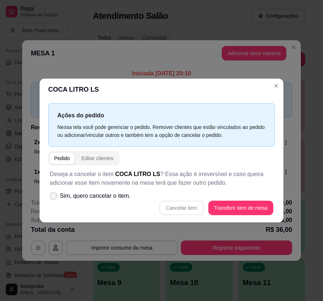
click at [126, 192] on span "Sim, quero cancelar o item." at bounding box center [95, 196] width 71 height 9
click at [54, 197] on input "Sim, quero cancelar o item." at bounding box center [51, 199] width 5 height 5
checkbox input "true"
click at [276, 218] on div "COCA LITRO LS Ações do pedido Nessa tela você pode gerenciar o pedido. Remover …" at bounding box center [161, 150] width 323 height 301
click at [193, 212] on button "Cancelar item" at bounding box center [181, 208] width 44 height 15
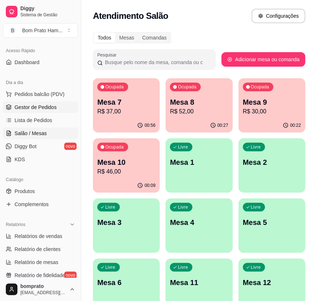
click at [45, 108] on span "Gestor de Pedidos" at bounding box center [36, 107] width 42 height 7
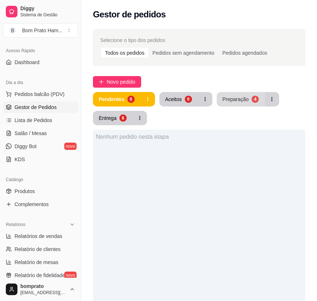
click at [243, 102] on div "Preparação" at bounding box center [235, 99] width 26 height 7
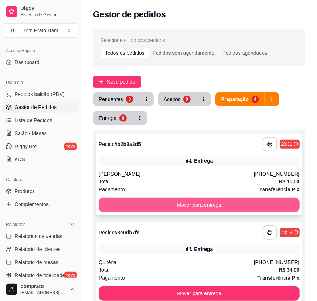
click at [202, 200] on button "Mover para entrega" at bounding box center [199, 205] width 200 height 15
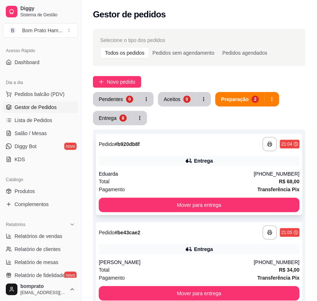
click at [189, 167] on div "**********" at bounding box center [199, 174] width 206 height 81
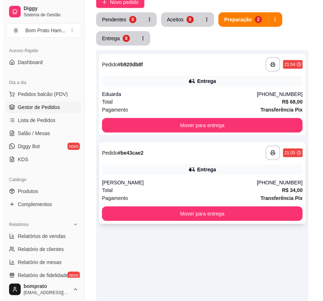
scroll to position [80, 0]
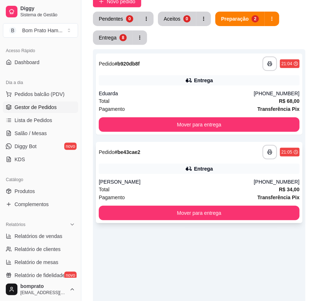
click at [202, 171] on div "Entrega" at bounding box center [203, 168] width 19 height 7
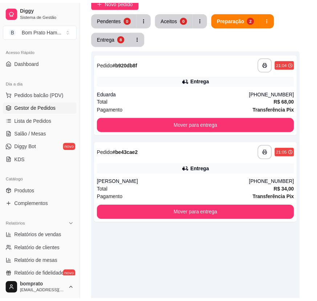
scroll to position [149, 0]
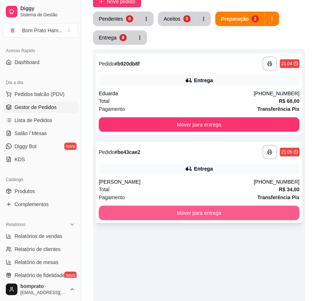
click at [211, 219] on button "Mover para entrega" at bounding box center [199, 213] width 200 height 15
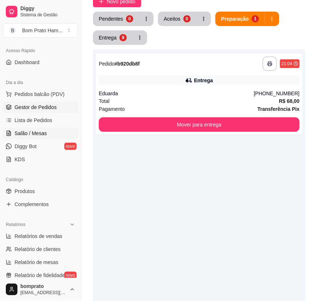
click at [33, 138] on link "Salão / Mesas" at bounding box center [40, 134] width 75 height 12
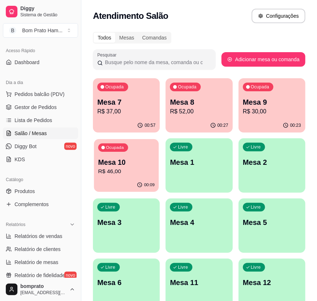
click at [139, 159] on p "Mesa 10" at bounding box center [126, 163] width 57 height 10
click at [196, 101] on p "Mesa 8" at bounding box center [199, 102] width 58 height 10
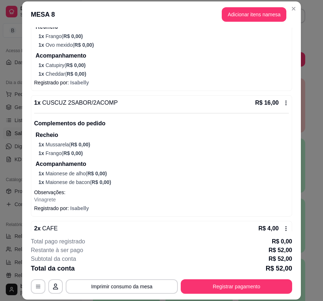
scroll to position [161, 0]
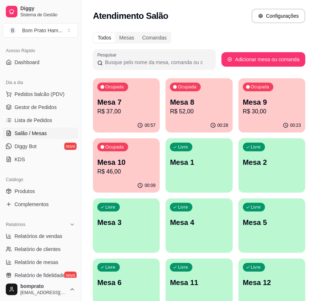
click at [140, 102] on p "Mesa 7" at bounding box center [126, 102] width 58 height 10
click at [259, 108] on p "R$ 30,00" at bounding box center [271, 111] width 57 height 8
click at [136, 110] on p "R$ 37,00" at bounding box center [126, 111] width 58 height 9
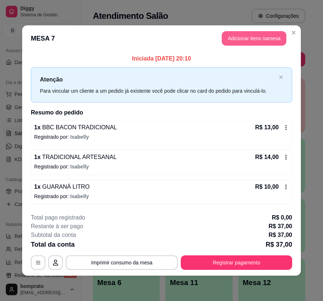
click at [249, 41] on button "Adicionar itens na mesa" at bounding box center [254, 38] width 65 height 15
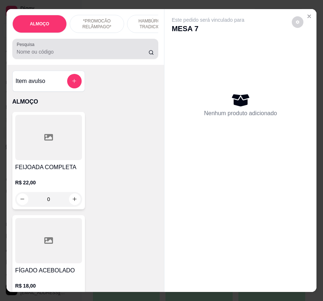
click at [73, 56] on div at bounding box center [85, 49] width 137 height 15
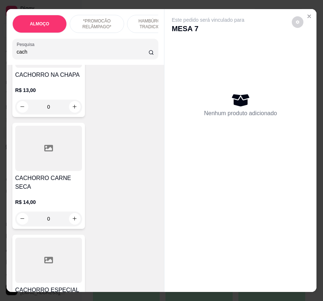
scroll to position [1007, 0]
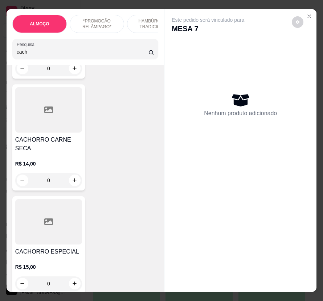
type input "cach"
click at [71, 277] on div "0" at bounding box center [48, 284] width 67 height 15
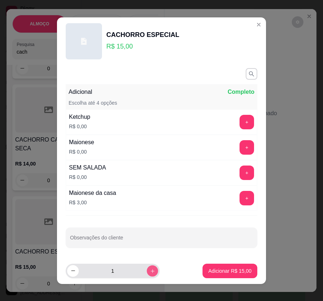
click at [150, 270] on icon "increase-product-quantity" at bounding box center [152, 270] width 5 height 5
type input "2"
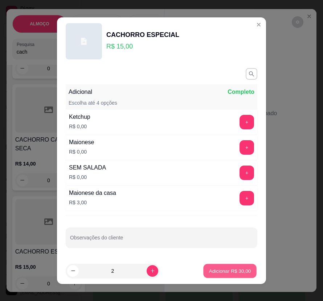
click at [209, 268] on p "Adicionar R$ 30,00" at bounding box center [230, 271] width 42 height 7
type input "2"
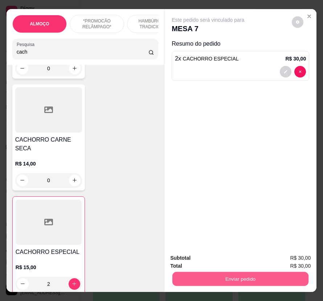
click at [277, 274] on button "Enviar pedido" at bounding box center [240, 279] width 136 height 14
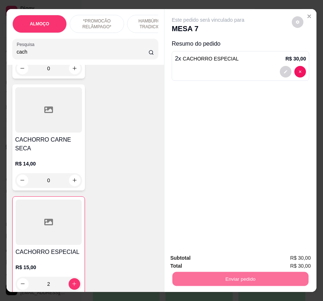
click at [286, 257] on button "Enviar pedido" at bounding box center [291, 259] width 41 height 14
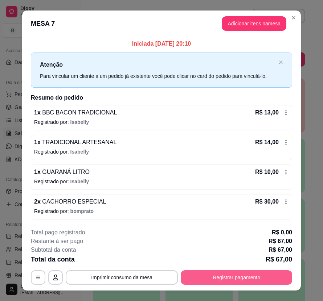
click at [261, 278] on button "Registrar pagamento" at bounding box center [236, 277] width 111 height 15
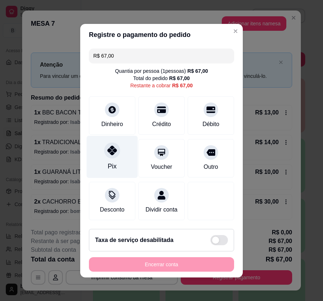
click at [118, 140] on div "Pix" at bounding box center [112, 157] width 51 height 42
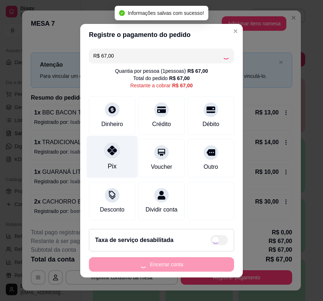
type input "R$ 0,00"
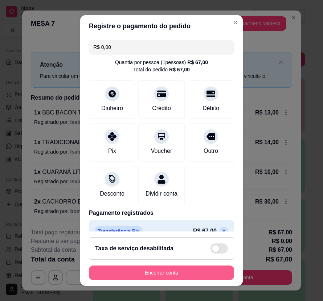
click at [195, 270] on button "Encerrar conta" at bounding box center [161, 273] width 145 height 15
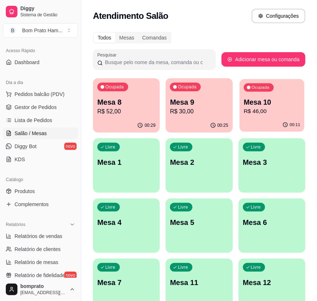
click at [265, 109] on p "R$ 46,00" at bounding box center [271, 111] width 57 height 8
click at [202, 102] on p "Mesa 9" at bounding box center [199, 102] width 58 height 10
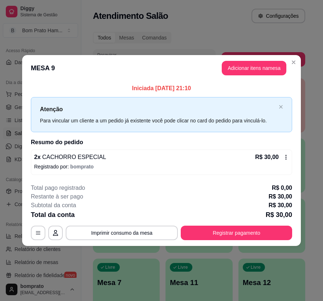
click at [290, 155] on div "2 x CACHORRO ESPECIAL R$ 30,00 Registrado por: bomprato" at bounding box center [161, 162] width 261 height 25
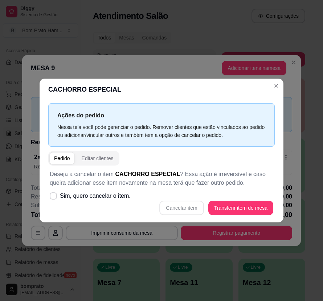
click at [154, 201] on div "Cancelar item Transferir item de mesa" at bounding box center [161, 208] width 223 height 15
click at [133, 197] on div "Deseja a cancelar o item CACHORRO ESPECIAL ? Essa ação é irreversível e caso qu…" at bounding box center [161, 193] width 226 height 54
click at [120, 196] on span "Sim, quero cancelar o item." at bounding box center [95, 196] width 71 height 9
click at [54, 197] on input "Sim, quero cancelar o item." at bounding box center [51, 199] width 5 height 5
checkbox input "true"
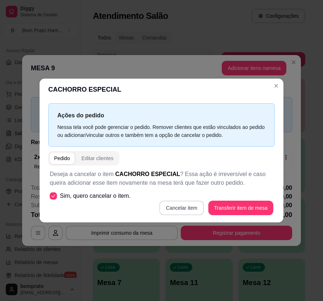
click at [189, 209] on button "Cancelar item" at bounding box center [181, 208] width 44 height 15
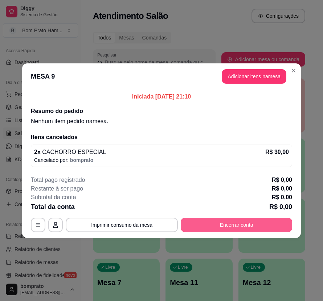
click at [235, 228] on button "Encerrar conta" at bounding box center [236, 225] width 111 height 15
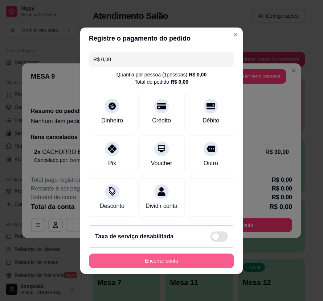
click at [187, 266] on button "Encerrar conta" at bounding box center [161, 261] width 145 height 15
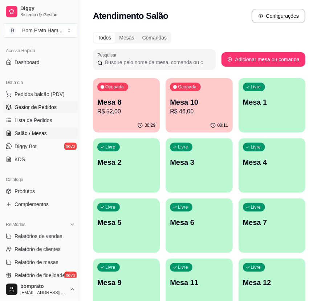
click at [49, 111] on span "Gestor de Pedidos" at bounding box center [36, 107] width 42 height 7
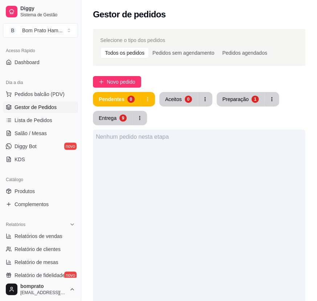
click at [235, 109] on div "Pendentes 0 Aceitos 0 Preparação 1 Entrega 9" at bounding box center [199, 108] width 212 height 33
click at [310, 21] on div "Gestor de pedidos" at bounding box center [198, 12] width 235 height 25
click at [230, 100] on div "Preparação" at bounding box center [235, 99] width 25 height 7
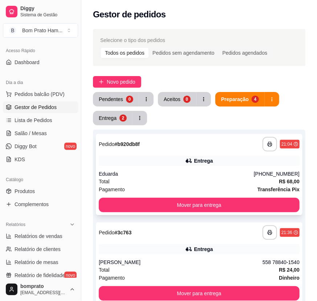
click at [191, 173] on div "Eduarda" at bounding box center [176, 173] width 155 height 7
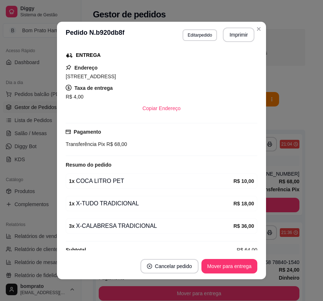
scroll to position [128, 0]
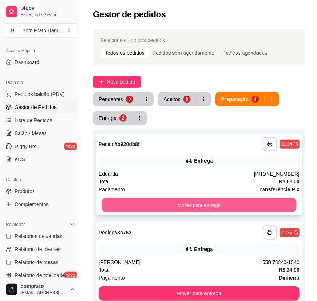
click at [194, 201] on button "Mover para entrega" at bounding box center [199, 205] width 194 height 14
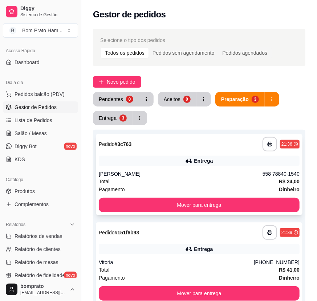
click at [191, 175] on div "[PERSON_NAME]" at bounding box center [181, 173] width 164 height 7
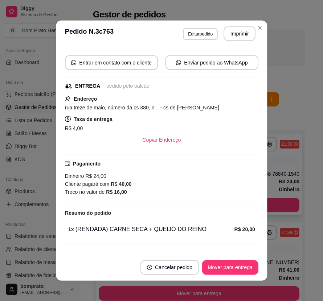
scroll to position [77, 0]
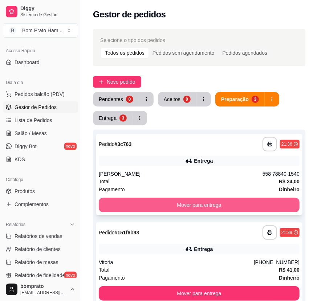
click at [249, 202] on button "Mover para entrega" at bounding box center [199, 205] width 200 height 15
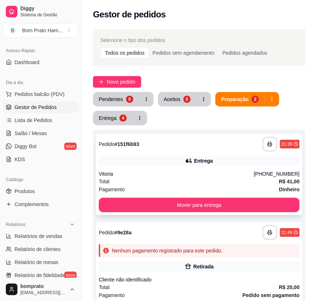
click at [212, 157] on div "Entrega" at bounding box center [199, 161] width 200 height 10
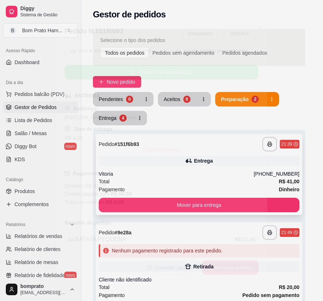
scroll to position [161, 0]
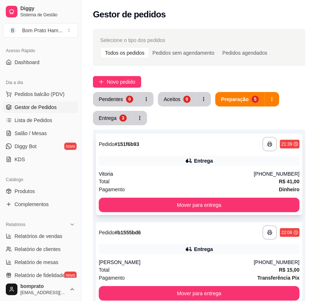
click at [201, 160] on div "Entrega" at bounding box center [203, 160] width 19 height 7
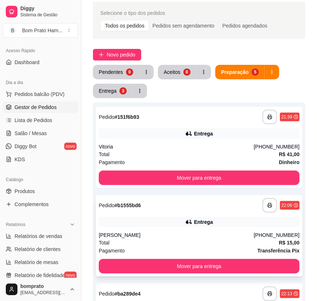
scroll to position [80, 0]
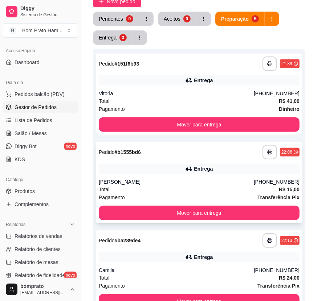
click at [210, 171] on div "Entrega" at bounding box center [203, 168] width 19 height 7
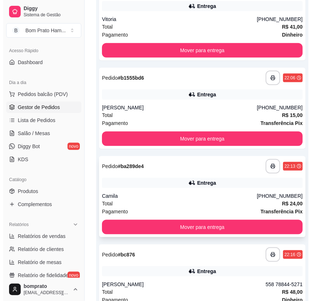
scroll to position [161, 0]
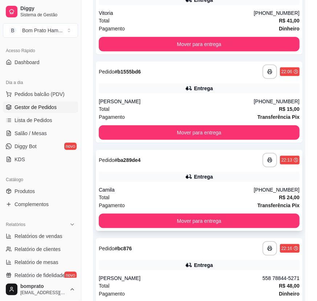
click at [215, 170] on div "**********" at bounding box center [199, 190] width 206 height 81
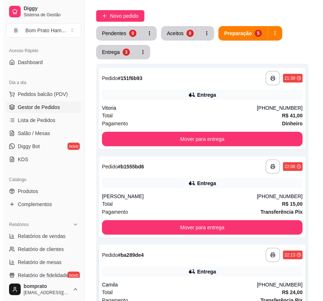
scroll to position [40, 0]
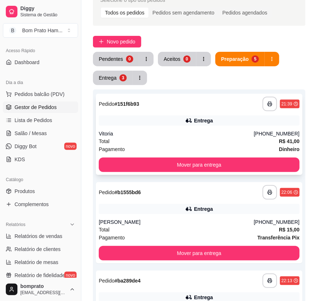
click at [261, 138] on div "Total R$ 41,00" at bounding box center [199, 141] width 200 height 8
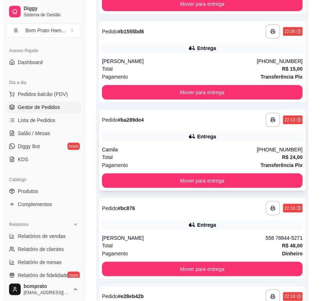
scroll to position [0, 0]
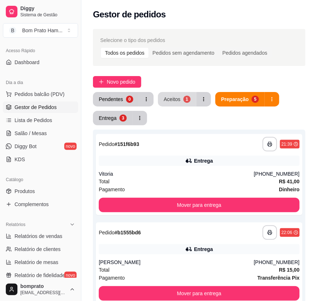
click at [179, 97] on button "Aceitos 1" at bounding box center [177, 99] width 38 height 15
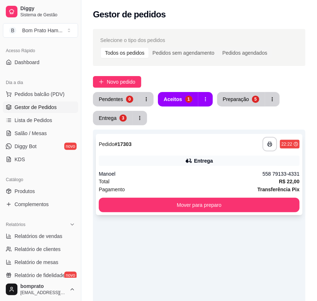
click at [208, 167] on div "**********" at bounding box center [199, 174] width 206 height 81
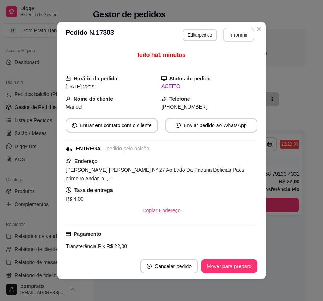
click at [235, 33] on button "Imprimir" at bounding box center [239, 35] width 32 height 15
click at [240, 263] on button "Mover para preparo" at bounding box center [229, 266] width 56 height 15
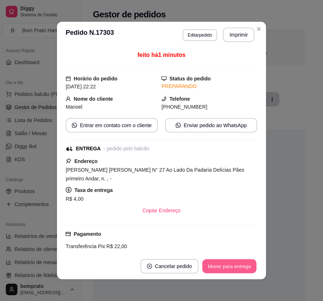
click at [240, 263] on button "Mover para entrega" at bounding box center [229, 267] width 54 height 14
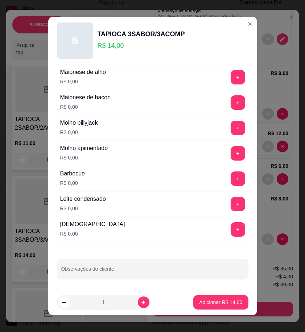
scroll to position [476, 0]
click at [231, 203] on button "+" at bounding box center [238, 204] width 15 height 15
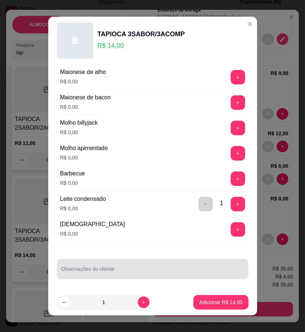
scroll to position [6, 0]
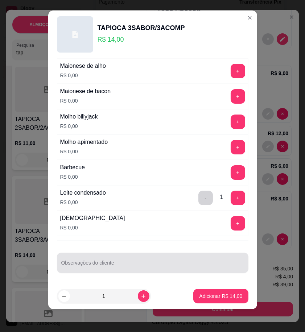
click at [125, 259] on div at bounding box center [152, 263] width 183 height 15
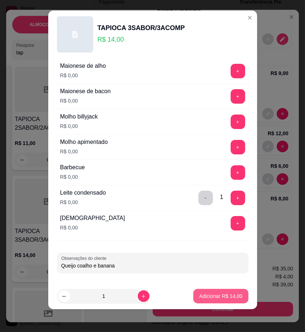
type input "Queijo coalho e banana"
click at [230, 296] on p "Adicionar R$ 14,00" at bounding box center [220, 296] width 43 height 7
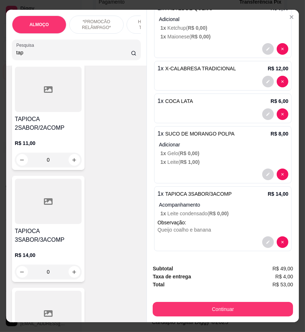
scroll to position [143, 0]
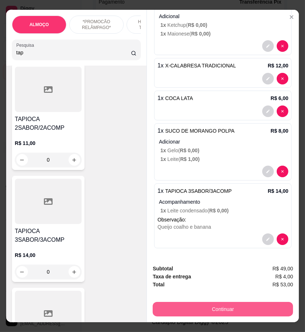
click at [278, 303] on button "Continuar" at bounding box center [223, 309] width 140 height 15
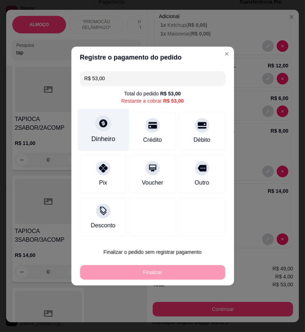
click at [112, 137] on div "Dinheiro" at bounding box center [103, 139] width 24 height 9
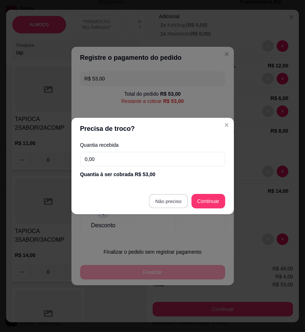
type input "R$ 0,00"
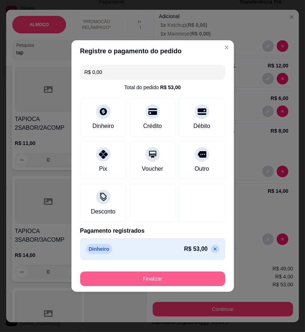
click at [198, 285] on button "Finalizar" at bounding box center [152, 279] width 145 height 15
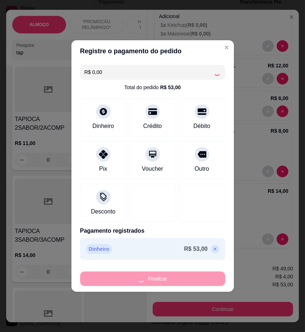
type input "0"
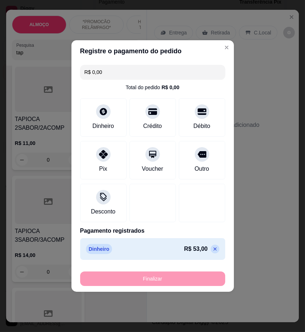
type input "-R$ 53,00"
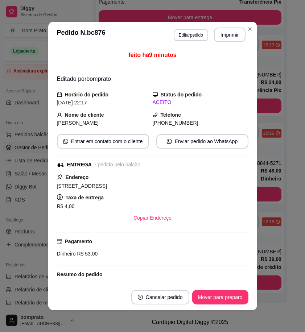
scroll to position [187, 0]
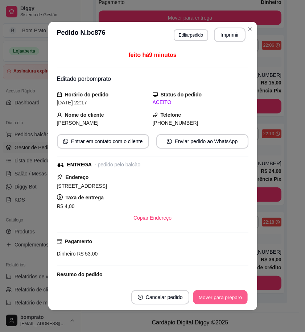
click at [211, 296] on button "Mover para preparo" at bounding box center [220, 297] width 54 height 14
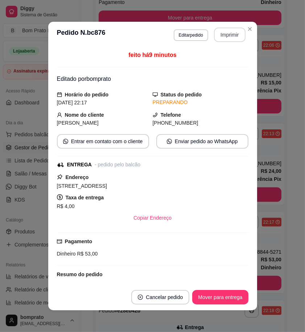
click at [226, 30] on button "Imprimir" at bounding box center [230, 35] width 32 height 15
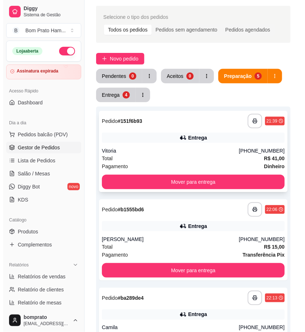
scroll to position [0, 0]
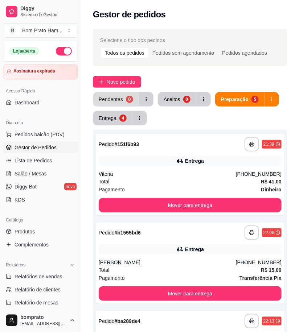
click at [114, 96] on div "Pendentes" at bounding box center [111, 99] width 24 height 7
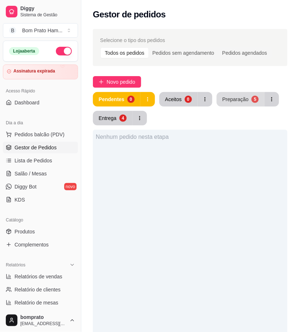
click at [237, 103] on button "Preparação 5" at bounding box center [240, 99] width 48 height 15
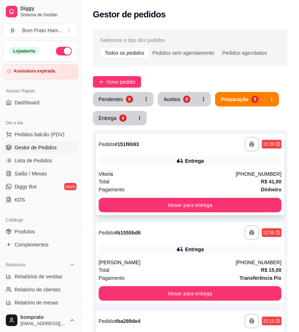
click at [187, 165] on div "Entrega" at bounding box center [190, 161] width 183 height 10
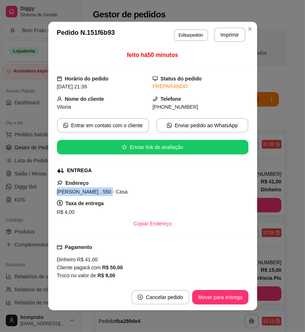
drag, startPoint x: 103, startPoint y: 192, endPoint x: 48, endPoint y: 191, distance: 55.1
click at [48, 191] on div "feito há 50 minutos Horário do pedido 05/10/2025 21:39 Status do pedido PREPARA…" at bounding box center [152, 166] width 209 height 236
copy span "Nelson rufino de Melo"
click at [218, 293] on button "Mover para entrega" at bounding box center [220, 297] width 56 height 15
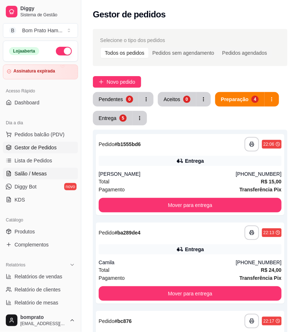
click at [36, 169] on link "Salão / Mesas" at bounding box center [40, 174] width 75 height 12
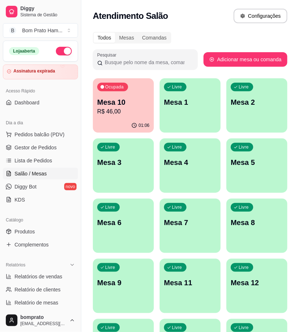
click at [136, 121] on div "01:06" at bounding box center [123, 126] width 61 height 14
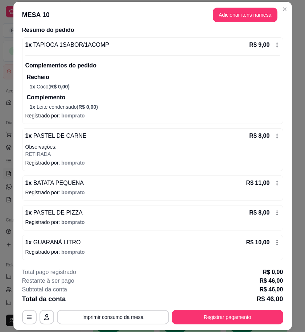
scroll to position [60, 0]
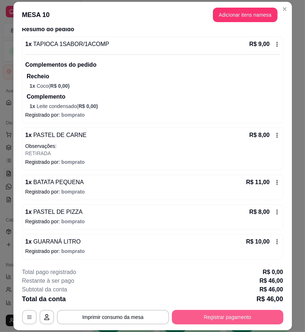
click at [215, 319] on button "Registrar pagamento" at bounding box center [227, 317] width 111 height 15
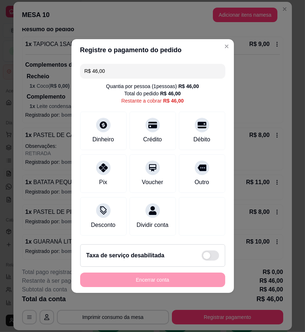
click at [114, 68] on input "R$ 46,00" at bounding box center [152, 71] width 136 height 15
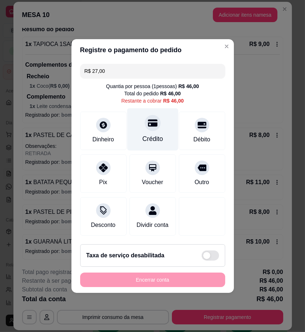
click at [142, 134] on div "Crédito" at bounding box center [152, 138] width 21 height 9
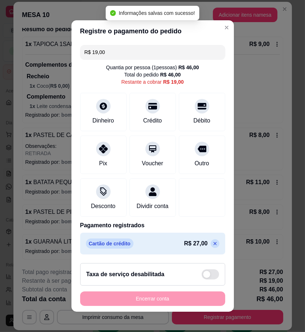
click at [212, 247] on icon at bounding box center [215, 244] width 6 height 6
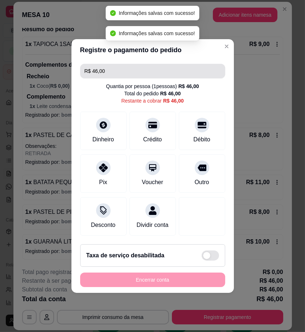
click at [116, 66] on input "R$ 46,00" at bounding box center [152, 71] width 136 height 15
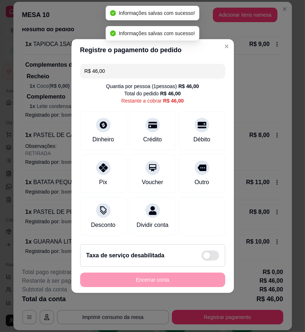
click at [116, 66] on input "R$ 46,00" at bounding box center [152, 71] width 136 height 15
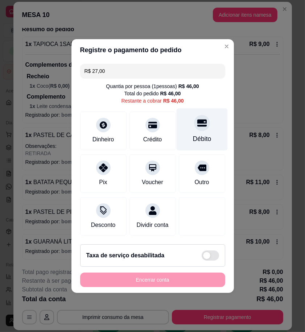
click at [183, 140] on div "Débito" at bounding box center [201, 129] width 51 height 42
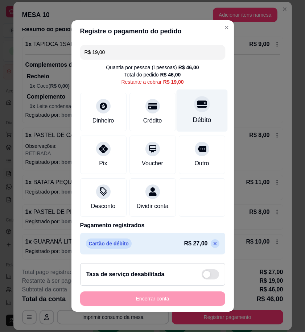
click at [185, 110] on div "Débito" at bounding box center [201, 111] width 51 height 42
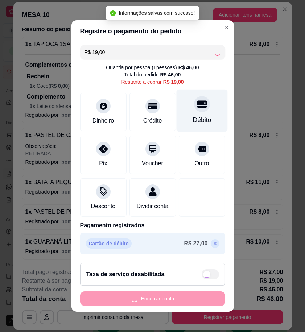
type input "R$ 0,00"
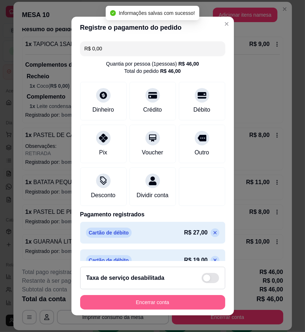
click at [196, 304] on button "Encerrar conta" at bounding box center [152, 302] width 145 height 15
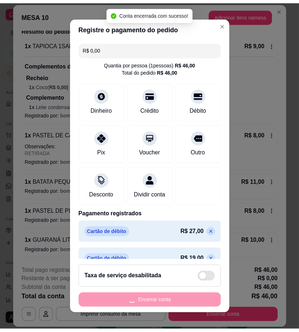
scroll to position [0, 0]
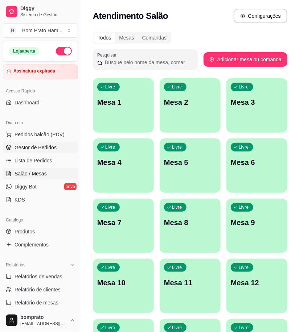
click at [31, 146] on span "Gestor de Pedidos" at bounding box center [36, 147] width 42 height 7
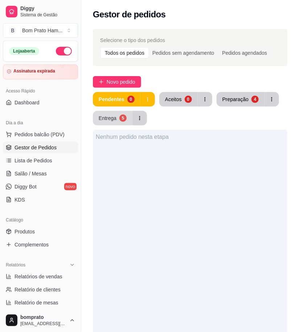
click at [108, 112] on button "Entrega 5" at bounding box center [113, 118] width 40 height 15
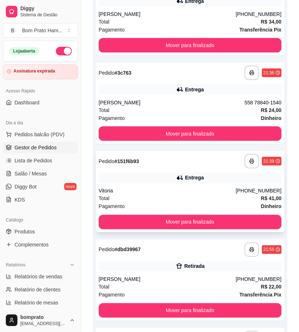
scroll to position [115, 0]
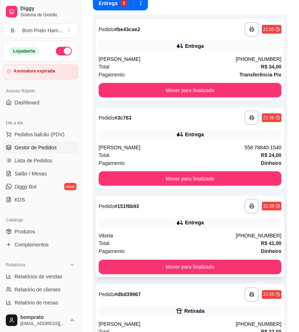
click at [172, 224] on div "Entrega" at bounding box center [190, 223] width 183 height 10
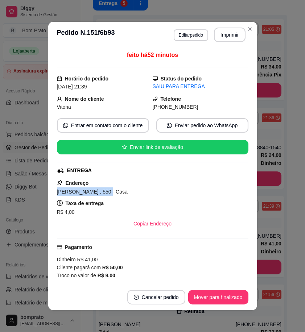
drag, startPoint x: 103, startPoint y: 193, endPoint x: 42, endPoint y: 191, distance: 60.9
click at [42, 191] on div "**********" at bounding box center [152, 166] width 305 height 332
copy span "Nelson rufino de Melo"
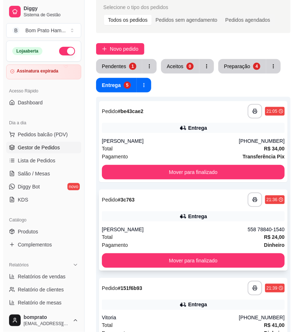
scroll to position [0, 0]
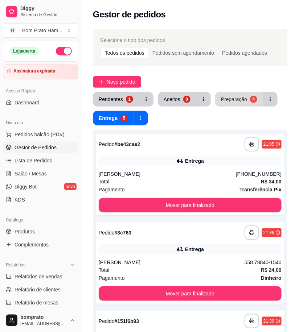
click at [222, 102] on div "Preparação" at bounding box center [234, 99] width 26 height 7
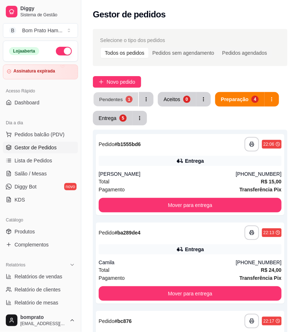
click at [124, 99] on button "Pendentes 1" at bounding box center [116, 99] width 45 height 14
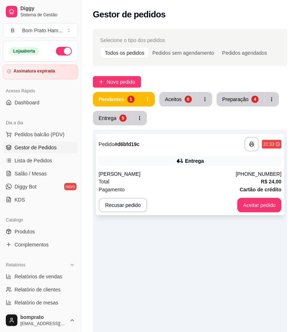
click at [187, 160] on div "Entrega" at bounding box center [194, 160] width 19 height 7
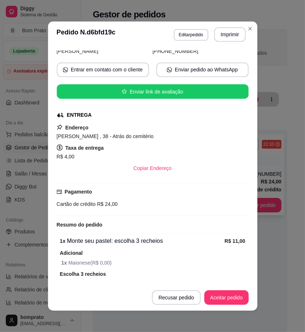
scroll to position [175, 0]
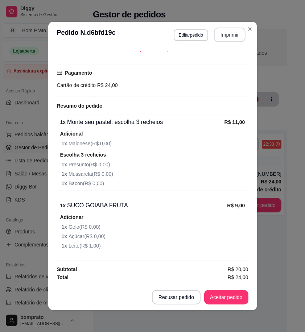
click at [219, 36] on button "Imprimir" at bounding box center [230, 35] width 32 height 15
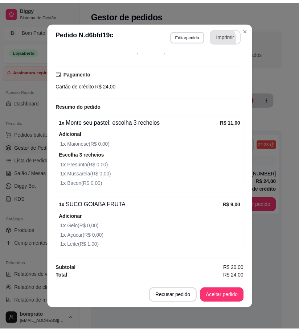
scroll to position [0, 0]
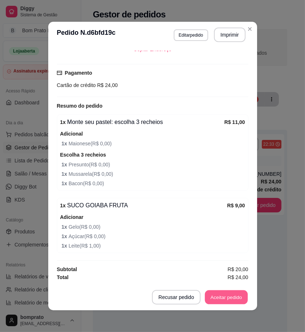
click at [237, 294] on button "Aceitar pedido" at bounding box center [226, 297] width 43 height 14
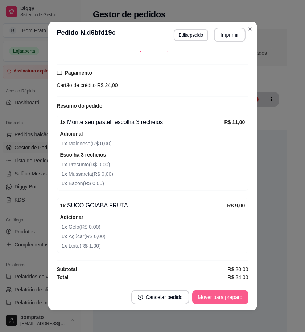
click at [233, 295] on button "Mover para preparo" at bounding box center [220, 297] width 56 height 15
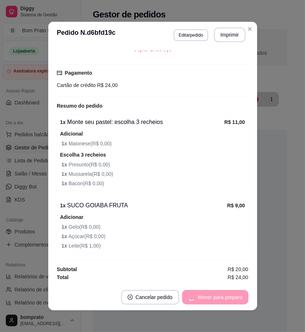
click at [244, 286] on footer "Cancelar pedido Mover para preparo" at bounding box center [152, 297] width 209 height 26
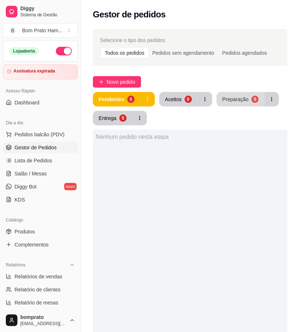
click at [227, 102] on div "Preparação" at bounding box center [235, 99] width 26 height 7
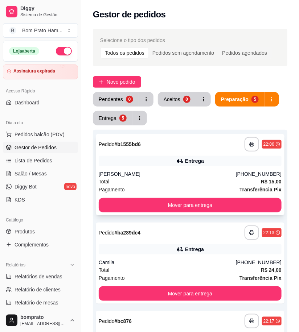
click at [196, 158] on div "Entrega" at bounding box center [194, 160] width 19 height 7
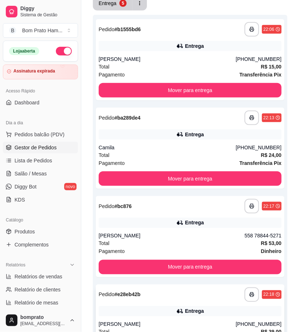
scroll to position [75, 0]
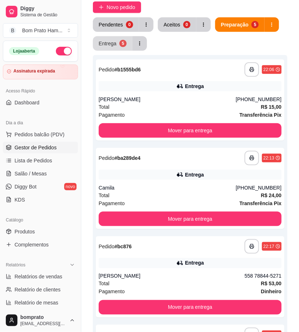
click at [120, 39] on button "Entrega 5" at bounding box center [113, 43] width 40 height 15
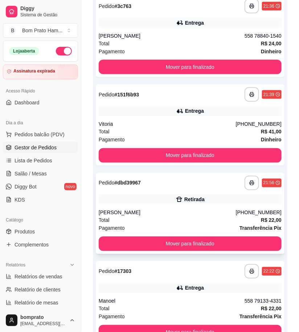
scroll to position [236, 0]
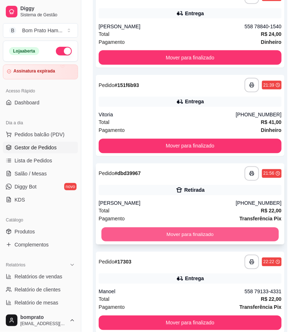
click at [201, 230] on button "Mover para finalizado" at bounding box center [190, 235] width 177 height 14
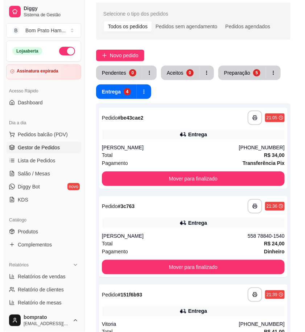
scroll to position [0, 0]
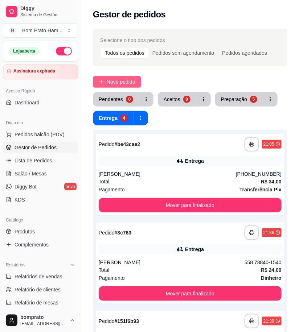
click at [135, 78] on span "Novo pedido" at bounding box center [121, 82] width 29 height 8
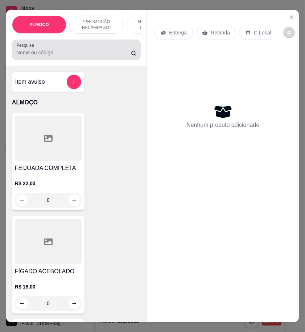
click at [104, 55] on input "Pesquisa" at bounding box center [73, 52] width 115 height 7
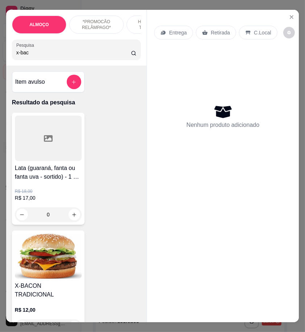
type input "x-bac"
click at [61, 267] on img at bounding box center [48, 255] width 67 height 45
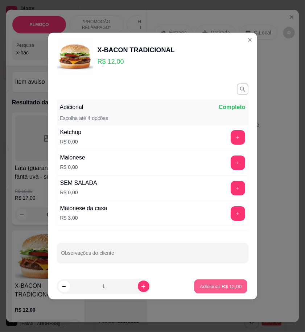
click at [208, 283] on button "Adicionar R$ 12,00" at bounding box center [220, 287] width 53 height 14
type input "1"
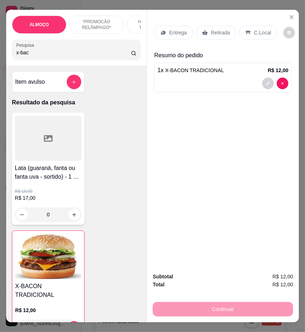
click at [202, 30] on icon at bounding box center [204, 32] width 5 height 5
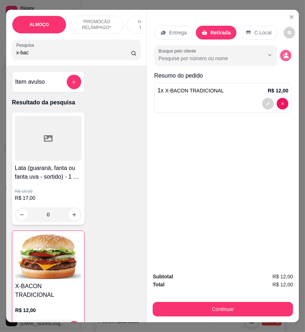
click at [282, 55] on icon "decrease-product-quantity" at bounding box center [285, 56] width 6 height 6
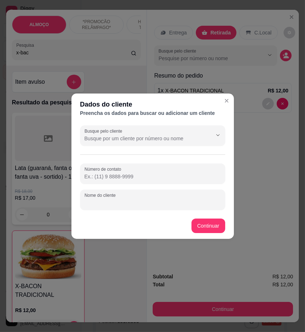
click at [98, 198] on div "Nome do cliente" at bounding box center [152, 200] width 145 height 20
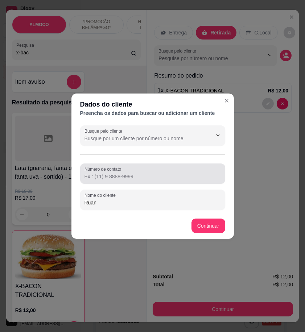
type input "Ruan"
click at [102, 180] on input "Número de contato" at bounding box center [152, 176] width 136 height 7
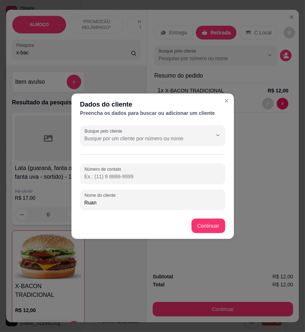
paste input "558 79156-5649"
type input "558 79156-5649"
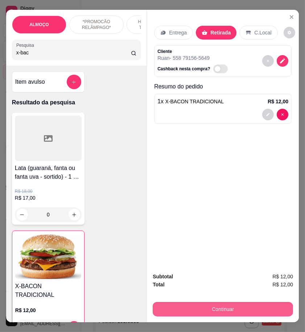
click at [232, 307] on button "Continuar" at bounding box center [223, 309] width 140 height 15
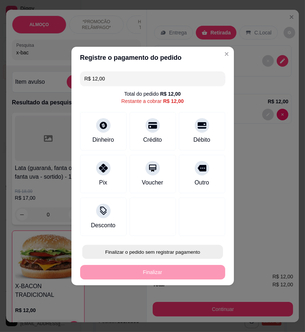
click at [179, 252] on button "Finalizar o pedido sem registrar pagamento" at bounding box center [152, 252] width 141 height 14
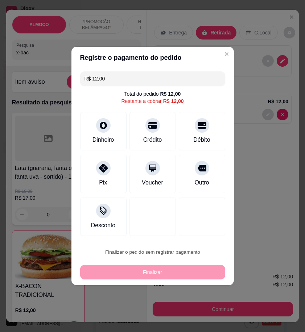
click at [202, 310] on button "Confirmar" at bounding box center [198, 311] width 27 height 11
type input "0"
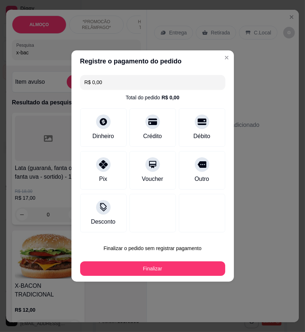
type input "R$ 0,00"
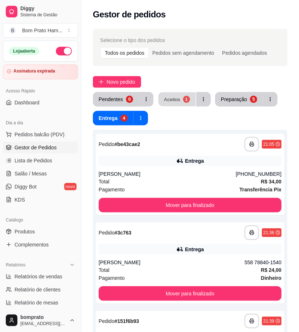
click at [173, 103] on button "Aceitos 1" at bounding box center [176, 99] width 37 height 14
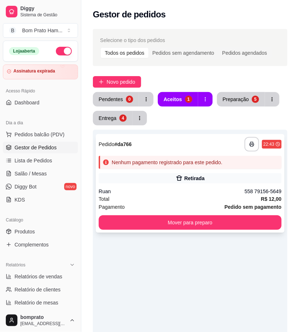
click at [201, 173] on div "**********" at bounding box center [190, 183] width 189 height 99
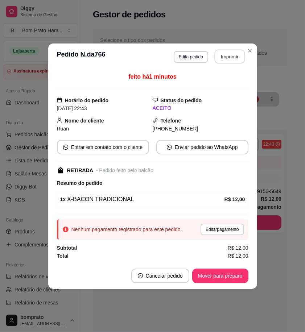
click at [232, 58] on button "Imprimir" at bounding box center [229, 56] width 30 height 14
click at [240, 273] on button "Mover para preparo" at bounding box center [220, 276] width 56 height 15
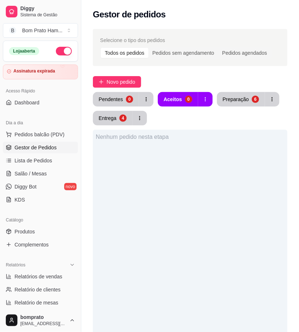
click at [241, 103] on div "Preparação" at bounding box center [236, 99] width 26 height 7
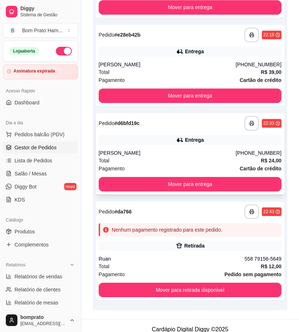
scroll to position [382, 0]
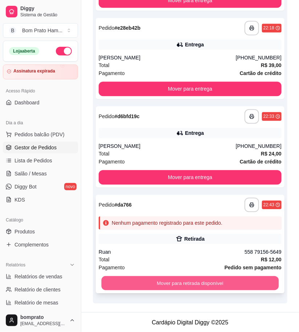
click at [208, 280] on button "Mover para retirada disponível" at bounding box center [190, 283] width 177 height 14
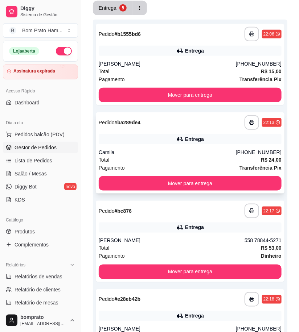
scroll to position [0, 0]
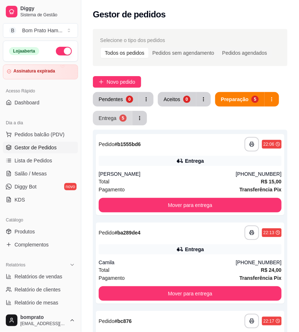
click at [116, 119] on button "Entrega 5" at bounding box center [113, 118] width 40 height 15
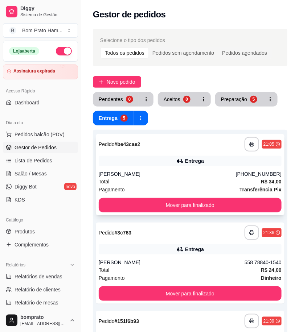
click at [123, 213] on div "**********" at bounding box center [190, 174] width 189 height 81
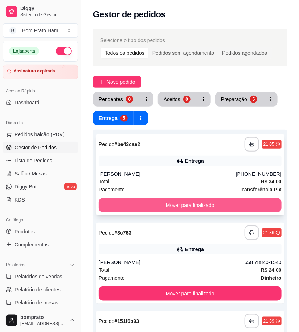
click at [267, 208] on button "Mover para finalizado" at bounding box center [190, 205] width 183 height 15
click at [209, 204] on button "Mover para finalizado" at bounding box center [190, 205] width 183 height 15
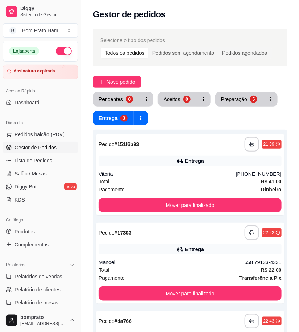
click at [227, 98] on div "Preparação" at bounding box center [234, 99] width 26 height 7
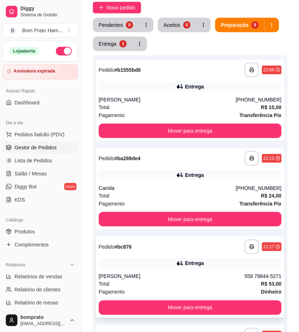
scroll to position [121, 0]
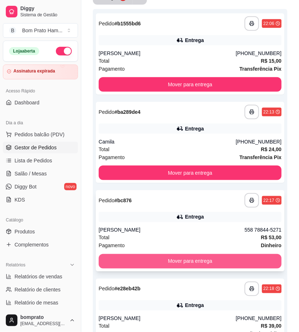
click at [206, 265] on button "Mover para entrega" at bounding box center [190, 261] width 183 height 15
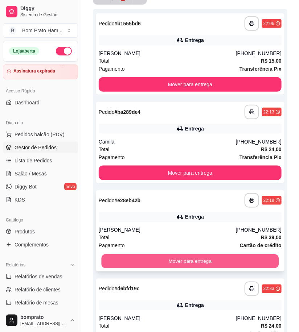
click at [201, 255] on button "Mover para entrega" at bounding box center [190, 262] width 177 height 14
click at [204, 259] on button "Mover para entrega" at bounding box center [190, 262] width 177 height 14
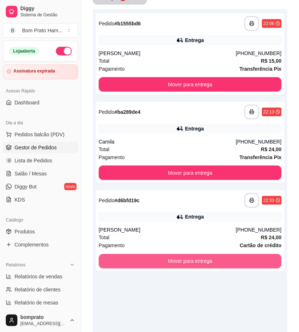
click at [204, 258] on button "Mover para entrega" at bounding box center [190, 261] width 183 height 15
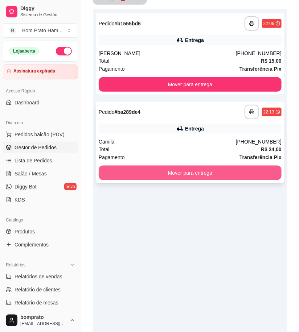
scroll to position [80, 0]
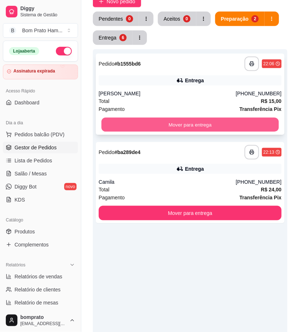
click at [194, 129] on button "Mover para entrega" at bounding box center [190, 125] width 177 height 14
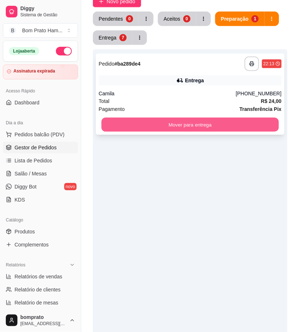
click at [194, 121] on button "Mover para entrega" at bounding box center [190, 125] width 177 height 14
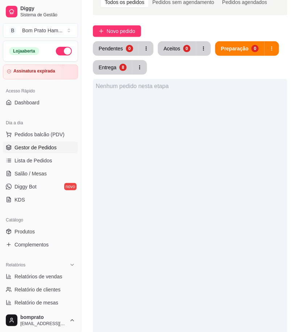
scroll to position [0, 0]
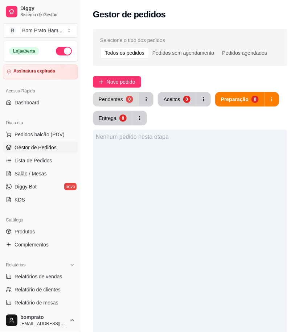
click at [116, 99] on div "Pendentes" at bounding box center [111, 99] width 24 height 7
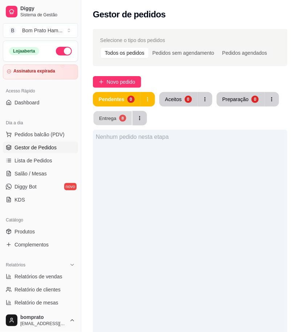
click at [117, 115] on button "Entrega 8" at bounding box center [113, 118] width 38 height 14
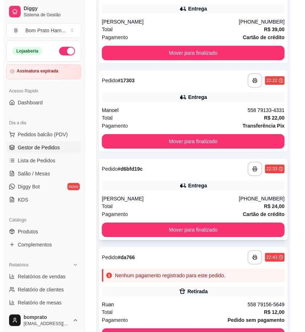
scroll to position [559, 0]
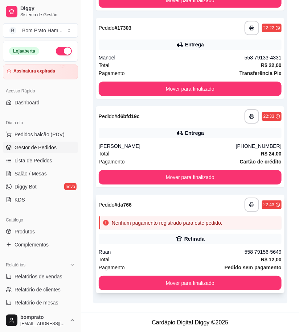
click at [197, 225] on div "Nenhum pagamento registrado para este pedido." at bounding box center [167, 222] width 111 height 7
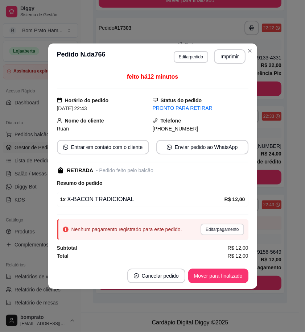
click at [220, 233] on button "Editar pagamento" at bounding box center [221, 230] width 43 height 12
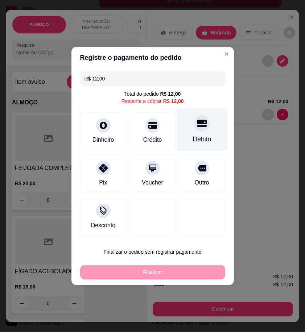
click at [204, 132] on div "Débito" at bounding box center [201, 130] width 51 height 42
type input "R$ 0,00"
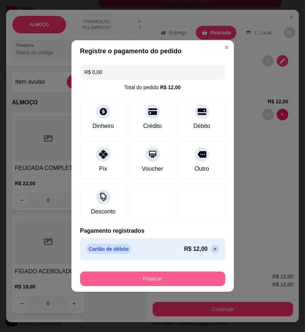
click at [203, 275] on button "Finalizar" at bounding box center [152, 279] width 145 height 15
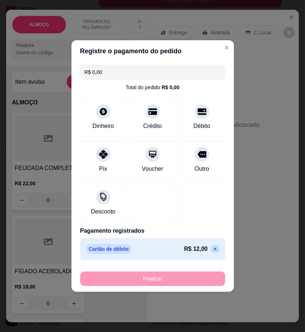
type input "0"
type input "-R$ 12,00"
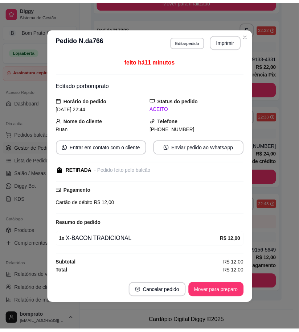
scroll to position [453, 0]
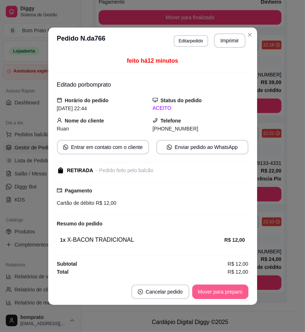
click at [241, 294] on button "Mover para preparo" at bounding box center [220, 292] width 56 height 15
click at [241, 294] on button "Mover para retirada disponível" at bounding box center [208, 292] width 78 height 14
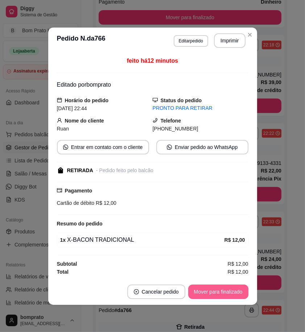
click at [241, 294] on button "Mover para finalizado" at bounding box center [218, 292] width 60 height 15
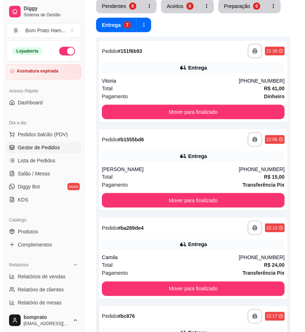
scroll to position [0, 0]
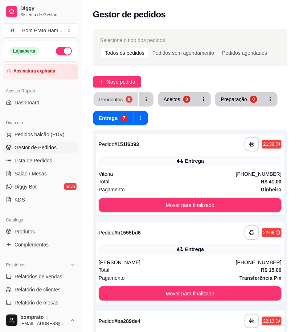
click at [111, 102] on div "Pendentes" at bounding box center [111, 99] width 24 height 7
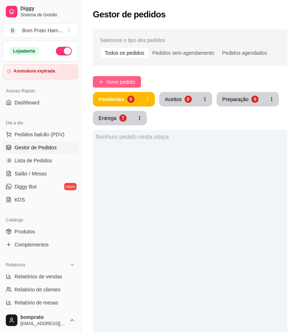
click at [125, 78] on span "Novo pedido" at bounding box center [121, 82] width 29 height 8
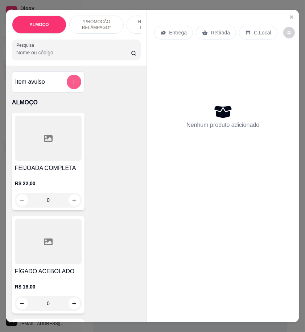
click at [67, 84] on button "add-separate-item" at bounding box center [74, 82] width 15 height 15
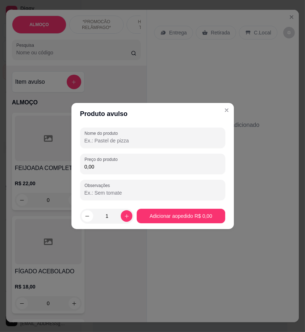
click at [126, 147] on div "Nome do produto" at bounding box center [152, 138] width 145 height 20
click at [126, 144] on input "Nome do produto" at bounding box center [152, 140] width 136 height 7
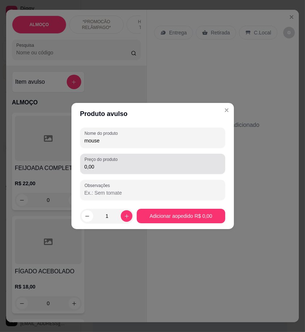
type input "mouse"
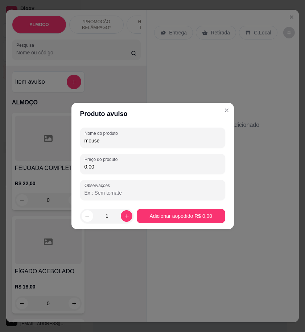
click at [138, 164] on input "0,00" at bounding box center [152, 166] width 136 height 7
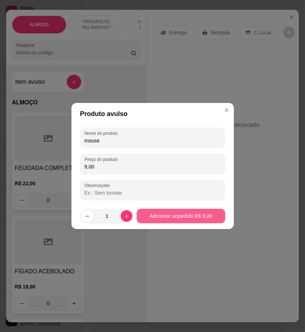
type input "9,00"
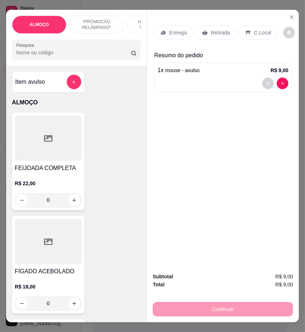
click at [49, 56] on input "Pesquisa" at bounding box center [73, 52] width 115 height 7
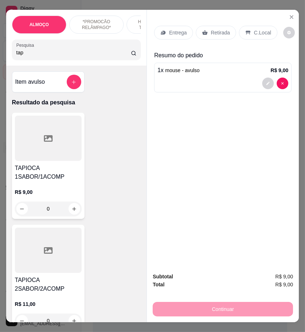
type input "tap"
click at [60, 186] on div "R$ 9,00 0" at bounding box center [48, 198] width 67 height 35
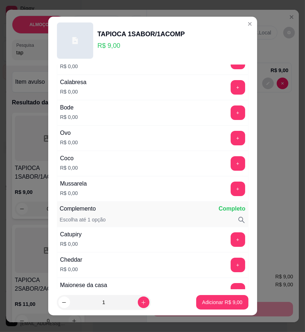
scroll to position [241, 0]
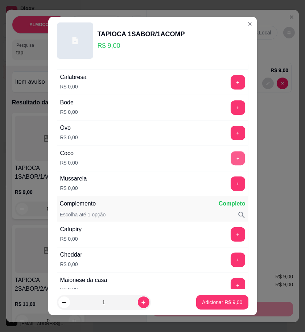
click at [231, 159] on button "+" at bounding box center [238, 158] width 14 height 14
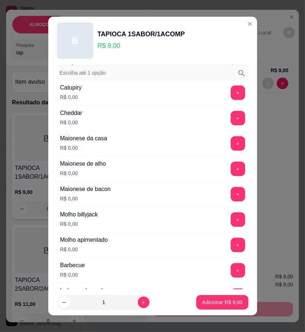
scroll to position [443, 0]
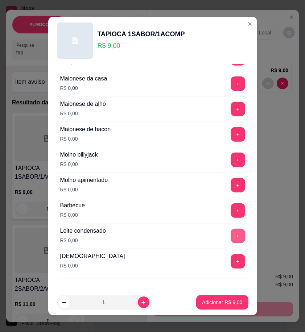
click at [231, 236] on button "+" at bounding box center [238, 236] width 15 height 15
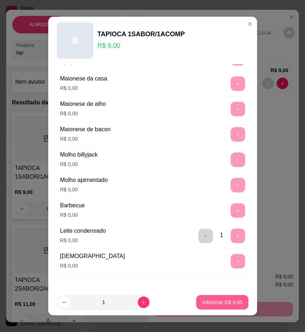
click at [227, 301] on p "Adicionar R$ 9,00" at bounding box center [222, 302] width 40 height 7
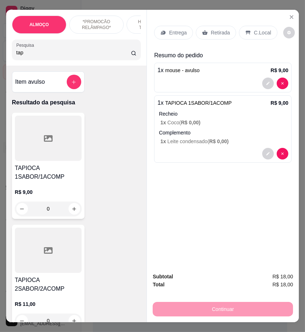
click at [172, 29] on p "Entrega" at bounding box center [178, 32] width 18 height 7
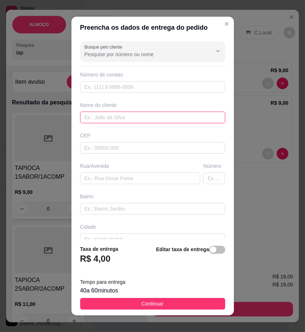
click at [152, 113] on input "text" at bounding box center [152, 118] width 145 height 12
paste input "Jefersson Kenned"
type input "Jefersson Kenned"
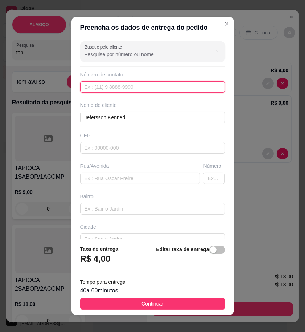
paste input "558 79196-3895"
type input "558 79196-3895"
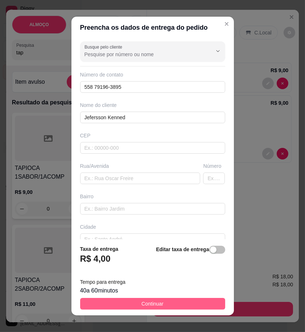
click at [207, 305] on button "Continuar" at bounding box center [152, 304] width 145 height 12
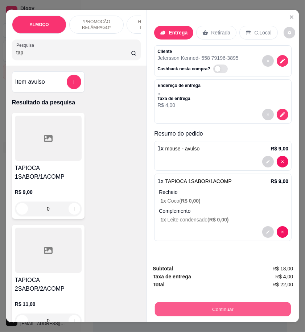
click at [271, 302] on button "Continuar" at bounding box center [223, 309] width 136 height 14
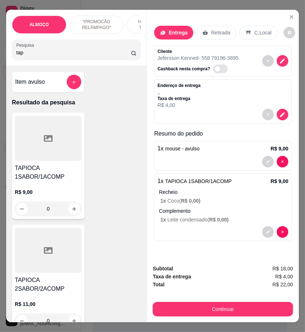
click at [273, 118] on div "Endereço de entrega , , Taxa de entrega R$ 4,00" at bounding box center [222, 101] width 137 height 44
click at [277, 115] on button "decrease-product-quantity" at bounding box center [283, 115] width 12 height 12
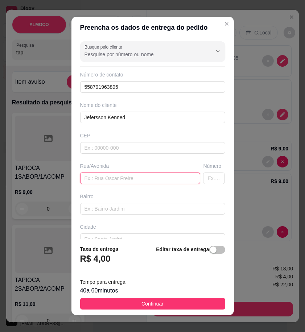
drag, startPoint x: 138, startPoint y: 179, endPoint x: 107, endPoint y: 183, distance: 31.7
paste input "Depois do corredor de João Pires, em frente ao condomínio Cruzeiro do sul, fren…"
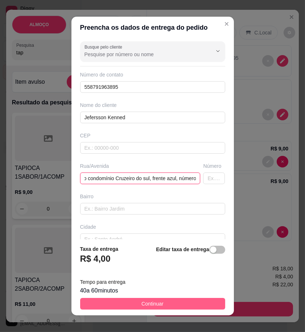
type input "Depois do corredor de João Pires, em frente ao condomínio Cruzeiro do sul, fren…"
click at [203, 300] on button "Continuar" at bounding box center [152, 304] width 145 height 12
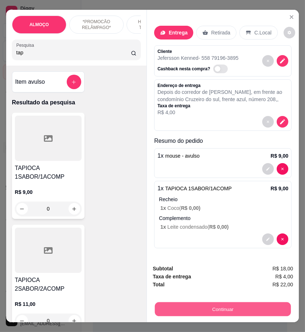
click at [240, 302] on button "Continuar" at bounding box center [223, 309] width 136 height 14
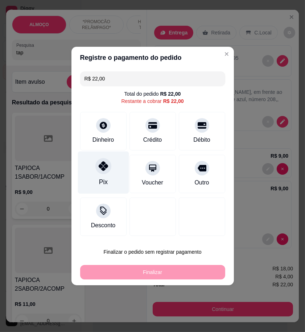
click at [111, 168] on div "Pix" at bounding box center [103, 173] width 51 height 42
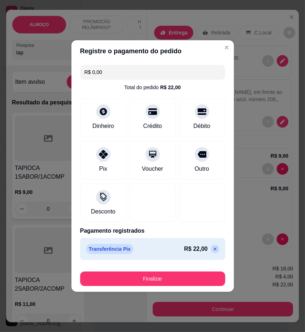
click at [192, 288] on footer "Finalizar" at bounding box center [152, 277] width 162 height 29
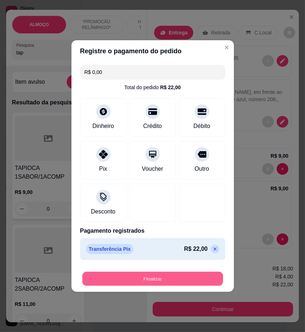
click at [194, 282] on button "Finalizar" at bounding box center [152, 279] width 141 height 14
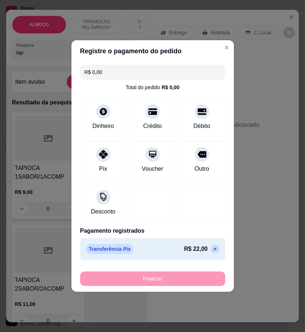
type input "-R$ 22,00"
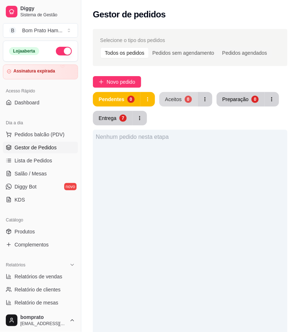
click at [181, 100] on button "Aceitos 0" at bounding box center [178, 99] width 38 height 15
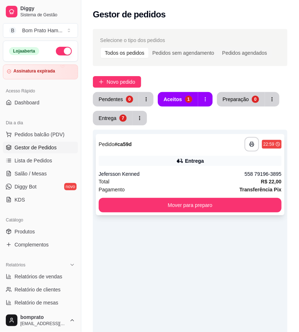
click at [190, 173] on div "Jefersson Kenned" at bounding box center [172, 173] width 146 height 7
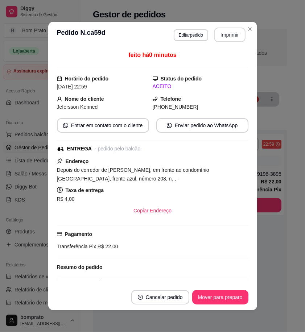
click at [228, 36] on button "Imprimir" at bounding box center [230, 35] width 32 height 15
click at [235, 293] on button "Mover para preparo" at bounding box center [220, 297] width 56 height 15
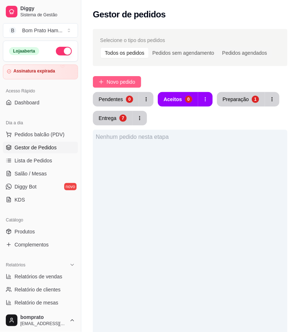
click at [134, 84] on span "Novo pedido" at bounding box center [121, 82] width 29 height 8
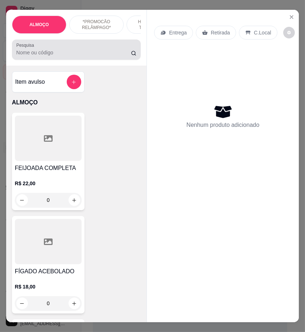
click at [68, 56] on input "Pesquisa" at bounding box center [73, 52] width 115 height 7
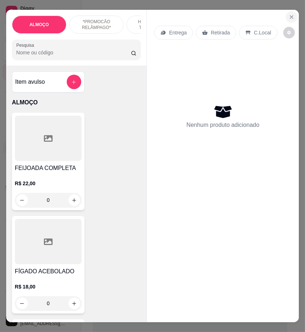
click at [291, 17] on icon "Close" at bounding box center [292, 17] width 6 height 6
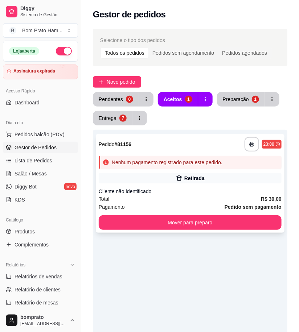
click at [202, 183] on div "Retirada" at bounding box center [190, 178] width 183 height 10
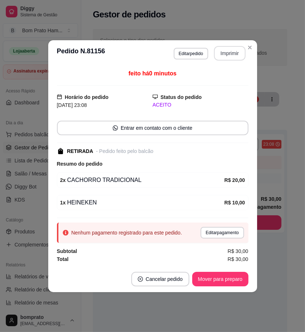
click at [232, 55] on button "Imprimir" at bounding box center [230, 53] width 32 height 15
click at [228, 235] on button "Editar pagamento" at bounding box center [221, 233] width 43 height 12
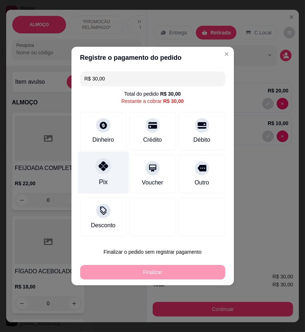
click at [115, 164] on div "Pix" at bounding box center [103, 173] width 51 height 42
type input "R$ 0,00"
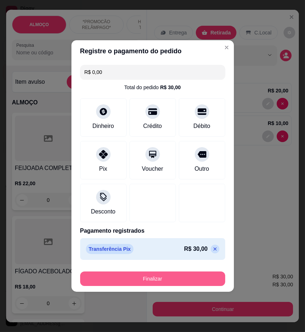
click at [182, 276] on button "Finalizar" at bounding box center [152, 279] width 145 height 15
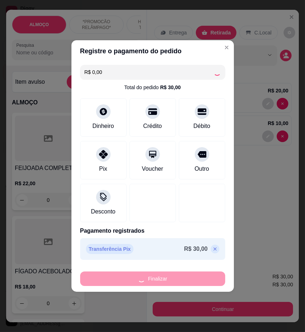
type input "0"
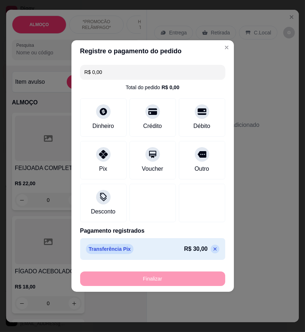
type input "-R$ 30,00"
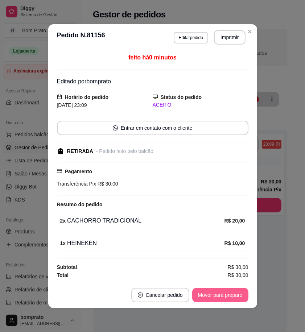
click at [239, 290] on button "Mover para preparo" at bounding box center [220, 295] width 56 height 15
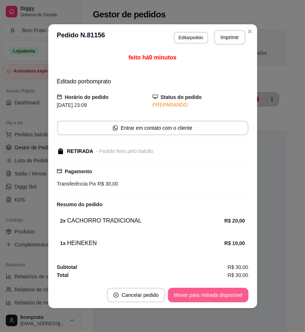
click at [240, 299] on button "Mover para retirada disponível" at bounding box center [208, 295] width 80 height 15
click at [240, 297] on button "Mover para finalizado" at bounding box center [218, 295] width 60 height 15
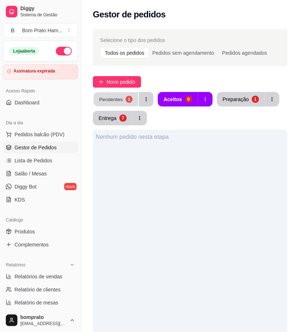
click at [114, 102] on div "Pendentes" at bounding box center [111, 99] width 24 height 7
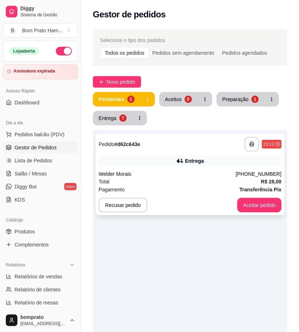
click at [171, 162] on div "Entrega" at bounding box center [190, 161] width 183 height 10
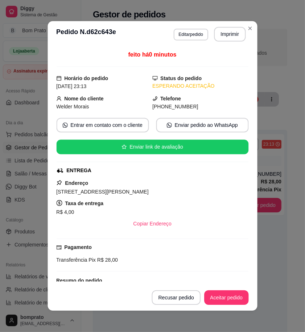
scroll to position [70, 0]
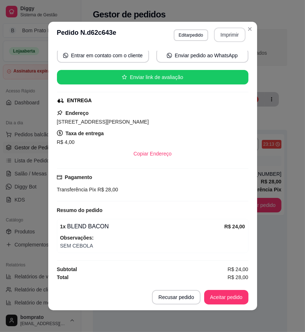
click at [218, 38] on button "Imprimir" at bounding box center [230, 35] width 32 height 15
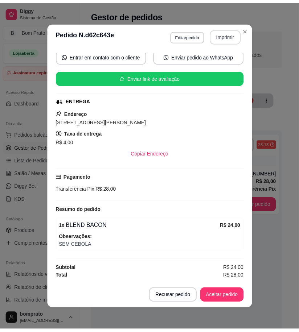
scroll to position [0, 0]
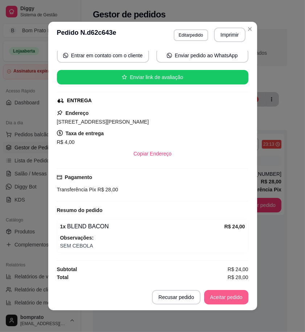
click at [226, 296] on button "Aceitar pedido" at bounding box center [226, 297] width 44 height 15
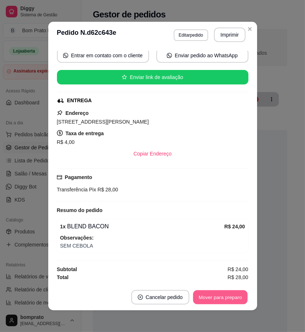
click at [226, 296] on button "Mover para preparo" at bounding box center [220, 297] width 54 height 14
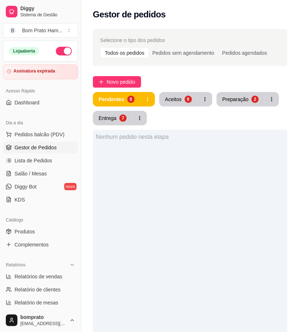
click at [236, 89] on div "Selecione o tipo dos pedidos Todos os pedidos Pedidos sem agendamento Pedidos a…" at bounding box center [190, 248] width 218 height 446
click at [235, 97] on div "Preparação" at bounding box center [235, 99] width 25 height 7
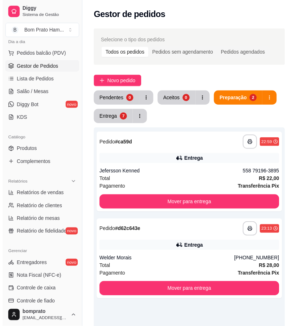
scroll to position [121, 0]
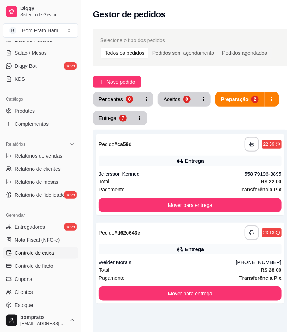
click at [57, 251] on link "Controle de caixa" at bounding box center [40, 253] width 75 height 12
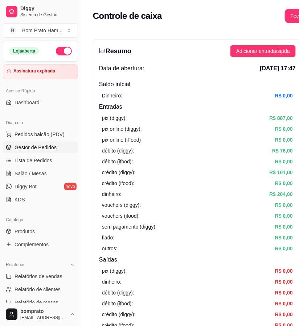
click at [39, 144] on span "Gestor de Pedidos" at bounding box center [36, 147] width 42 height 7
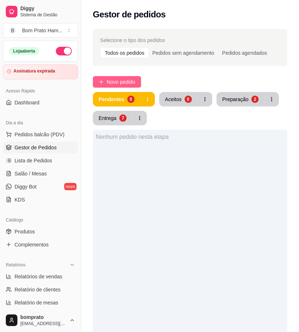
click at [130, 79] on span "Novo pedido" at bounding box center [121, 82] width 29 height 8
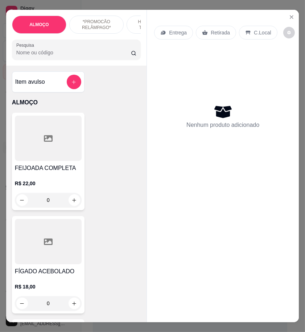
click at [66, 55] on input "Pesquisa" at bounding box center [73, 52] width 115 height 7
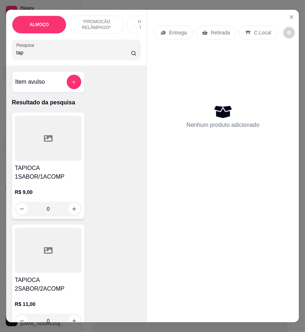
type input "tap"
click at [59, 260] on div at bounding box center [48, 250] width 67 height 45
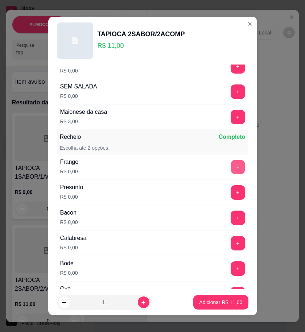
click at [231, 167] on button "+" at bounding box center [238, 167] width 14 height 14
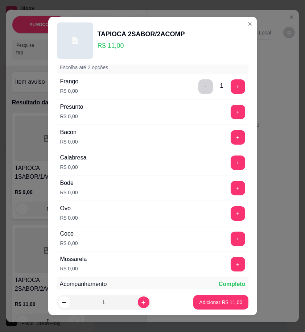
scroll to position [201, 0]
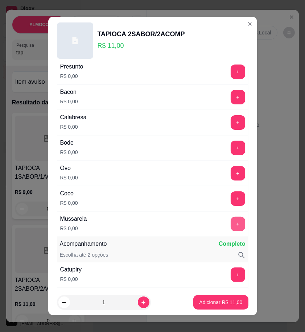
click at [231, 222] on button "+" at bounding box center [238, 224] width 15 height 15
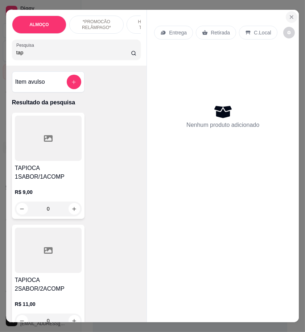
click at [289, 11] on button "Close" at bounding box center [292, 17] width 12 height 12
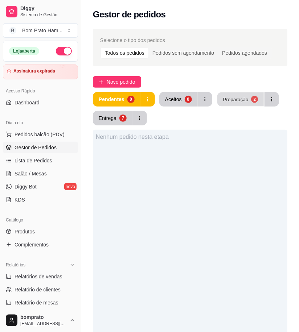
click at [217, 98] on button "Preparação 2" at bounding box center [240, 99] width 46 height 14
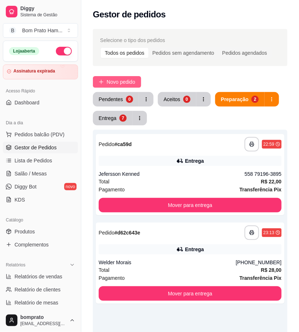
click at [113, 79] on span "Novo pedido" at bounding box center [121, 82] width 29 height 8
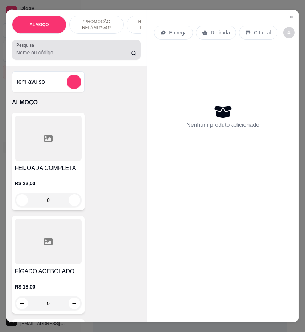
click at [44, 56] on input "Pesquisa" at bounding box center [73, 52] width 115 height 7
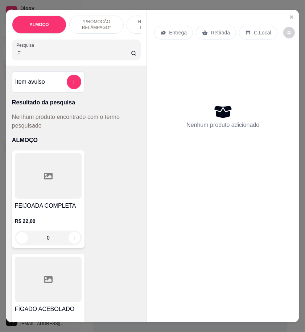
type input ","
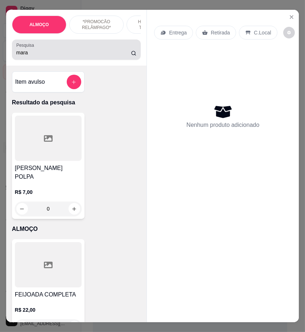
click at [32, 53] on input "mara" at bounding box center [73, 52] width 115 height 7
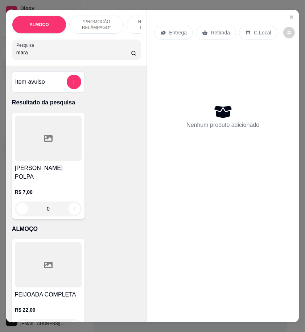
click at [32, 53] on input "mara" at bounding box center [73, 52] width 115 height 7
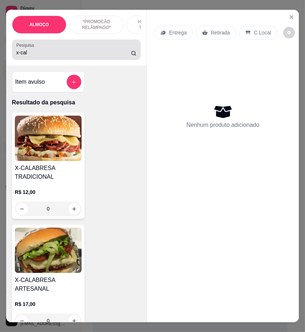
click at [40, 54] on input "x-cal" at bounding box center [73, 52] width 115 height 7
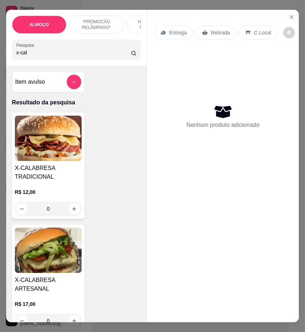
click at [40, 54] on input "x-cal" at bounding box center [73, 52] width 115 height 7
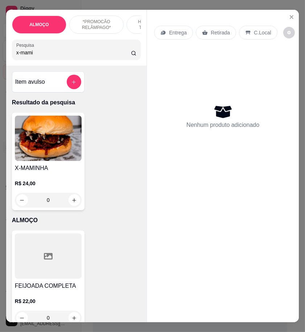
type input "x-mami"
click at [289, 16] on icon "Close" at bounding box center [292, 17] width 6 height 6
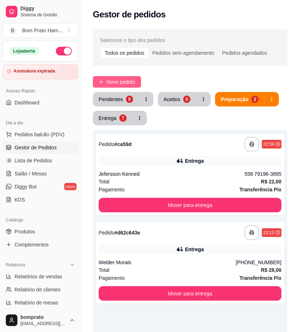
click at [118, 81] on span "Novo pedido" at bounding box center [121, 82] width 29 height 8
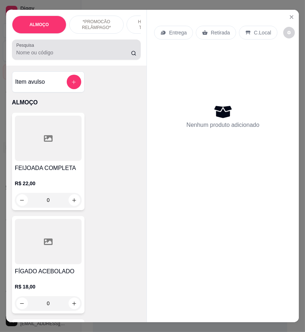
click at [48, 46] on div at bounding box center [76, 49] width 120 height 15
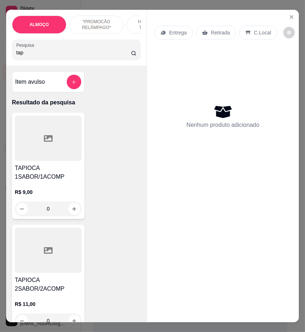
click at [62, 172] on h4 "TAPIOCA 1SABOR/1ACOMP" at bounding box center [48, 172] width 67 height 17
click at [71, 290] on h4 "TAPIOCA 2SABOR/2ACOMP" at bounding box center [48, 284] width 67 height 17
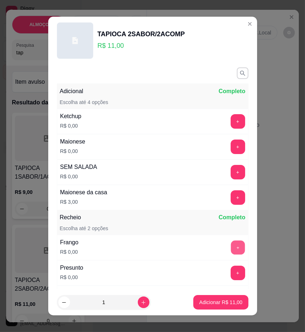
click at [231, 248] on button "+" at bounding box center [238, 247] width 14 height 14
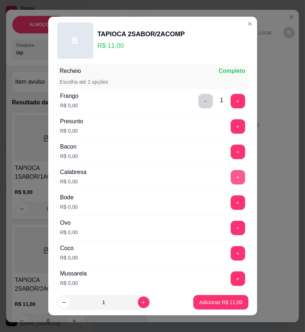
scroll to position [161, 0]
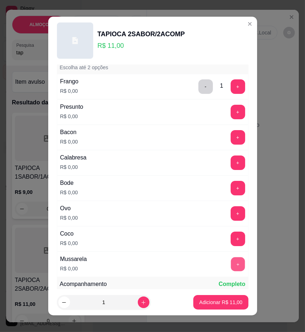
click at [231, 265] on button "+" at bounding box center [238, 264] width 14 height 14
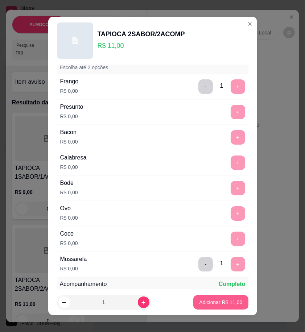
click at [223, 305] on p "Adicionar R$ 11,00" at bounding box center [220, 302] width 43 height 7
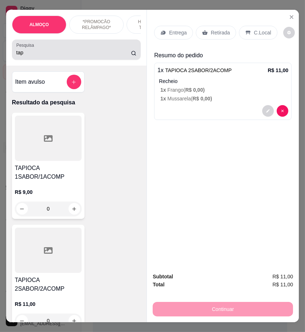
click at [27, 56] on input "tap" at bounding box center [73, 52] width 115 height 7
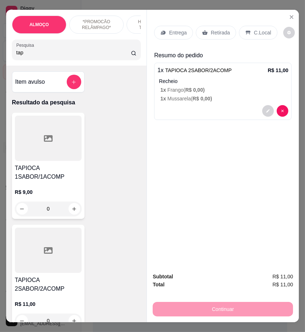
click at [27, 56] on input "tap" at bounding box center [73, 52] width 115 height 7
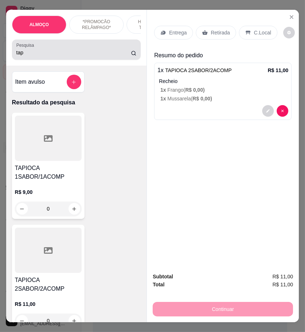
click at [24, 55] on input "tap" at bounding box center [73, 52] width 115 height 7
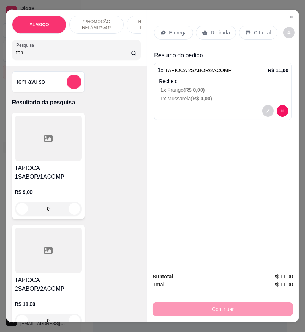
click at [24, 55] on input "tap" at bounding box center [73, 52] width 115 height 7
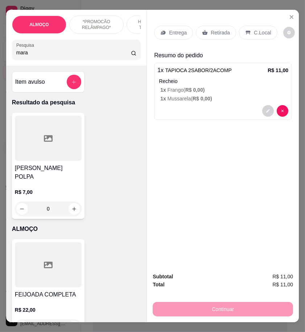
type input "mara"
click at [55, 171] on h4 "[PERSON_NAME] POLPA" at bounding box center [48, 172] width 67 height 17
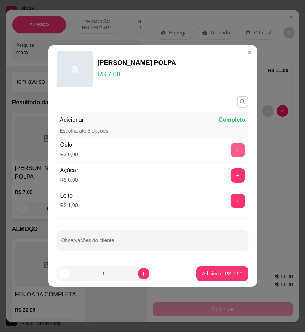
click at [231, 152] on button "+" at bounding box center [238, 150] width 15 height 15
click at [229, 209] on div "Leite R$ 1,00 +" at bounding box center [152, 200] width 191 height 25
click at [231, 199] on button "+" at bounding box center [238, 201] width 15 height 15
click at [233, 178] on button "+" at bounding box center [238, 175] width 15 height 15
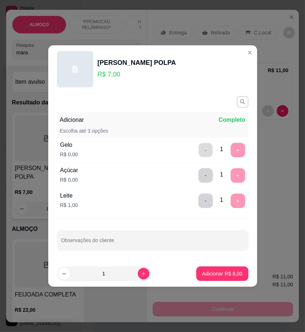
click at [198, 146] on button "-" at bounding box center [205, 150] width 14 height 14
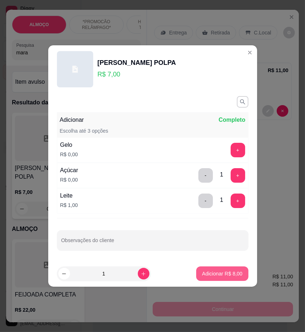
click at [226, 272] on p "Adicionar R$ 8,00" at bounding box center [222, 273] width 40 height 7
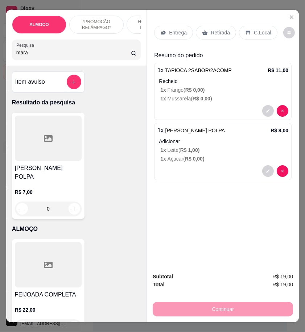
click at [178, 26] on div "Entrega" at bounding box center [173, 33] width 39 height 14
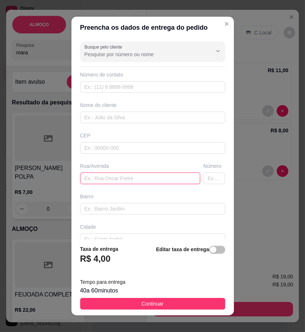
paste input "Mário Melo velha número 149"
type input "Mário Melo velha número 149"
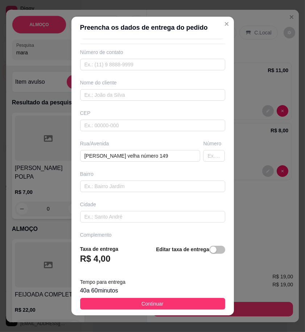
scroll to position [44, 0]
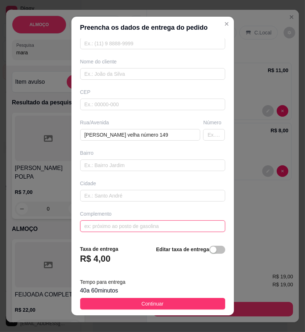
paste input "Na rua da ex vereadora magali"
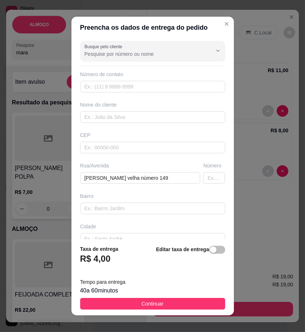
scroll to position [0, 0]
type input "Na rua da ex vereadora magali"
paste input "Rafaela Martinho"
type input "Rafaela Martinho"
paste input "558 78827-8736"
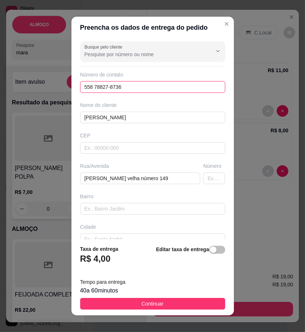
type input "558 78827-8736"
drag, startPoint x: 208, startPoint y: 300, endPoint x: 294, endPoint y: 310, distance: 86.8
click at [208, 300] on button "Continuar" at bounding box center [152, 304] width 145 height 12
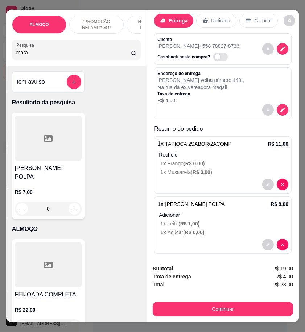
scroll to position [17, 0]
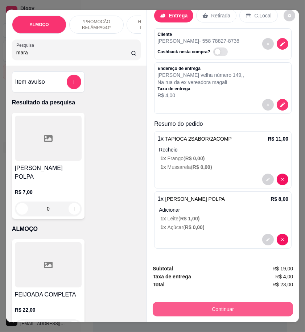
click at [256, 306] on button "Continuar" at bounding box center [223, 309] width 140 height 15
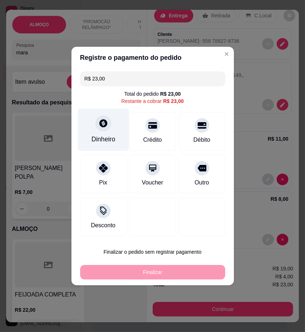
click at [108, 129] on div "Dinheiro" at bounding box center [103, 130] width 51 height 42
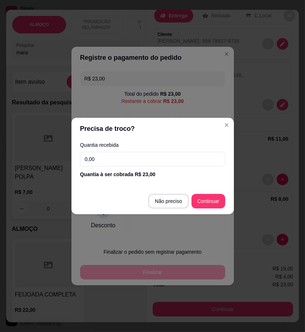
click at [198, 157] on input "0,00" at bounding box center [152, 159] width 145 height 15
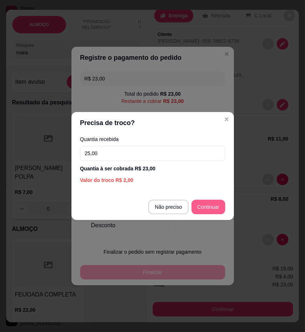
type input "25,00"
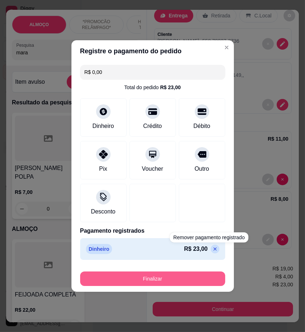
click at [207, 276] on button "Finalizar" at bounding box center [152, 279] width 145 height 15
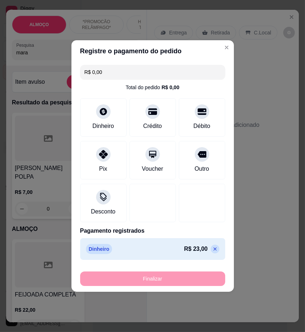
type input "-R$ 23,00"
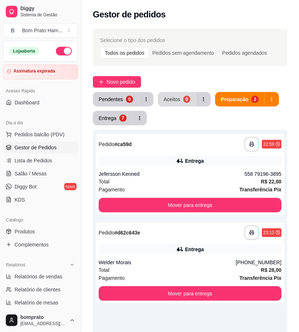
click at [184, 91] on div "**********" at bounding box center [190, 248] width 218 height 446
click at [183, 92] on button "Aceitos 0" at bounding box center [176, 99] width 37 height 14
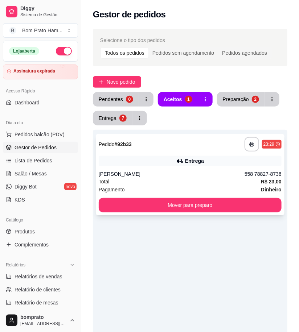
click at [193, 176] on div "Rafaela Martinho" at bounding box center [172, 173] width 146 height 7
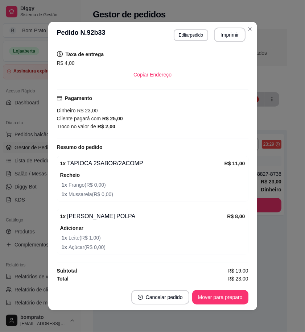
scroll to position [129, 0]
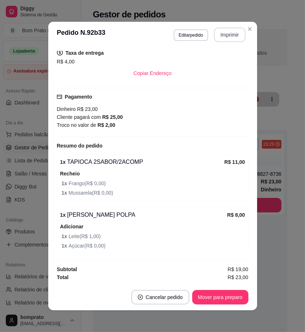
click at [229, 30] on button "Imprimir" at bounding box center [230, 35] width 32 height 15
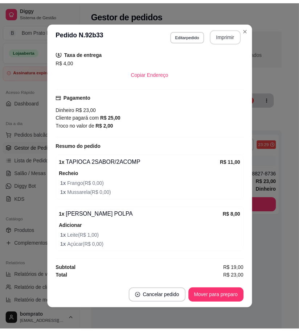
scroll to position [0, 0]
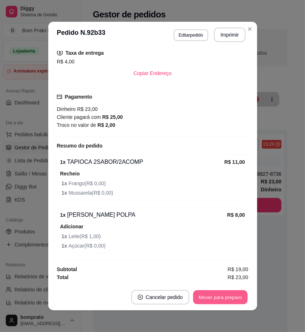
click at [226, 296] on button "Mover para preparo" at bounding box center [220, 297] width 54 height 14
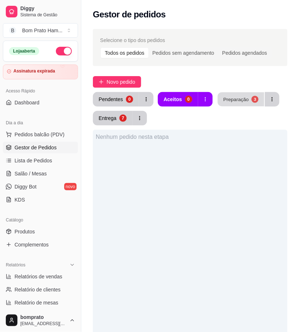
click at [240, 101] on div "Preparação" at bounding box center [235, 99] width 25 height 7
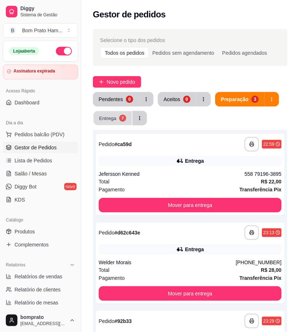
click at [113, 122] on button "Entrega 7" at bounding box center [113, 118] width 38 height 14
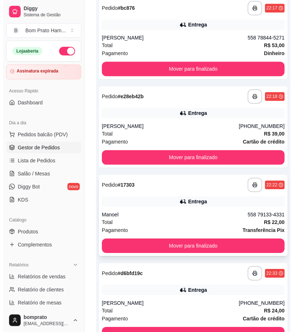
scroll to position [403, 0]
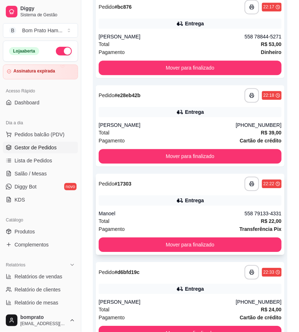
drag, startPoint x: 189, startPoint y: 216, endPoint x: 194, endPoint y: 212, distance: 7.0
click at [194, 212] on div "Manoel" at bounding box center [172, 213] width 146 height 7
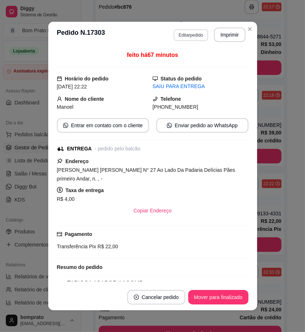
click at [187, 32] on button "Editar pedido" at bounding box center [191, 35] width 34 height 12
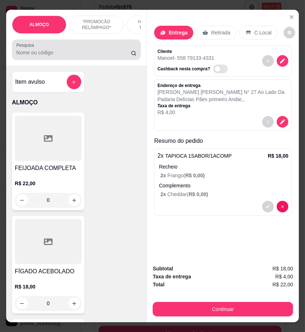
click at [92, 56] on div at bounding box center [76, 49] width 120 height 15
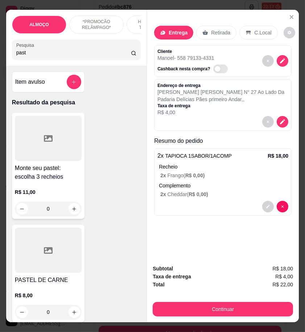
type input "past"
click at [70, 212] on div "0" at bounding box center [48, 209] width 67 height 15
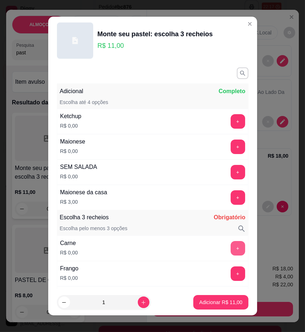
click at [231, 246] on button "+" at bounding box center [238, 248] width 15 height 15
click at [231, 246] on button "+" at bounding box center [238, 248] width 14 height 14
click at [231, 249] on button "+" at bounding box center [238, 248] width 14 height 14
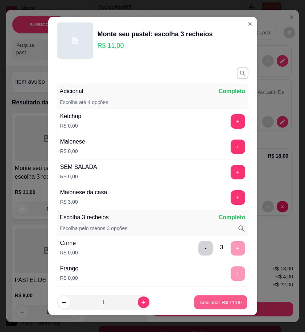
click at [221, 299] on p "Adicionar R$ 11,00" at bounding box center [221, 302] width 42 height 7
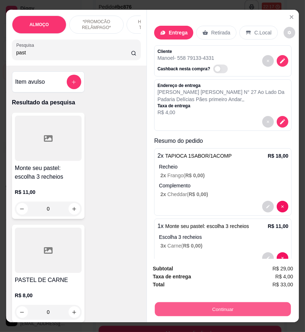
click at [247, 303] on button "Continuar" at bounding box center [223, 309] width 136 height 14
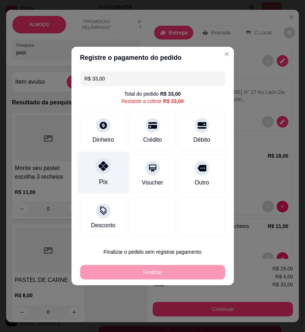
click at [114, 156] on div "Pix" at bounding box center [103, 173] width 51 height 42
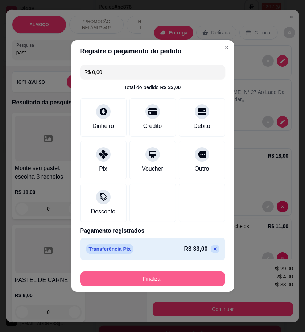
click at [194, 276] on button "Finalizar" at bounding box center [152, 279] width 145 height 15
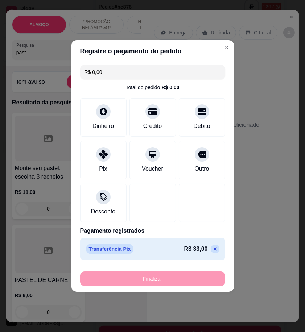
type input "-R$ 33,00"
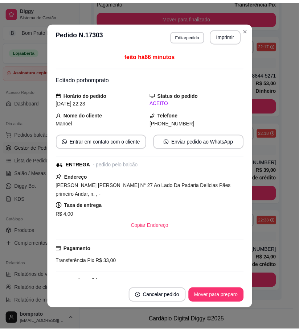
scroll to position [364, 0]
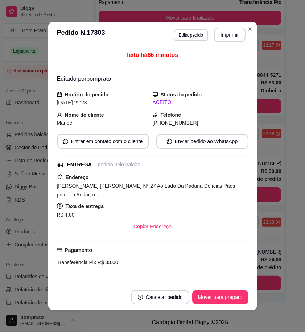
click at [229, 294] on button "Mover para preparo" at bounding box center [220, 297] width 56 height 15
click at [229, 295] on button "Mover para entrega" at bounding box center [220, 297] width 56 height 15
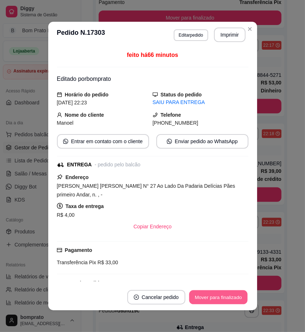
click at [229, 295] on button "Mover para finalizado" at bounding box center [218, 297] width 58 height 14
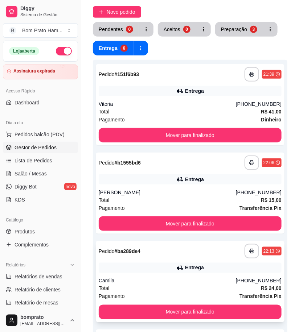
scroll to position [0, 0]
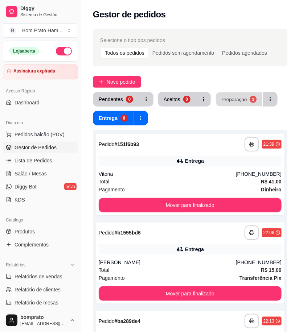
click at [224, 103] on button "Preparação 3" at bounding box center [239, 99] width 46 height 14
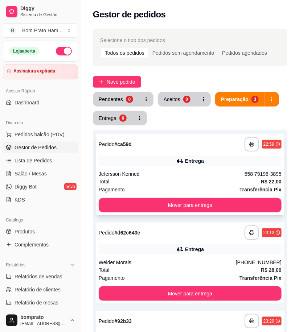
click at [198, 177] on div "Jefersson Kenned" at bounding box center [172, 173] width 146 height 7
click at [133, 121] on button "button" at bounding box center [140, 118] width 14 height 14
click at [126, 121] on button "Entrega 6" at bounding box center [113, 118] width 40 height 15
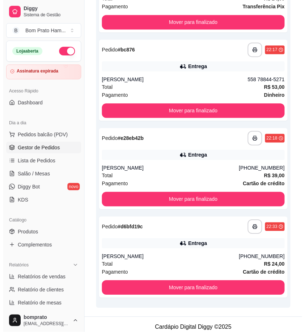
scroll to position [364, 0]
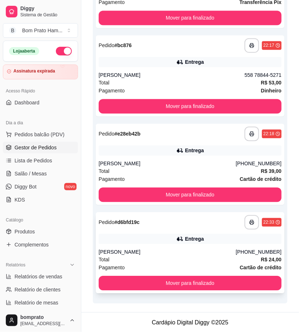
click at [187, 222] on div "**********" at bounding box center [190, 222] width 183 height 15
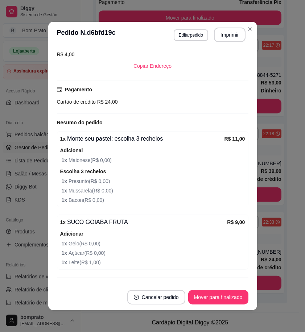
scroll to position [175, 0]
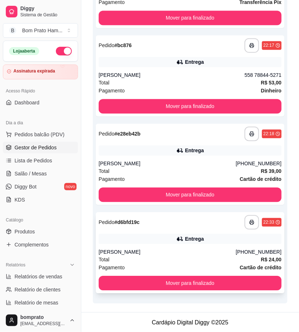
click at [220, 257] on div "Total R$ 24,00" at bounding box center [190, 260] width 183 height 8
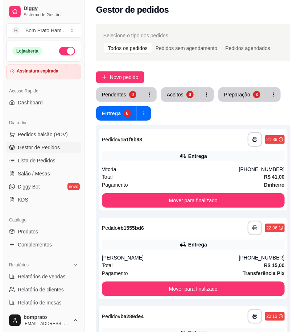
scroll to position [2, 0]
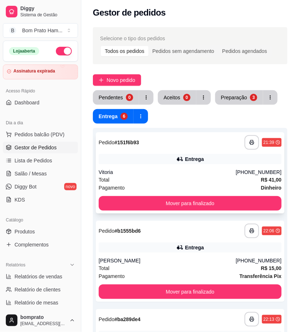
click at [185, 151] on div "**********" at bounding box center [190, 172] width 189 height 81
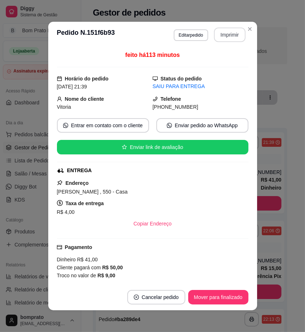
click at [233, 36] on button "Imprimir" at bounding box center [230, 35] width 32 height 15
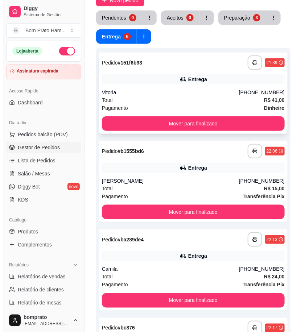
scroll to position [82, 0]
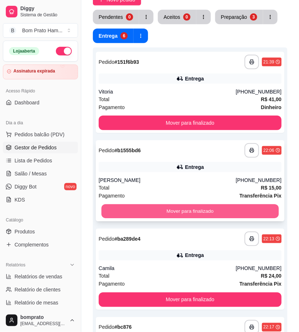
click at [204, 208] on button "Mover para finalizado" at bounding box center [190, 211] width 177 height 14
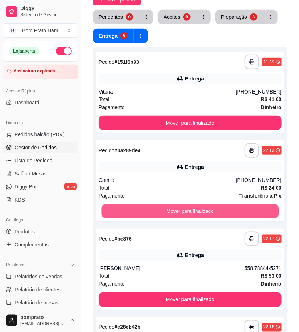
click at [204, 208] on button "Mover para finalizado" at bounding box center [190, 211] width 177 height 14
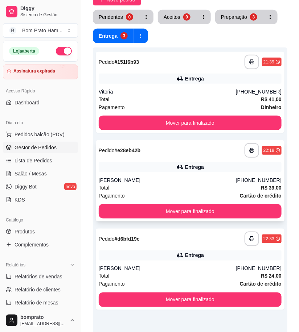
click at [189, 182] on div "[PERSON_NAME]" at bounding box center [167, 180] width 137 height 7
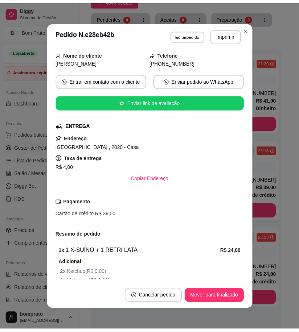
scroll to position [104, 0]
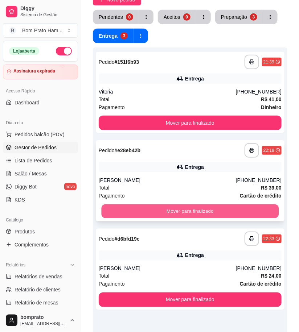
click at [268, 205] on button "Mover para finalizado" at bounding box center [190, 211] width 177 height 14
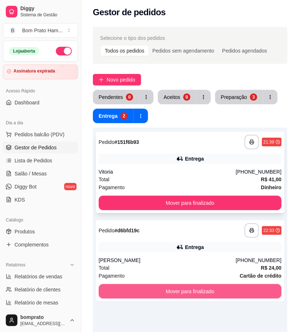
scroll to position [0, 0]
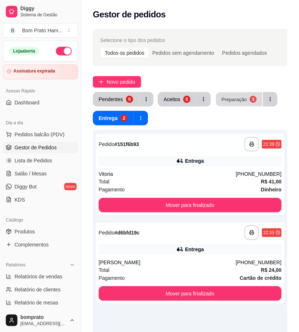
click at [216, 102] on button "Preparação 3" at bounding box center [239, 99] width 46 height 14
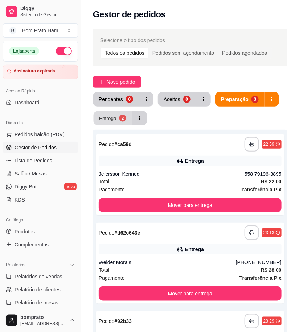
click at [108, 122] on button "Entrega 2" at bounding box center [113, 118] width 38 height 14
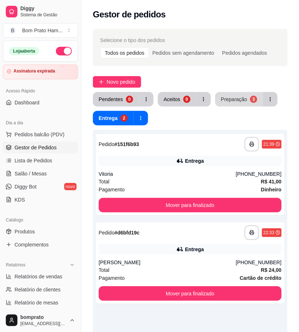
click at [230, 103] on div "Preparação" at bounding box center [234, 99] width 26 height 7
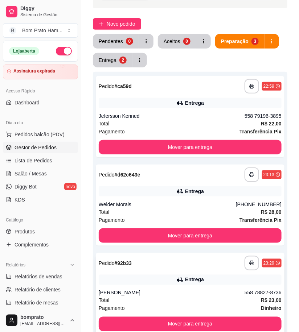
scroll to position [40, 0]
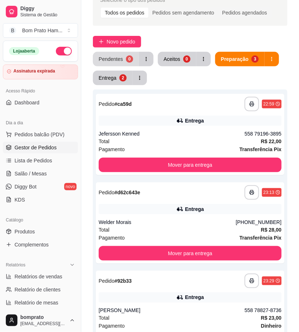
click at [117, 62] on div "Pendentes" at bounding box center [111, 58] width 24 height 7
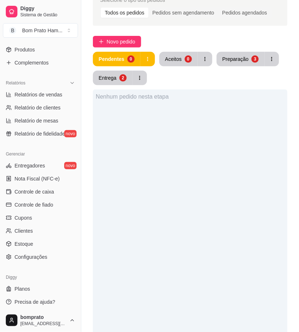
scroll to position [183, 0]
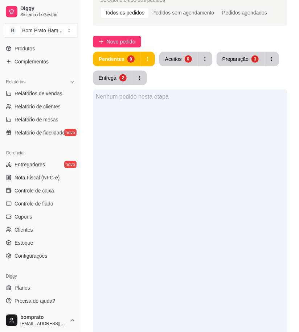
click at [46, 196] on ul "Entregadores novo Nota Fiscal (NFC-e) Controle de caixa Controle de fiado Cupon…" at bounding box center [40, 210] width 75 height 103
click at [47, 190] on span "Controle de caixa" at bounding box center [35, 190] width 40 height 7
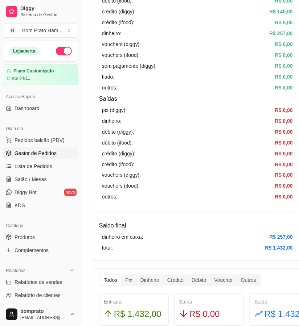
click at [42, 153] on span "Gestor de Pedidos" at bounding box center [36, 153] width 42 height 7
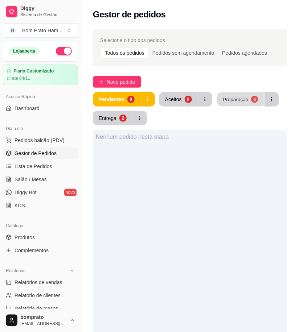
click at [251, 99] on div "3" at bounding box center [254, 99] width 7 height 7
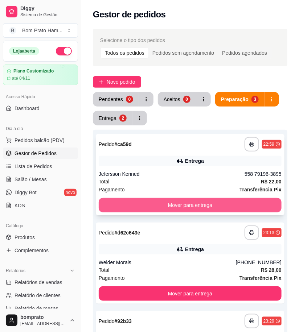
click at [190, 198] on button "Mover para entrega" at bounding box center [190, 205] width 183 height 15
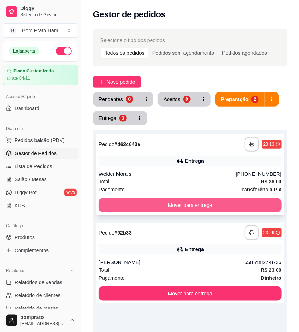
click at [191, 198] on button "Mover para entrega" at bounding box center [190, 205] width 183 height 15
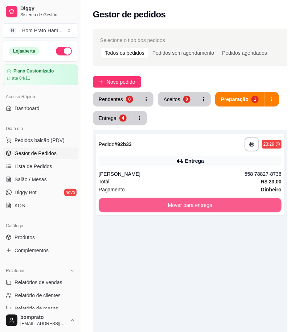
click at [191, 198] on button "Mover para entrega" at bounding box center [190, 205] width 183 height 15
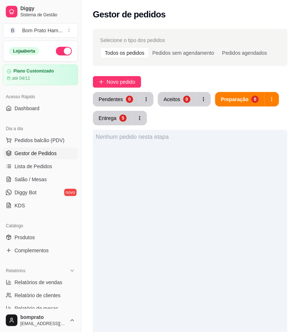
click at [116, 114] on button "Entrega 5" at bounding box center [113, 118] width 40 height 15
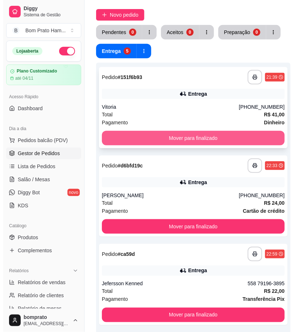
scroll to position [80, 0]
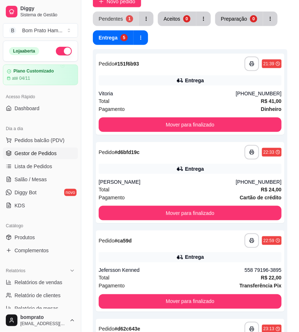
click at [106, 15] on button "Pendentes 1" at bounding box center [116, 19] width 46 height 15
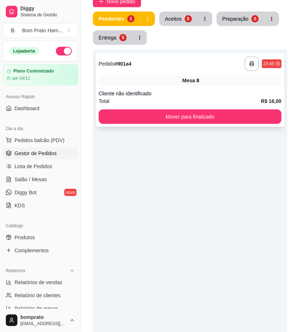
click at [175, 93] on div "Cliente não identificado" at bounding box center [190, 93] width 183 height 7
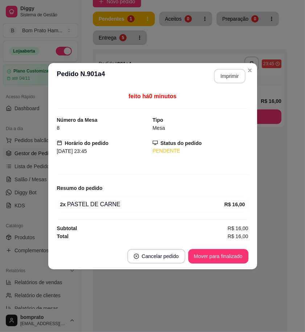
click at [235, 80] on button "Imprimir" at bounding box center [230, 76] width 32 height 15
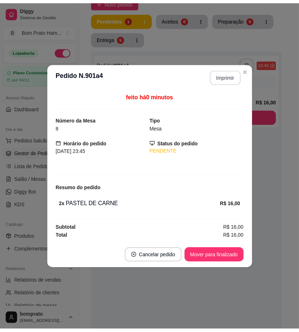
scroll to position [0, 0]
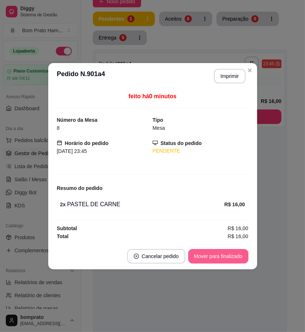
click at [230, 252] on button "Mover para finalizado" at bounding box center [218, 256] width 60 height 15
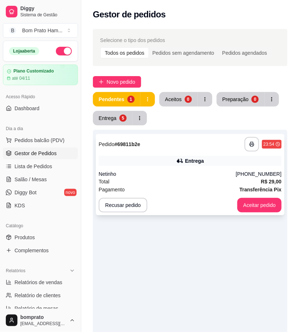
click at [168, 208] on div "Recusar pedido Aceitar pedido" at bounding box center [190, 205] width 183 height 15
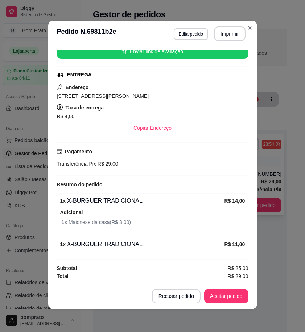
scroll to position [1, 0]
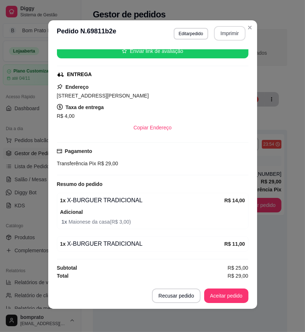
click at [235, 33] on button "Imprimir" at bounding box center [230, 33] width 32 height 15
click at [237, 294] on button "Aceitar pedido" at bounding box center [226, 296] width 43 height 14
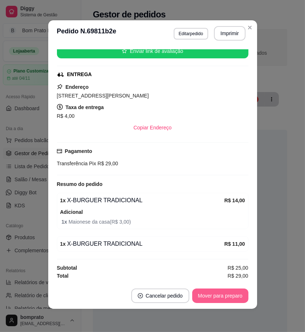
click at [237, 294] on button "Mover para preparo" at bounding box center [220, 296] width 56 height 15
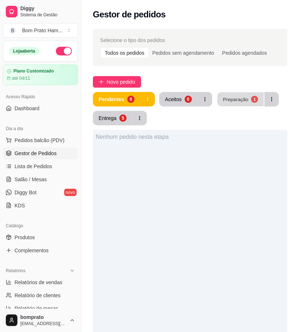
click at [244, 102] on div "Preparação" at bounding box center [235, 99] width 25 height 7
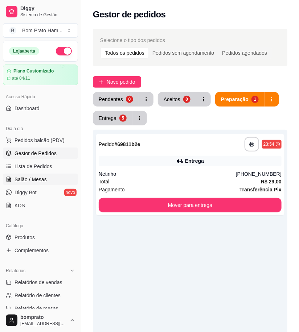
click at [24, 179] on span "Salão / Mesas" at bounding box center [31, 179] width 32 height 7
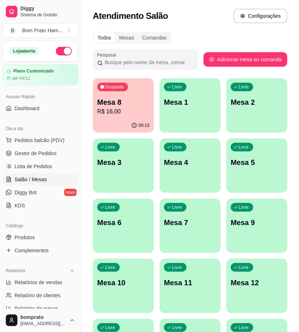
click at [129, 117] on div "Ocupada Mesa 8 R$ 16,00" at bounding box center [123, 98] width 61 height 40
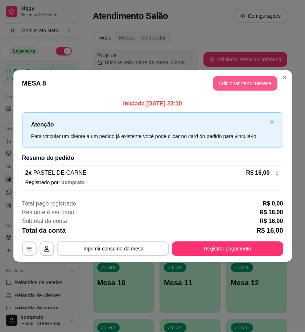
click at [249, 85] on button "Adicionar itens na mesa" at bounding box center [245, 83] width 65 height 15
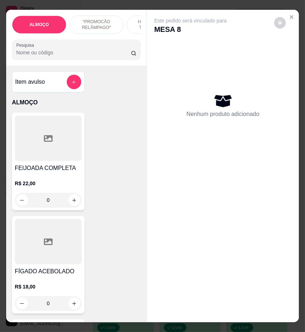
click at [106, 66] on div "ALMOÇO *PROMOCÃO RELÂMPAGO* HAMBÚRGUER TRADICIONAL HAMBÚRGUER ARTESANAL BATATA …" at bounding box center [76, 38] width 140 height 56
click at [103, 56] on input "Pesquisa" at bounding box center [73, 52] width 115 height 7
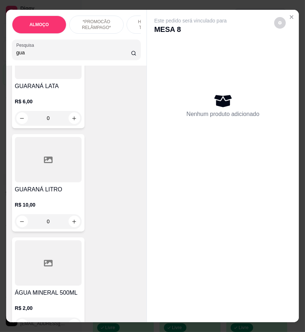
scroll to position [201, 0]
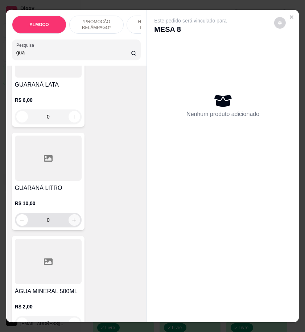
type input "gua"
click at [72, 220] on icon "increase-product-quantity" at bounding box center [74, 220] width 5 height 5
type input "1"
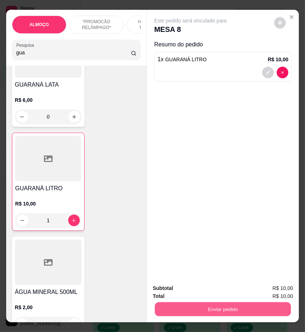
click at [227, 310] on button "Enviar pedido" at bounding box center [223, 309] width 136 height 14
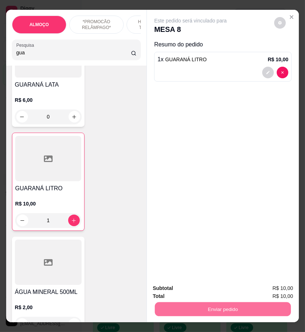
click at [277, 289] on button "Enviar pedido" at bounding box center [273, 289] width 41 height 14
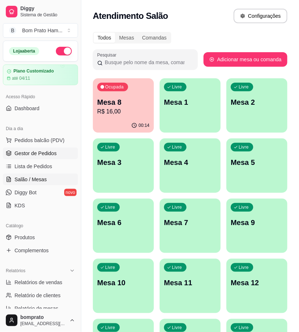
click at [57, 154] on link "Gestor de Pedidos" at bounding box center [40, 154] width 75 height 12
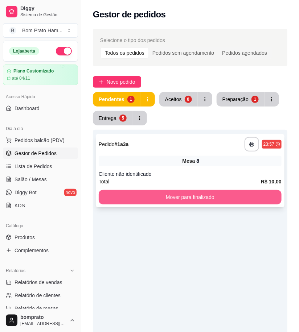
click at [212, 193] on button "Mover para finalizado" at bounding box center [190, 197] width 183 height 15
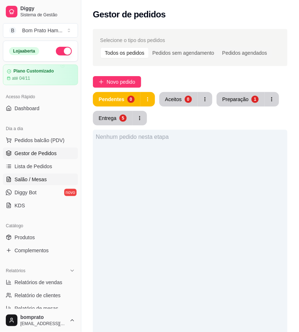
click at [38, 179] on span "Salão / Mesas" at bounding box center [31, 179] width 32 height 7
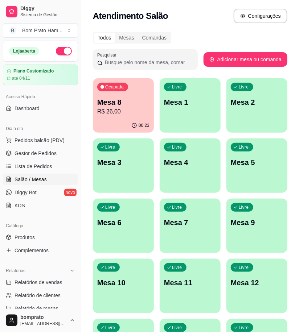
click at [129, 120] on div "00:23" at bounding box center [123, 126] width 61 height 14
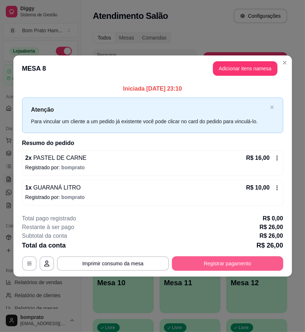
click at [235, 262] on button "Registrar pagamento" at bounding box center [227, 263] width 111 height 15
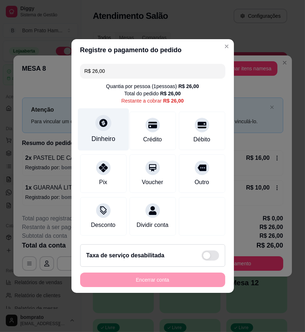
click at [121, 122] on div "Dinheiro" at bounding box center [103, 129] width 51 height 42
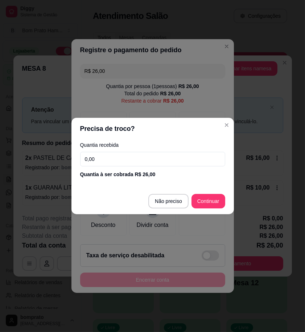
click at [157, 155] on input "0,00" at bounding box center [152, 159] width 145 height 15
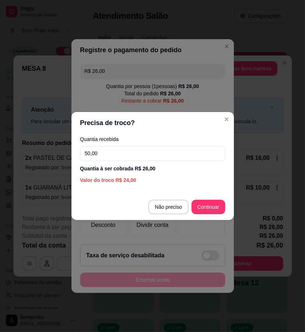
type input "50,00"
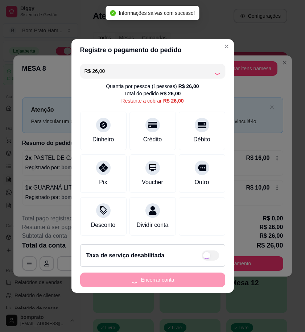
type input "R$ 0,00"
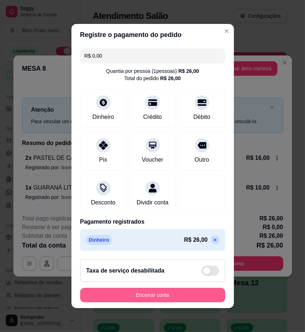
click at [196, 301] on button "Encerrar conta" at bounding box center [152, 295] width 145 height 15
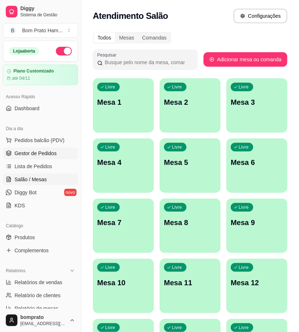
click at [41, 155] on span "Gestor de Pedidos" at bounding box center [36, 153] width 42 height 7
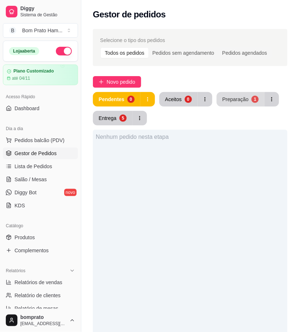
click at [243, 99] on div "Preparação" at bounding box center [235, 99] width 26 height 7
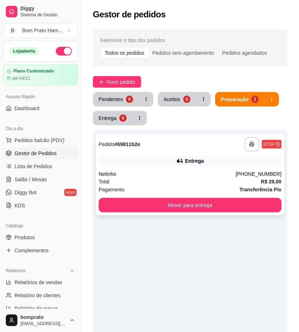
click at [176, 175] on div "Netinho" at bounding box center [167, 173] width 137 height 7
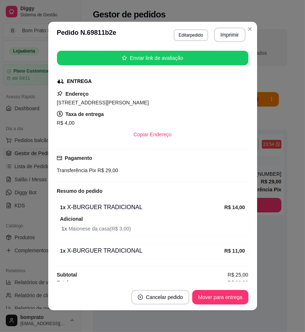
scroll to position [95, 0]
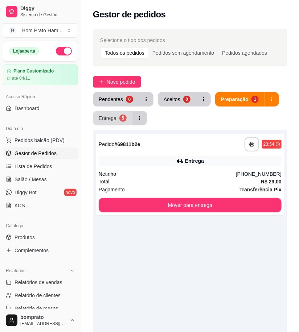
click at [116, 119] on button "Entrega 5" at bounding box center [113, 118] width 40 height 15
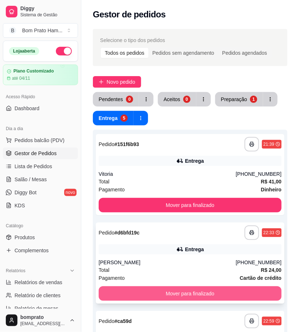
click at [198, 291] on button "Mover para finalizado" at bounding box center [190, 293] width 183 height 15
click at [198, 288] on button "Mover para finalizado" at bounding box center [190, 293] width 183 height 15
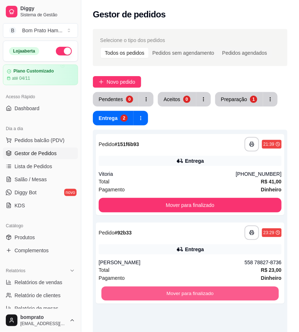
click at [198, 288] on button "Mover para finalizado" at bounding box center [190, 294] width 177 height 14
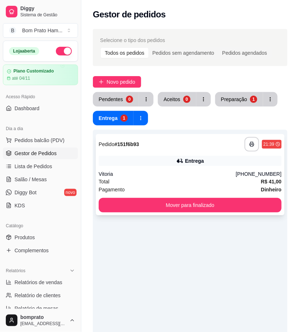
click at [164, 161] on div "Entrega" at bounding box center [190, 161] width 183 height 10
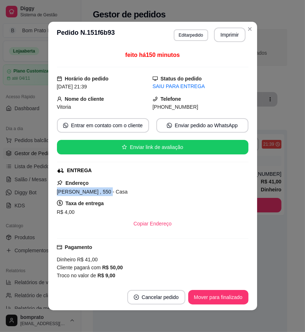
drag, startPoint x: 104, startPoint y: 194, endPoint x: 49, endPoint y: 194, distance: 54.7
click at [49, 194] on div "feito há 150 minutos Horário do pedido 05/10/2025 21:39 Status do pedido SAIU P…" at bounding box center [152, 166] width 209 height 236
copy span "Nelson rufino de Melo"
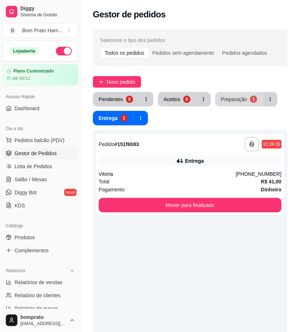
click at [222, 101] on div "Preparação" at bounding box center [234, 99] width 26 height 7
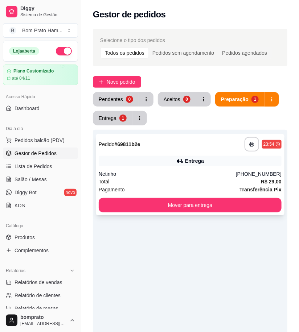
click at [195, 162] on div "Entrega" at bounding box center [194, 160] width 19 height 7
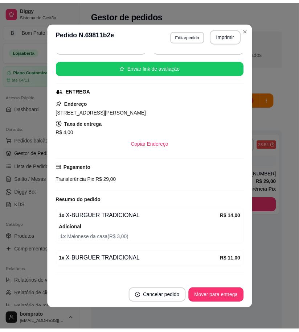
scroll to position [80, 0]
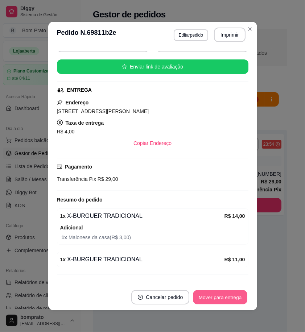
click at [224, 297] on button "Mover para entrega" at bounding box center [220, 297] width 54 height 14
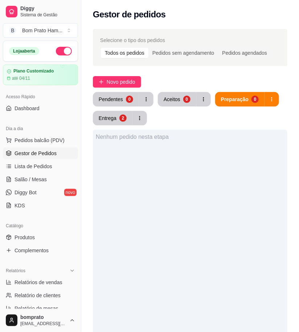
click at [63, 53] on button "button" at bounding box center [64, 51] width 16 height 9
click at [110, 120] on div "Entrega" at bounding box center [108, 118] width 18 height 7
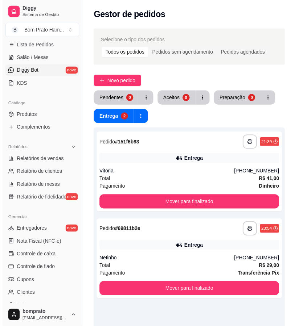
scroll to position [161, 0]
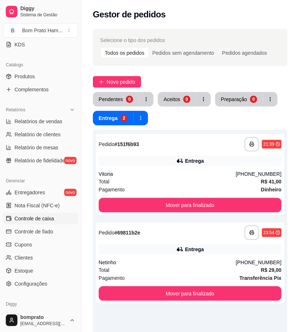
click at [51, 221] on span "Controle de caixa" at bounding box center [35, 218] width 40 height 7
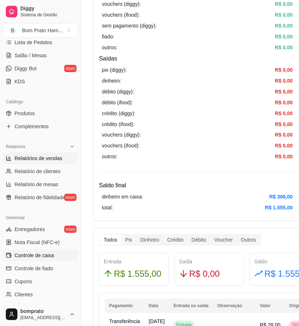
scroll to position [40, 0]
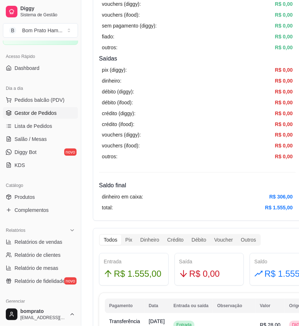
click at [51, 113] on span "Gestor de Pedidos" at bounding box center [36, 112] width 42 height 7
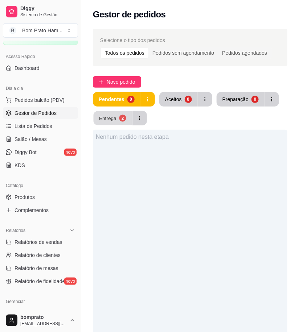
click at [103, 120] on div "Entrega" at bounding box center [107, 118] width 17 height 7
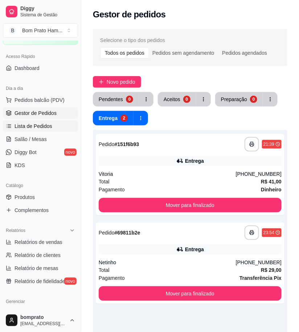
click at [50, 126] on span "Lista de Pedidos" at bounding box center [34, 126] width 38 height 7
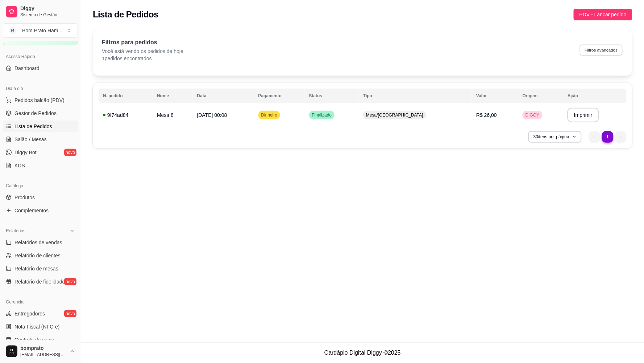
click at [305, 46] on button "Filtros avançados" at bounding box center [601, 49] width 43 height 11
select select "0"
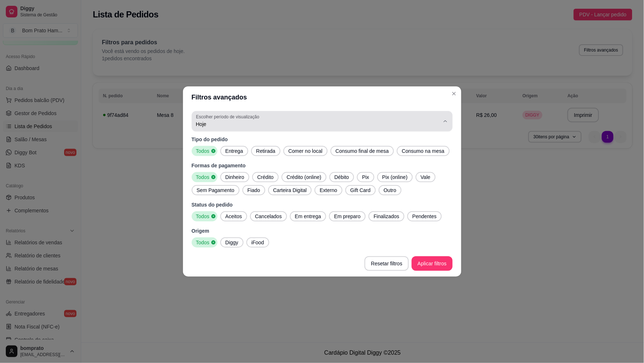
click at [223, 121] on span "Hoje" at bounding box center [318, 123] width 244 height 7
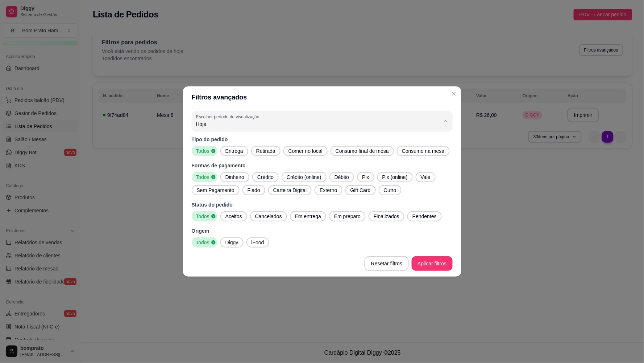
click at [211, 153] on span "Ontem" at bounding box center [319, 153] width 232 height 7
type input "1"
select select "1"
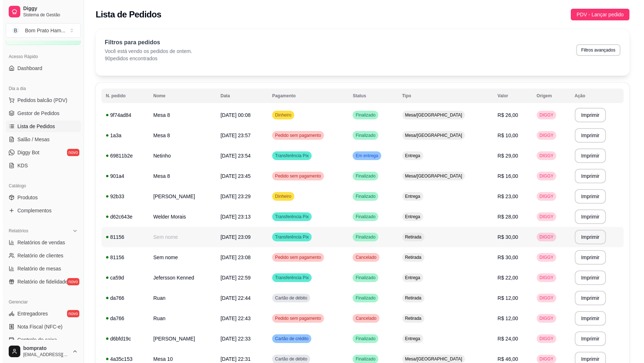
scroll to position [40, 0]
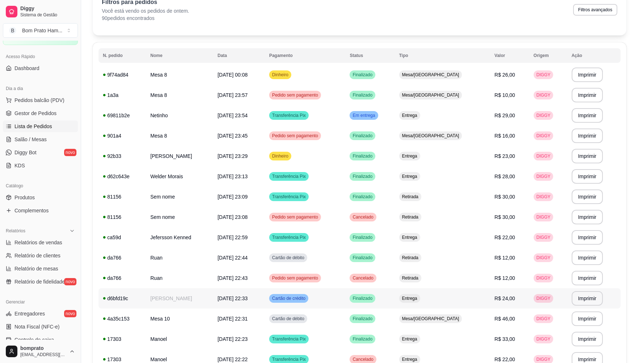
click at [186, 292] on td "Matheus" at bounding box center [179, 298] width 67 height 20
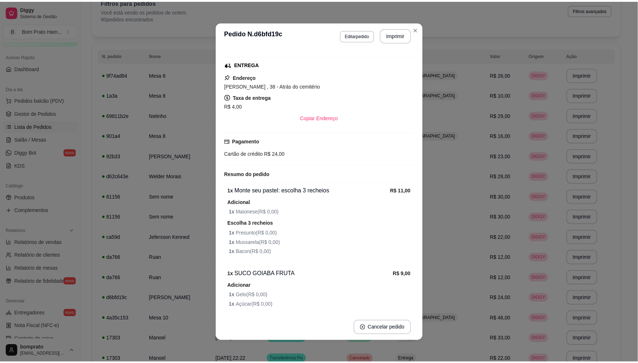
scroll to position [128, 0]
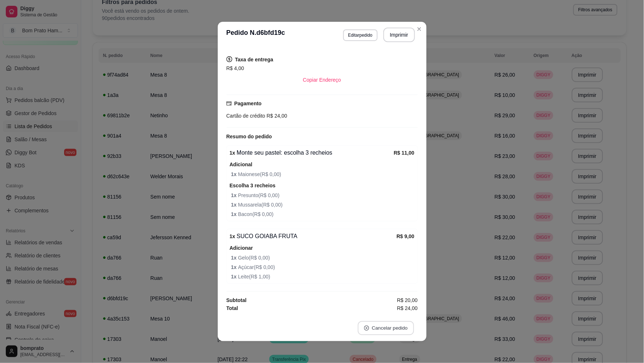
click at [305, 331] on button "Cancelar pedido" at bounding box center [386, 328] width 56 height 14
click at [305, 306] on button "Sim" at bounding box center [403, 309] width 29 height 15
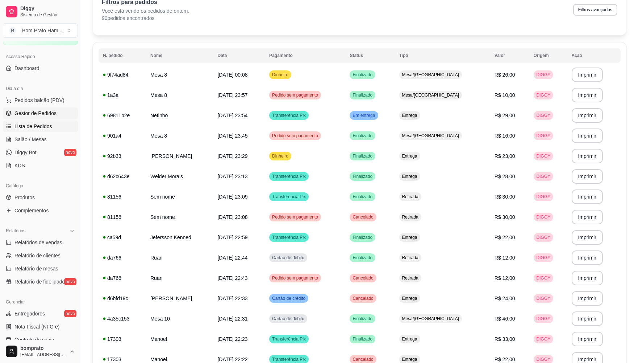
click at [44, 113] on span "Gestor de Pedidos" at bounding box center [36, 112] width 42 height 7
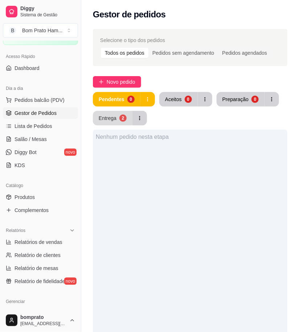
click at [120, 121] on div "2" at bounding box center [122, 118] width 7 height 7
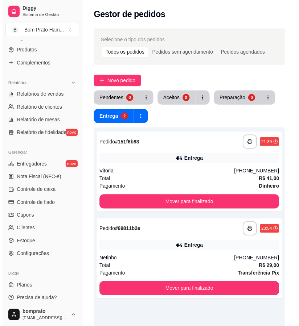
scroll to position [189, 0]
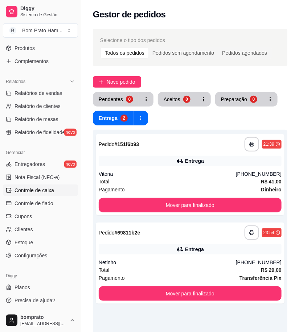
click at [57, 195] on link "Controle de caixa" at bounding box center [40, 191] width 75 height 12
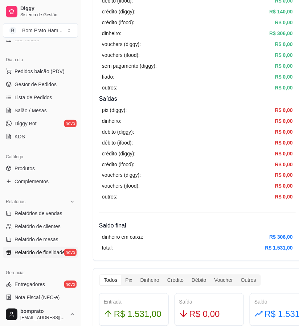
scroll to position [68, 0]
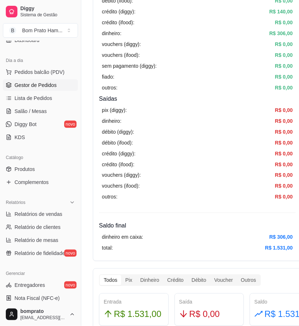
click at [48, 87] on span "Gestor de Pedidos" at bounding box center [36, 85] width 42 height 7
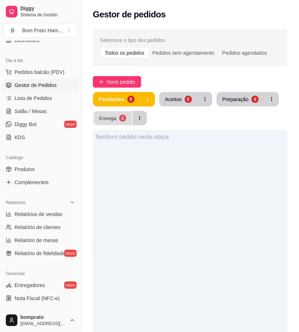
click at [117, 119] on button "Entrega 2" at bounding box center [113, 118] width 38 height 14
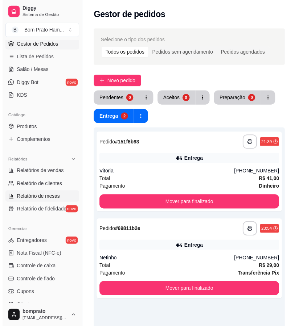
scroll to position [149, 0]
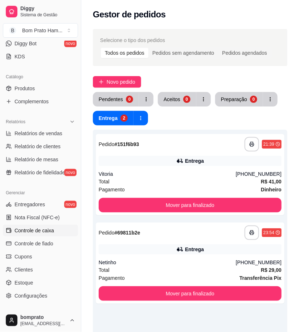
click at [55, 233] on link "Controle de caixa" at bounding box center [40, 231] width 75 height 12
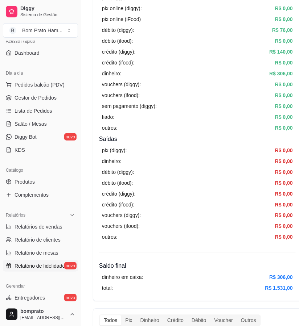
scroll to position [28, 0]
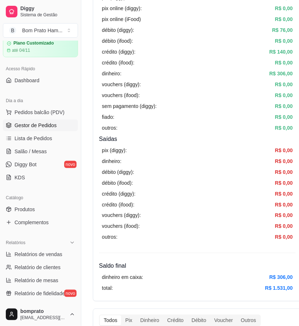
click at [47, 129] on link "Gestor de Pedidos" at bounding box center [40, 126] width 75 height 12
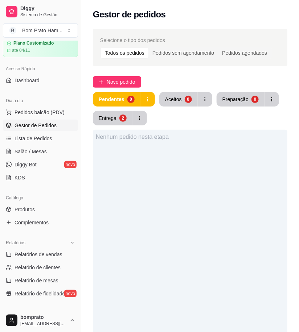
click at [113, 128] on div "Pendentes 0 Aceitos 0 Preparação 0 Entrega 2 Nenhum pedido nesta etapa" at bounding box center [190, 277] width 194 height 370
click at [112, 121] on div "Entrega" at bounding box center [107, 118] width 17 height 7
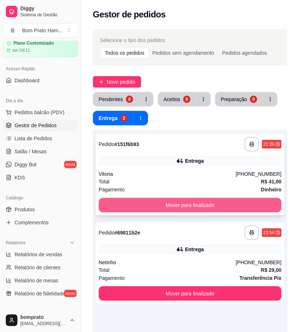
click at [209, 202] on button "Mover para finalizado" at bounding box center [190, 205] width 183 height 15
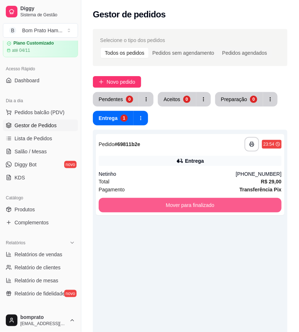
click at [209, 202] on button "Mover para finalizado" at bounding box center [190, 205] width 183 height 15
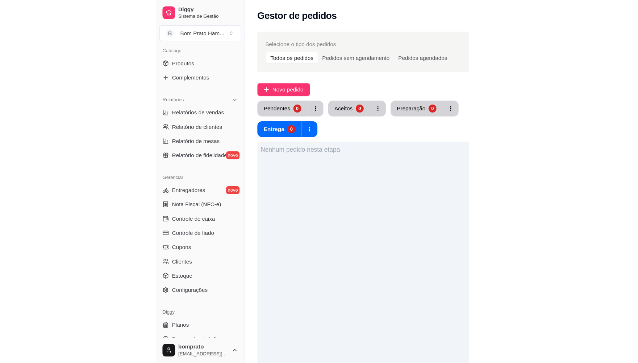
scroll to position [189, 0]
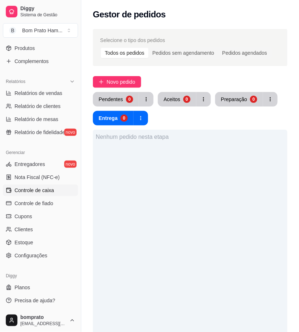
click at [47, 193] on span "Controle de caixa" at bounding box center [35, 190] width 40 height 7
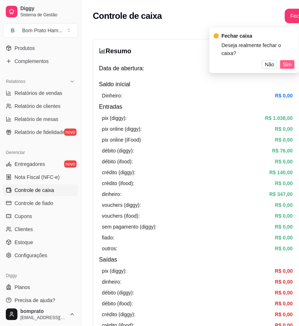
click at [289, 61] on span "Sim" at bounding box center [287, 65] width 9 height 8
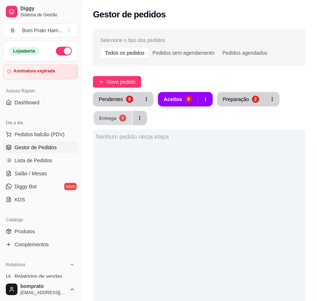
click at [121, 115] on div "7" at bounding box center [122, 118] width 7 height 7
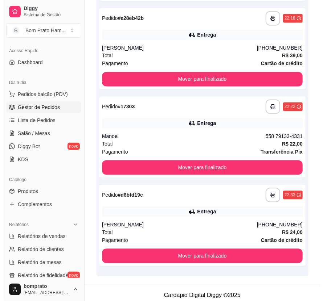
scroll to position [483, 0]
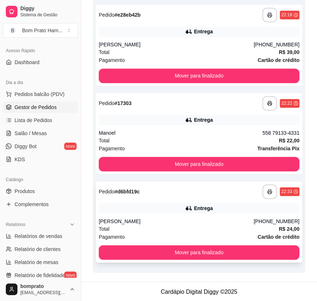
click at [198, 198] on div "**********" at bounding box center [199, 192] width 200 height 15
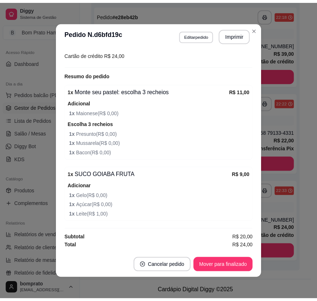
scroll to position [206, 0]
